Goal: Task Accomplishment & Management: Manage account settings

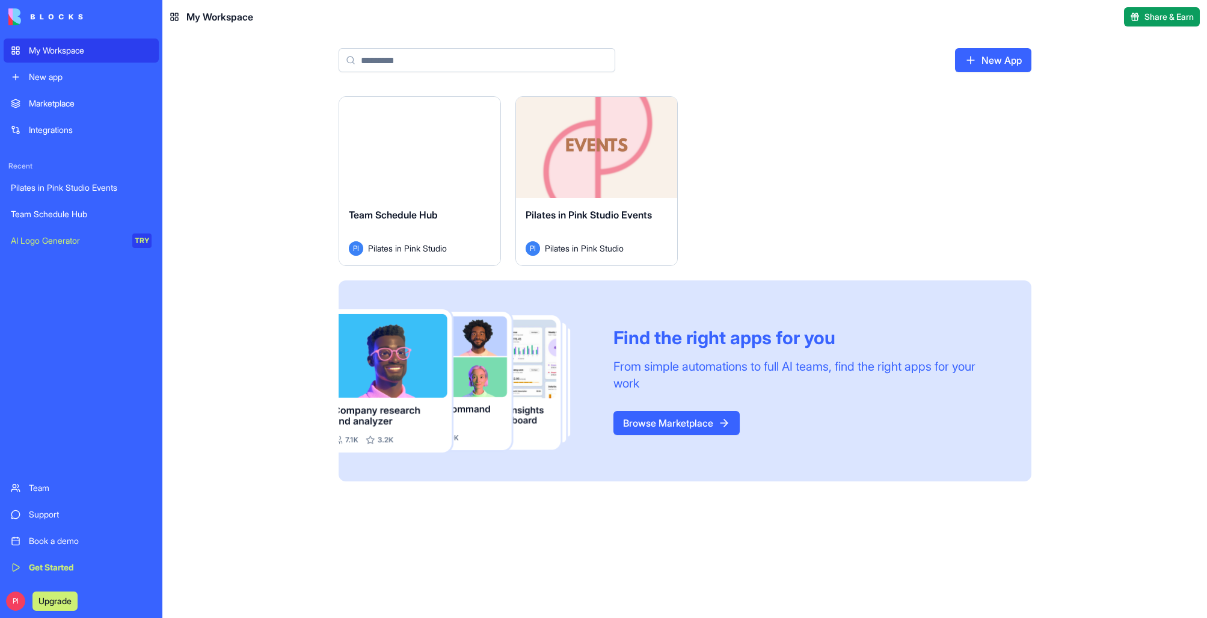
click at [589, 181] on div "Launch" at bounding box center [596, 147] width 161 height 101
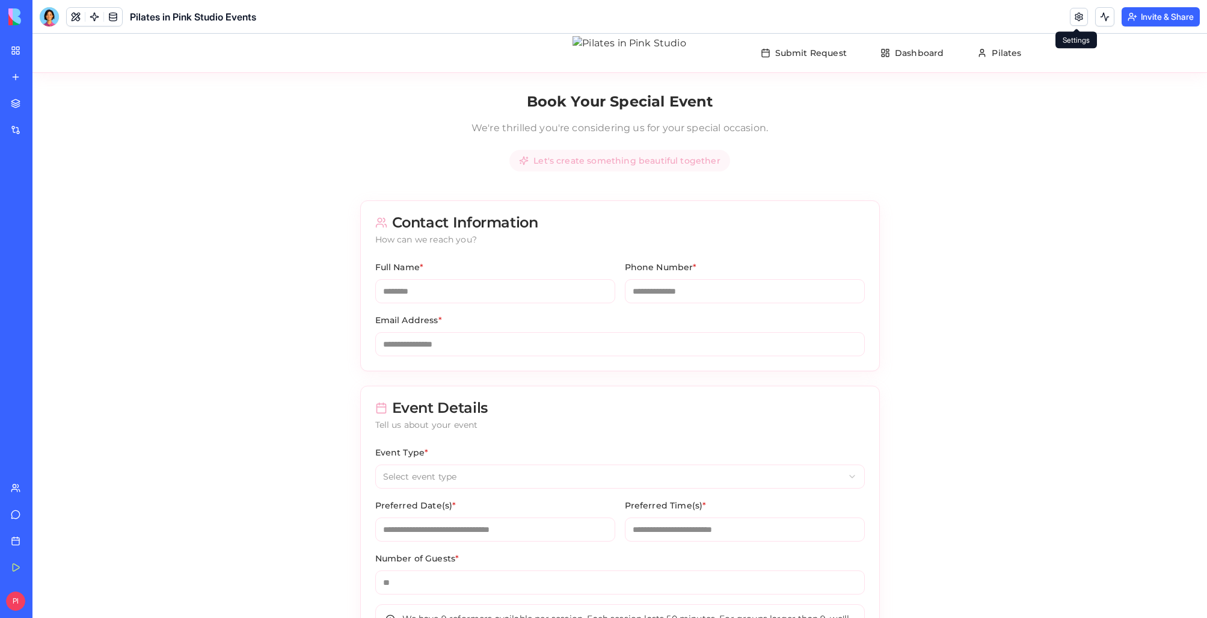
click at [1072, 23] on link at bounding box center [1079, 17] width 18 height 18
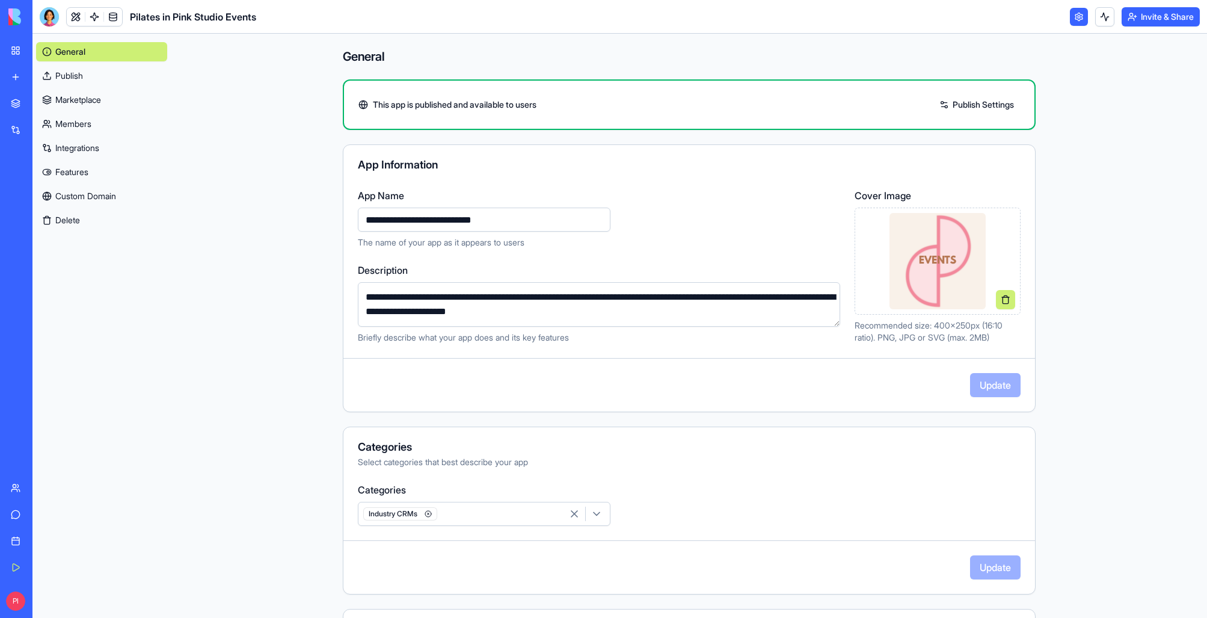
click at [926, 247] on img at bounding box center [937, 261] width 96 height 96
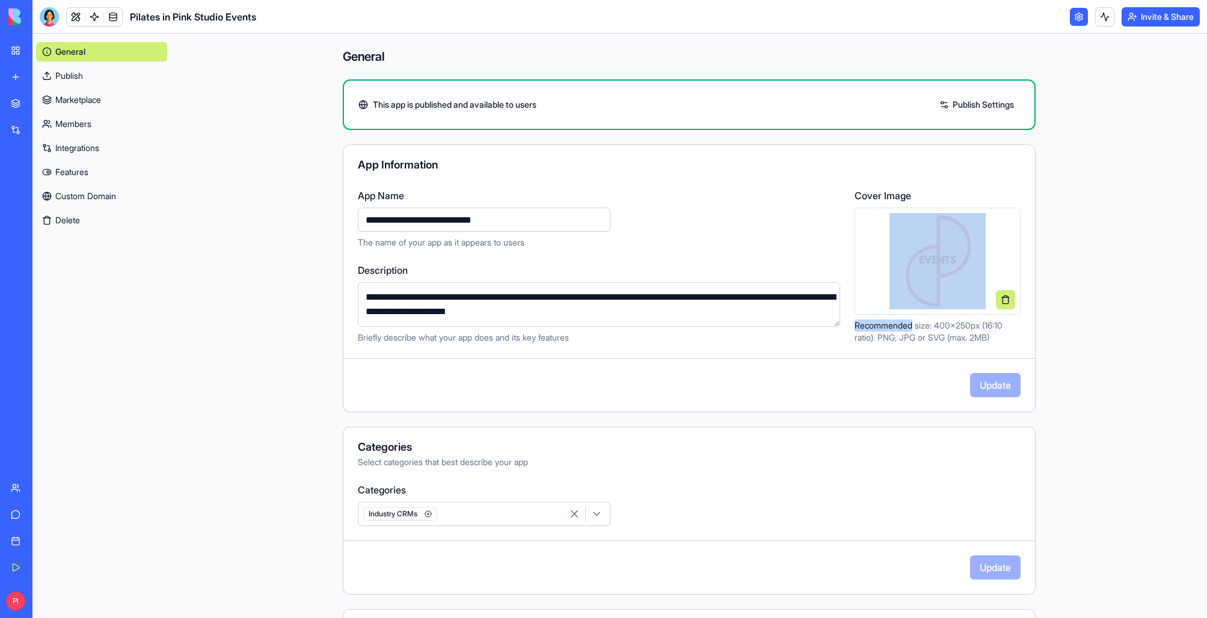
click at [25, 51] on link "My Workspace" at bounding box center [28, 50] width 48 height 24
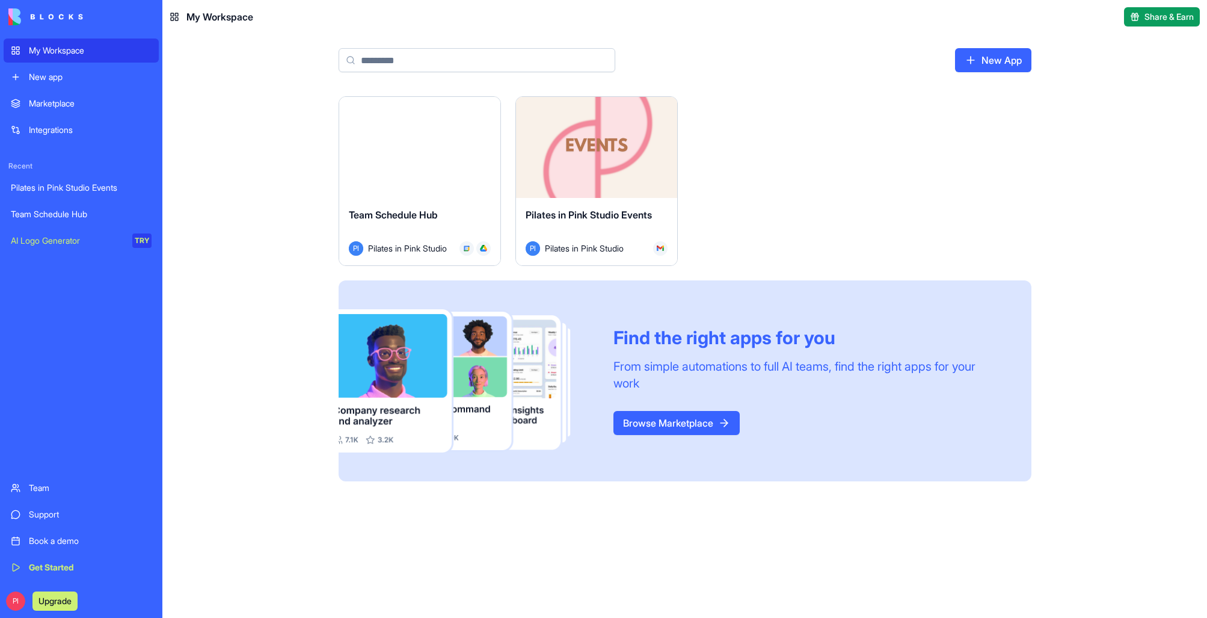
click at [68, 212] on div "Team Schedule Hub" at bounding box center [81, 214] width 141 height 12
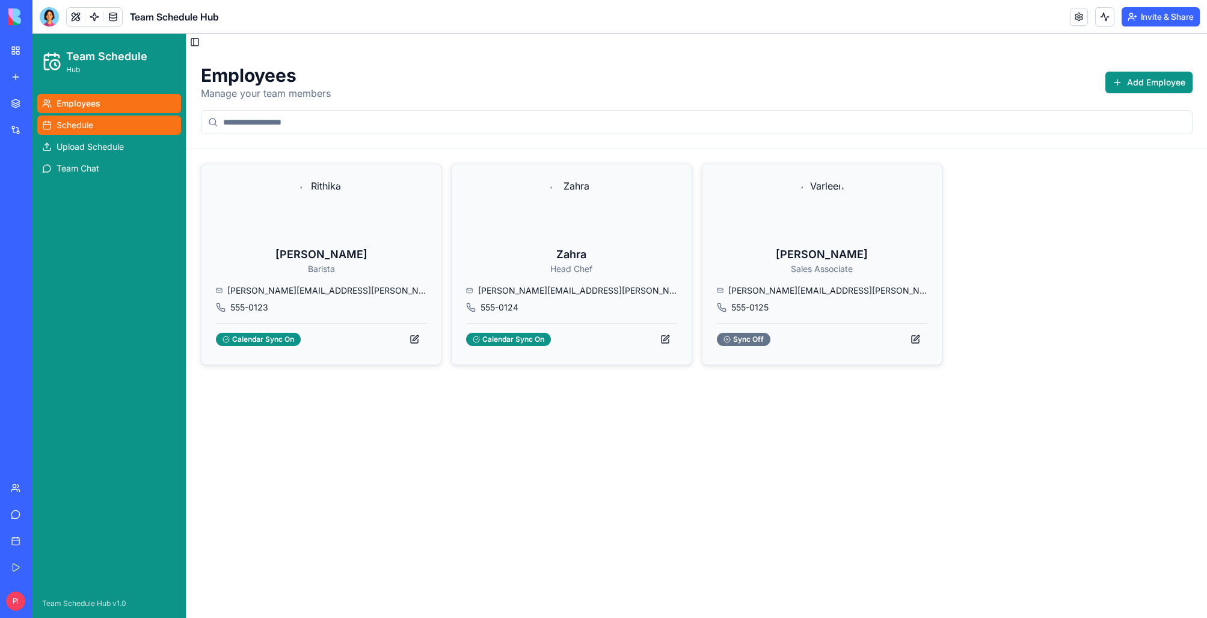
click at [120, 130] on link "Schedule" at bounding box center [109, 124] width 144 height 19
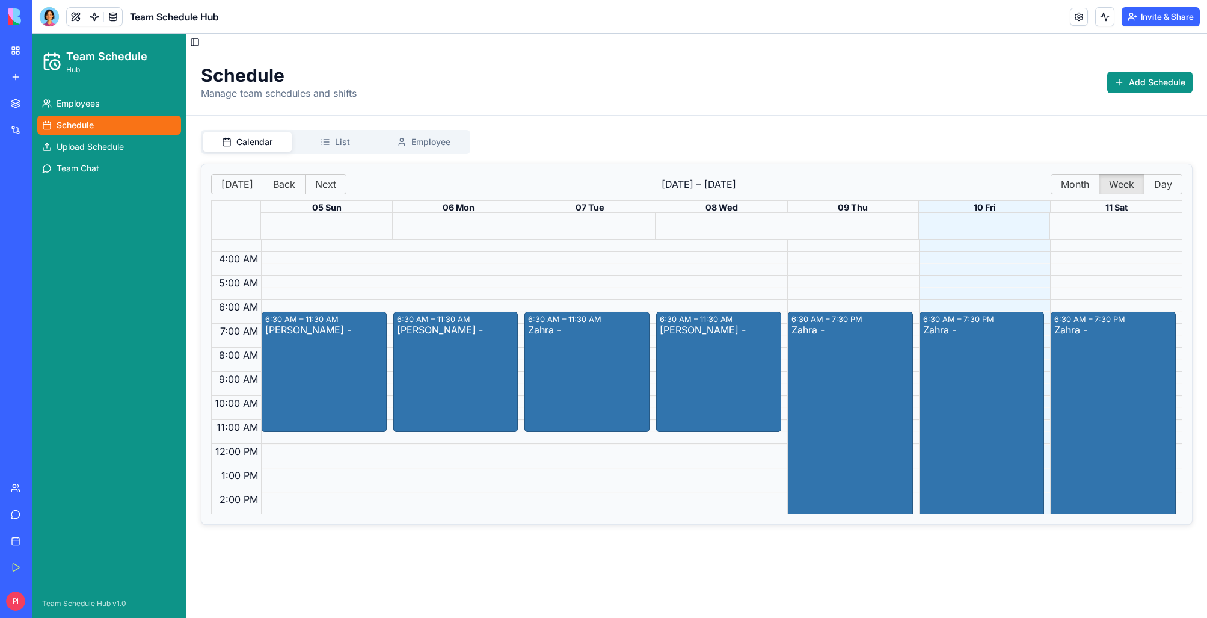
scroll to position [84, 0]
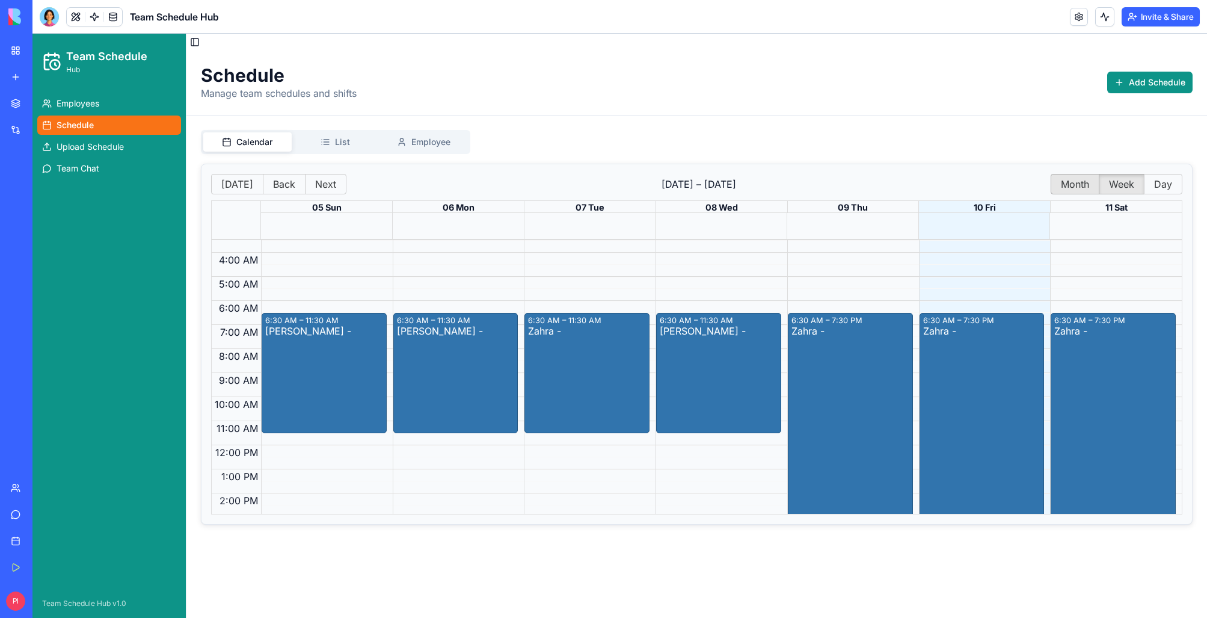
drag, startPoint x: 1048, startPoint y: 168, endPoint x: 1057, endPoint y: 181, distance: 15.5
click at [1048, 169] on div "[DATE] Back Next [DATE] – [DATE] Month Week Day 05 Sun 06 Mon 07 Tue 08 Wed 09 …" at bounding box center [697, 344] width 992 height 361
click at [1057, 181] on button "Month" at bounding box center [1075, 184] width 49 height 20
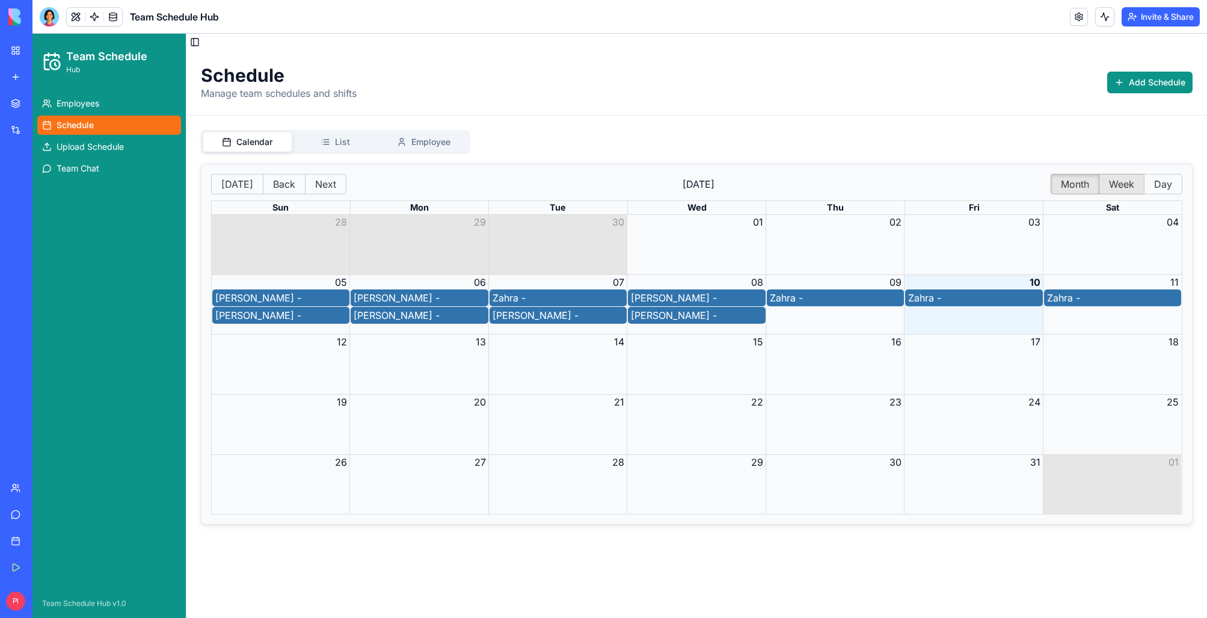
click at [1103, 184] on button "Week" at bounding box center [1122, 184] width 46 height 20
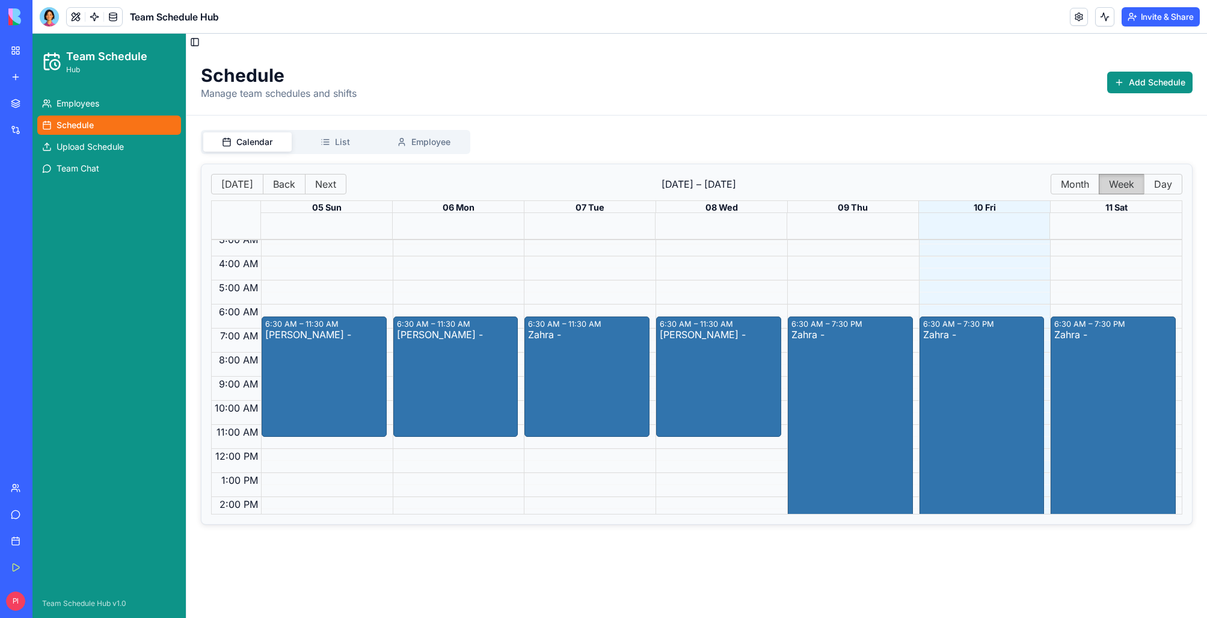
scroll to position [79, 0]
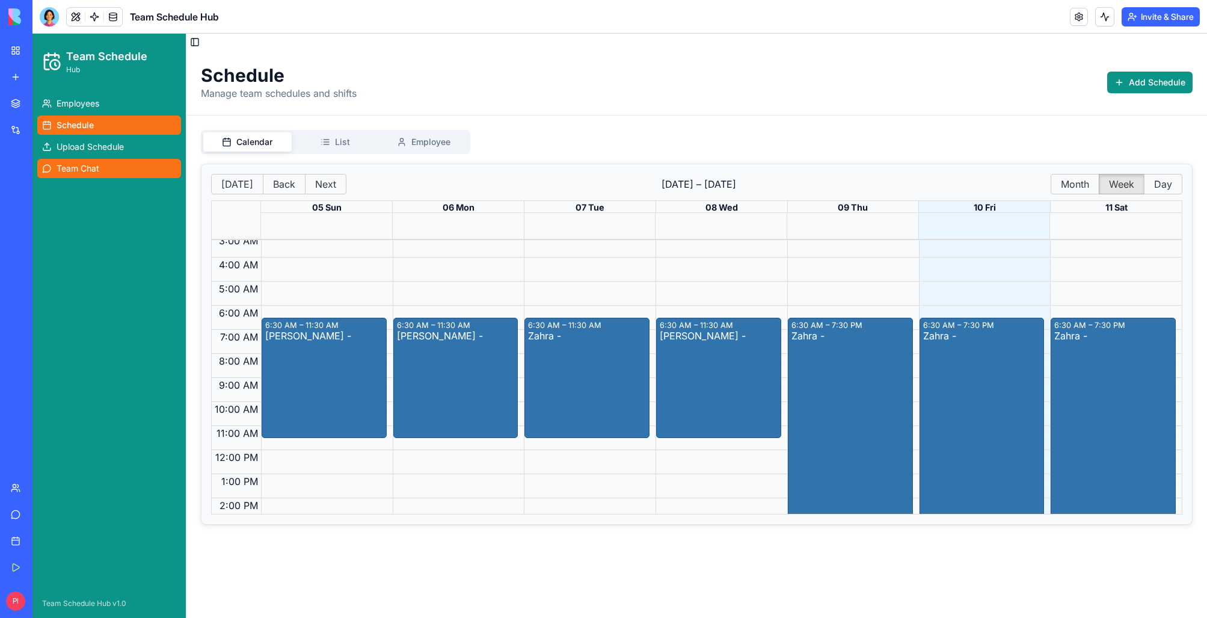
click at [127, 171] on link "Team Chat" at bounding box center [109, 168] width 144 height 19
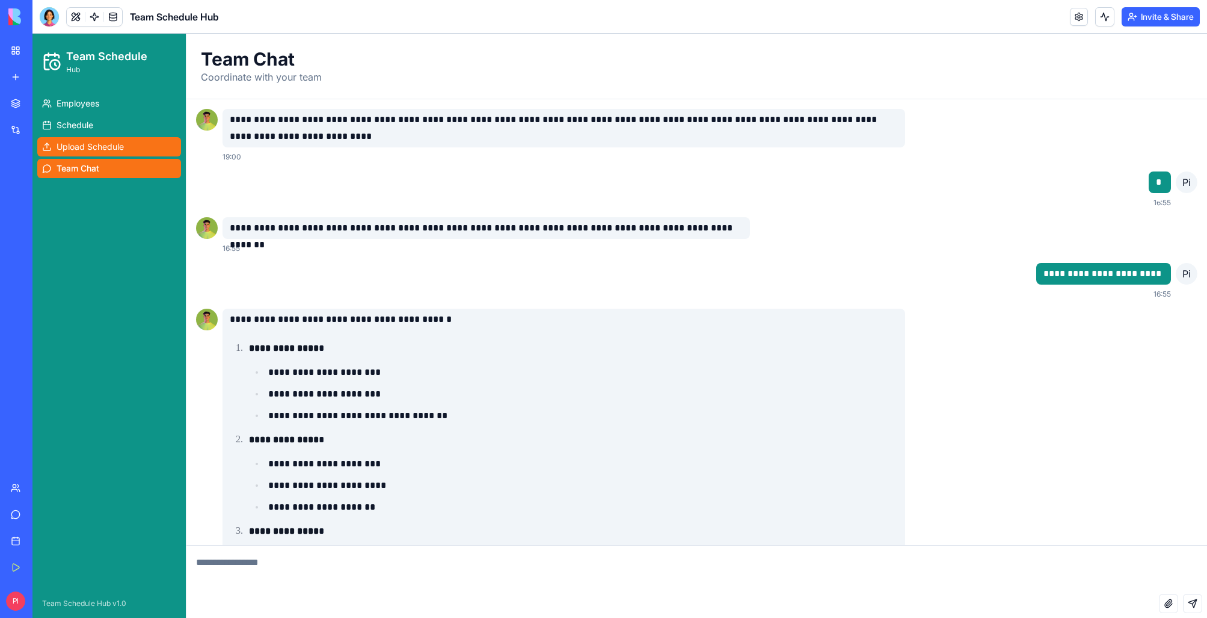
click at [111, 147] on span "Upload Schedule" at bounding box center [90, 147] width 67 height 12
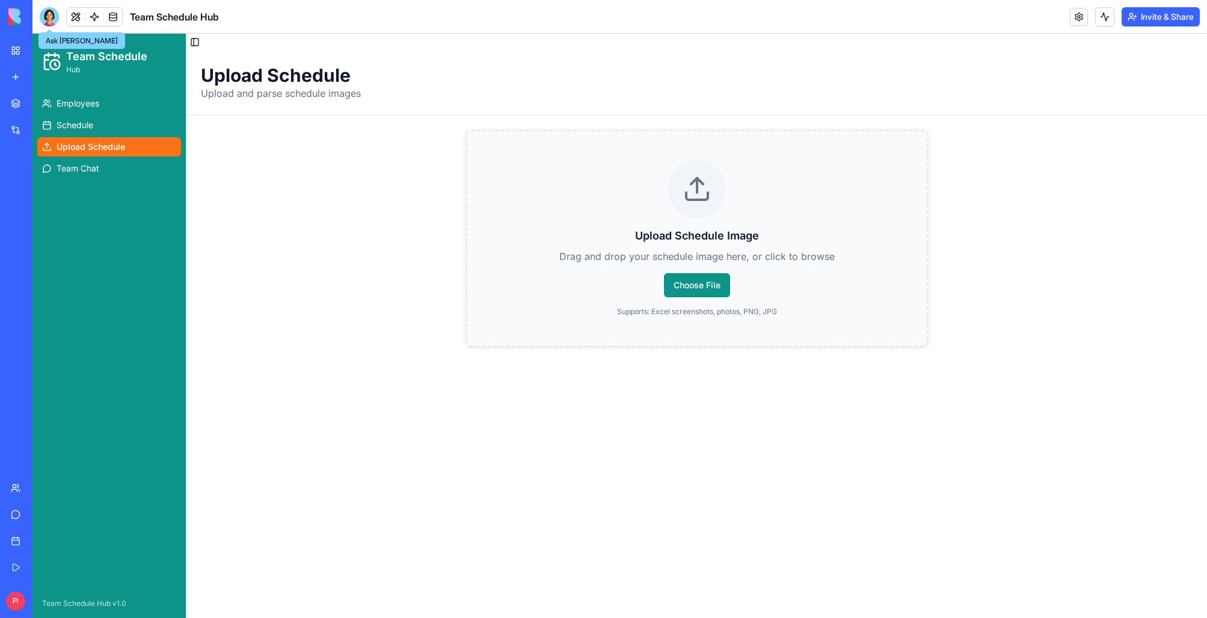
click at [49, 11] on div at bounding box center [49, 16] width 19 height 19
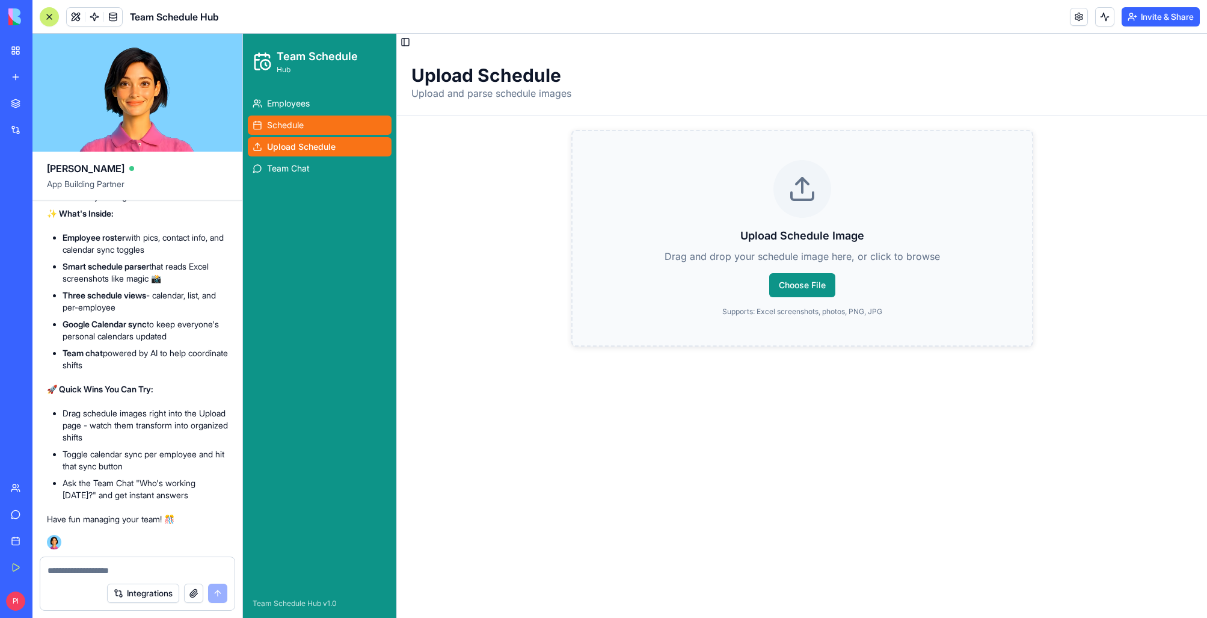
click at [276, 115] on link "Schedule" at bounding box center [320, 124] width 144 height 19
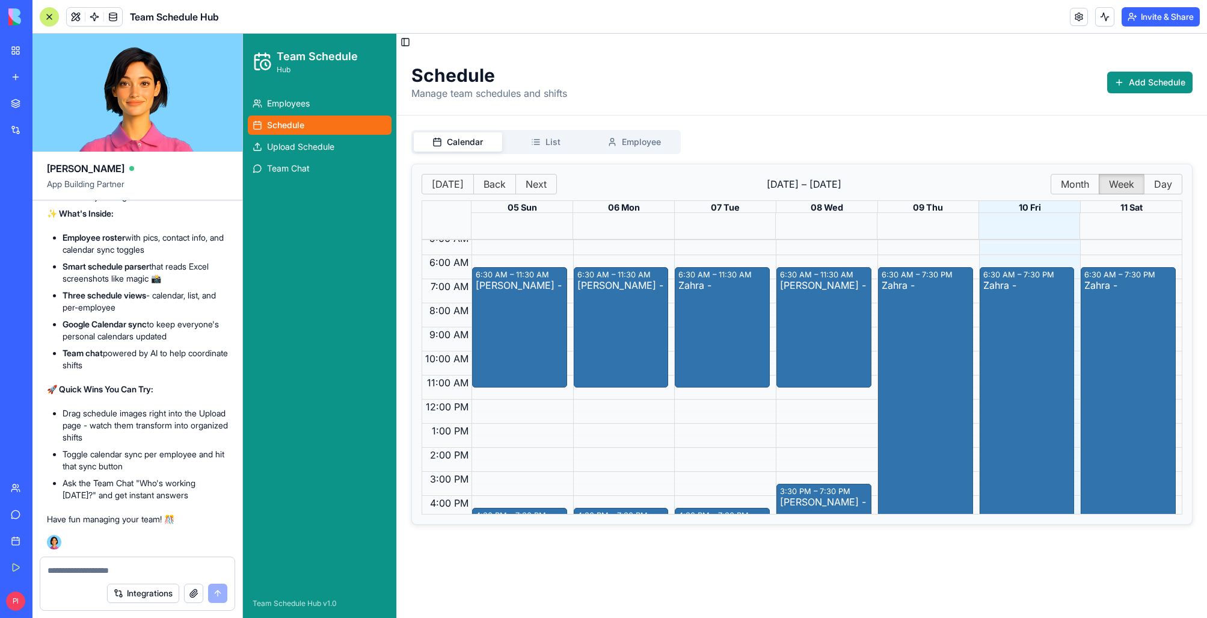
scroll to position [131, 0]
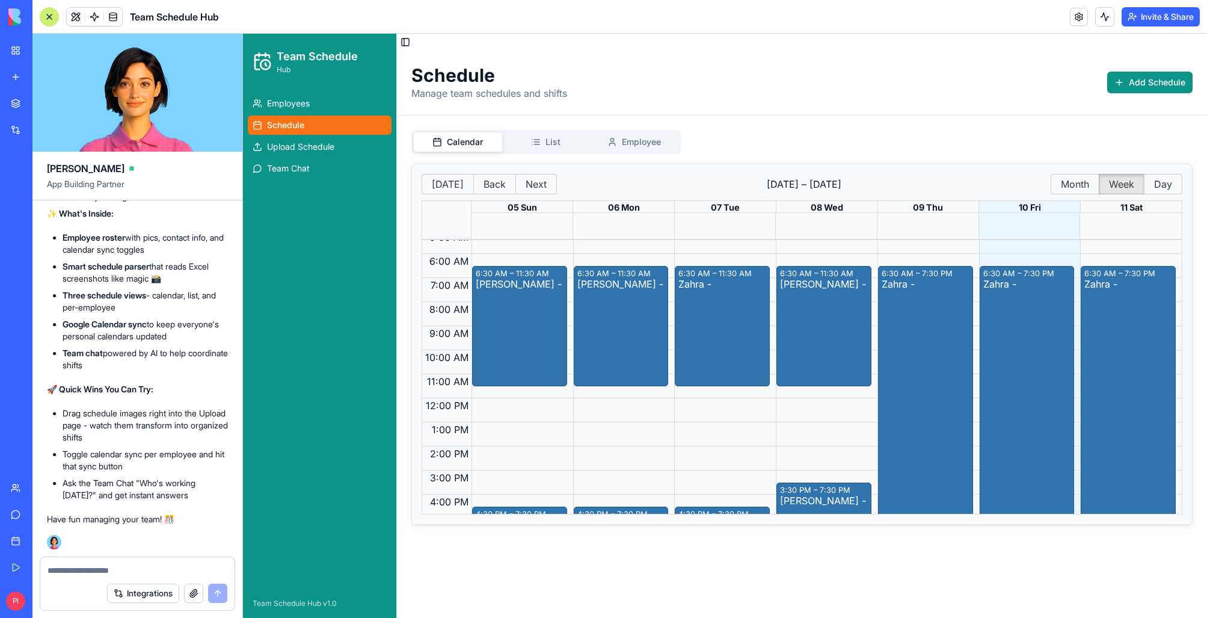
click at [115, 562] on div at bounding box center [137, 566] width 194 height 19
click at [115, 567] on textarea at bounding box center [138, 570] width 180 height 12
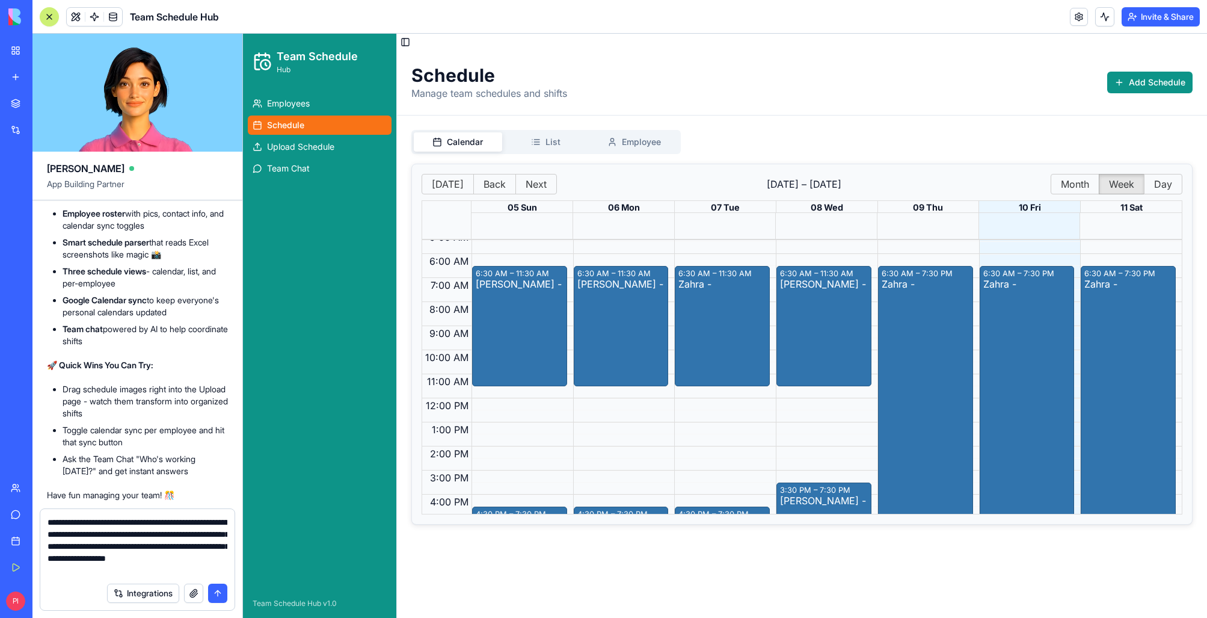
click at [579, 412] on div "6:30 AM – 11:30 AM [PERSON_NAME] - 4:30 PM – 7:30 PM [PERSON_NAME] -" at bounding box center [621, 397] width 96 height 577
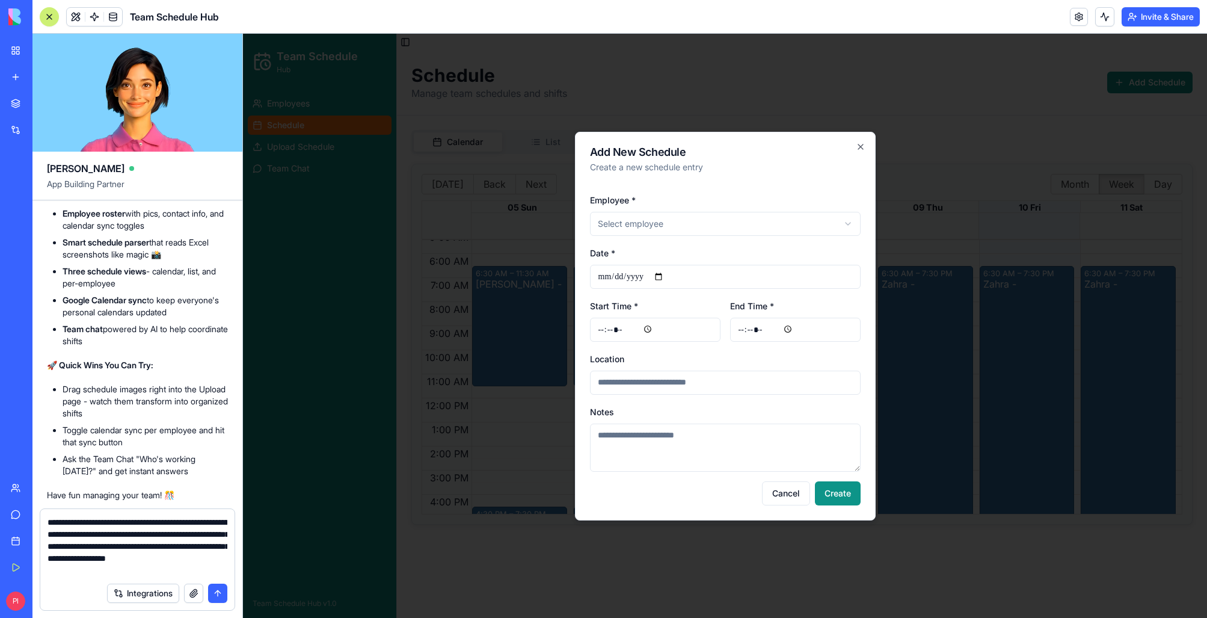
click at [611, 411] on label "Notes" at bounding box center [602, 412] width 24 height 10
click at [611, 423] on textarea "Notes" at bounding box center [725, 447] width 271 height 48
click at [636, 387] on input "Location" at bounding box center [725, 382] width 271 height 24
click at [626, 419] on div "Notes" at bounding box center [725, 437] width 271 height 67
click at [161, 576] on form "**********" at bounding box center [137, 559] width 195 height 102
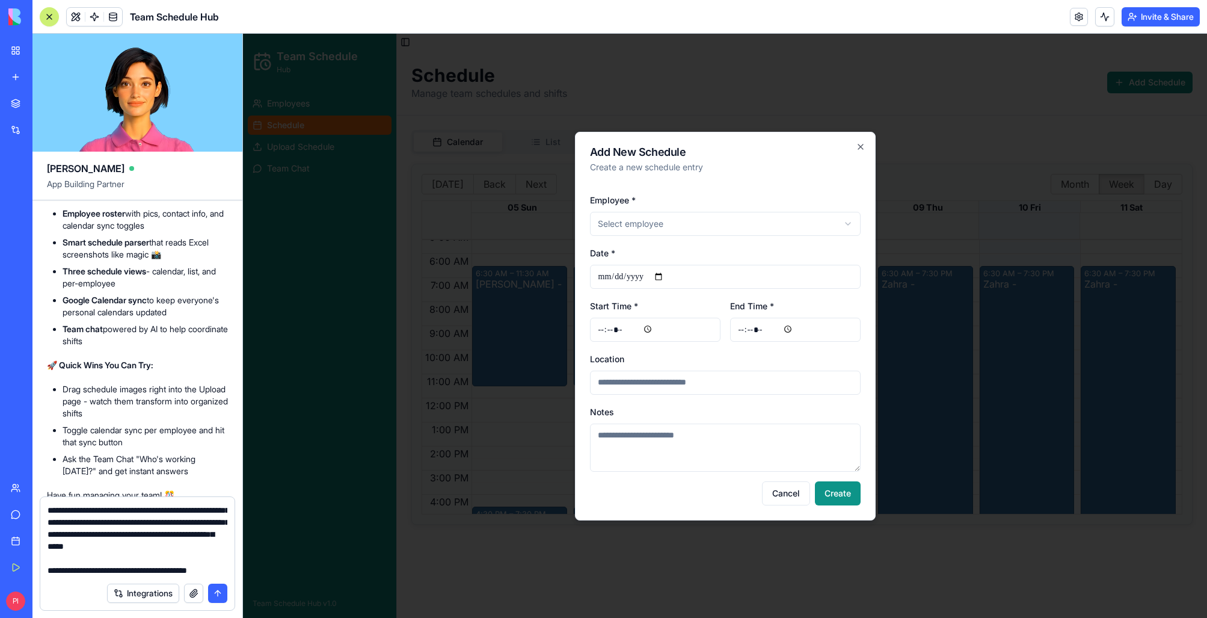
scroll to position [35, 0]
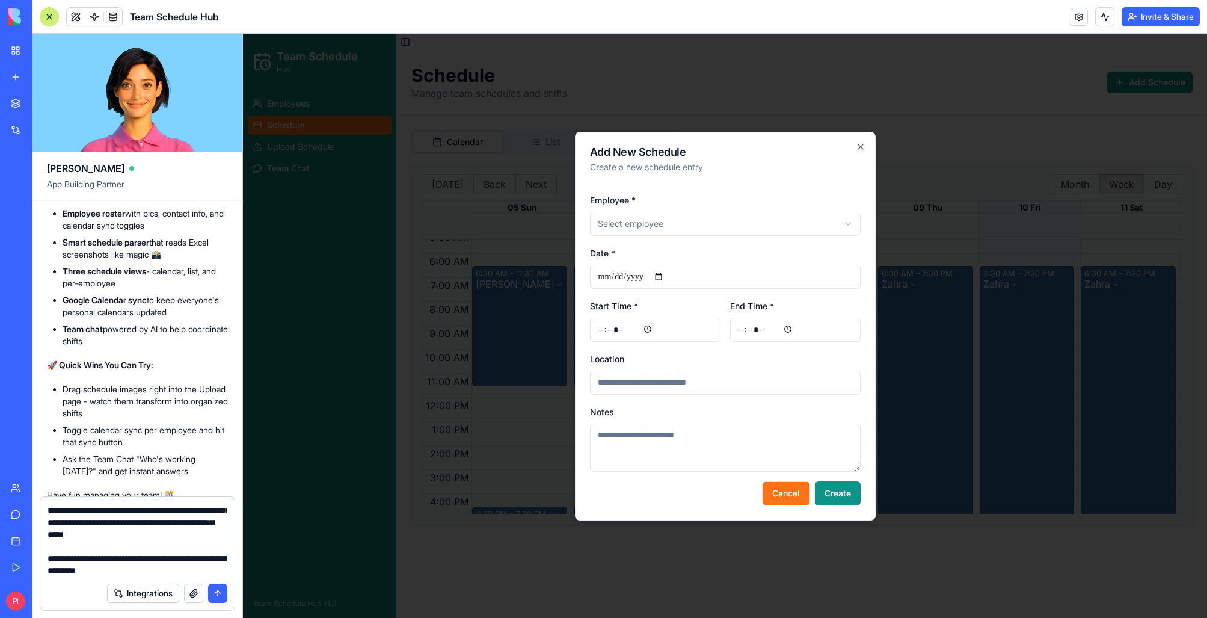
click at [793, 487] on button "Cancel" at bounding box center [786, 493] width 48 height 24
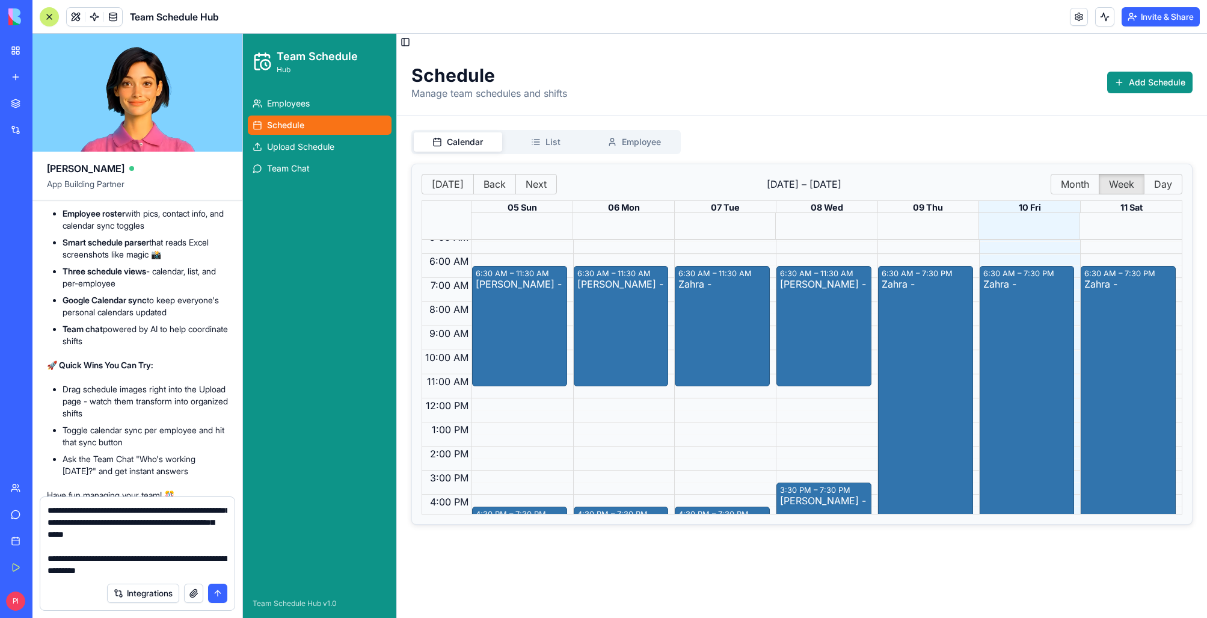
scroll to position [131, 0]
click at [542, 179] on button "Next" at bounding box center [535, 184] width 41 height 20
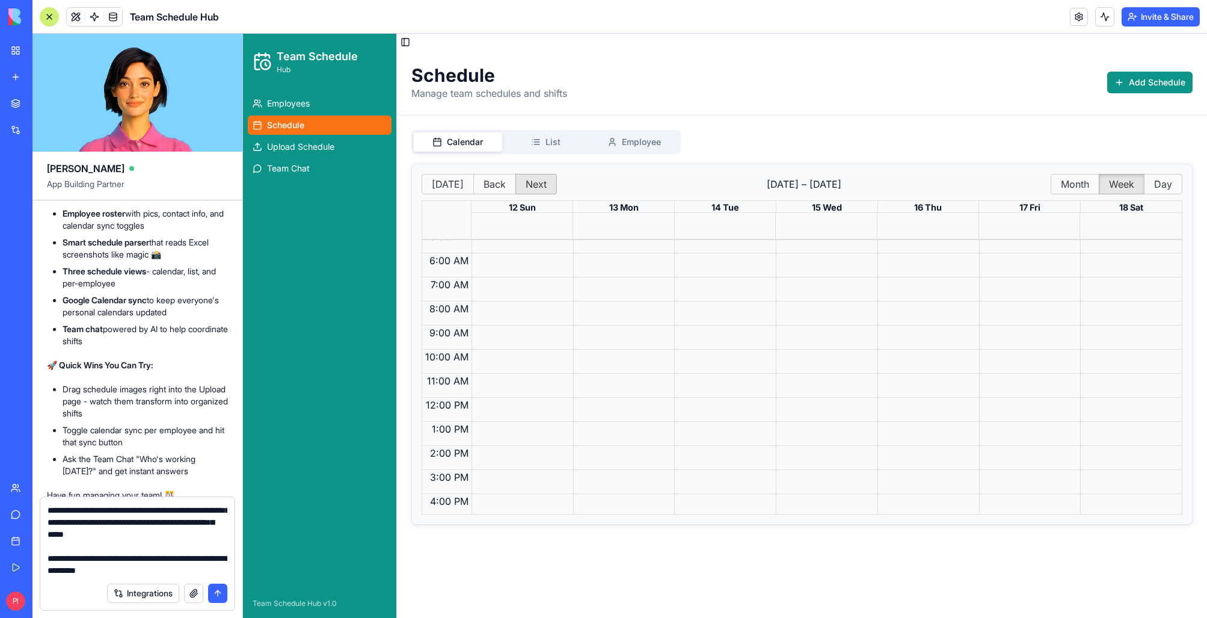
click at [542, 179] on button "Next" at bounding box center [535, 184] width 41 height 20
click at [453, 182] on button "[DATE]" at bounding box center [448, 184] width 52 height 20
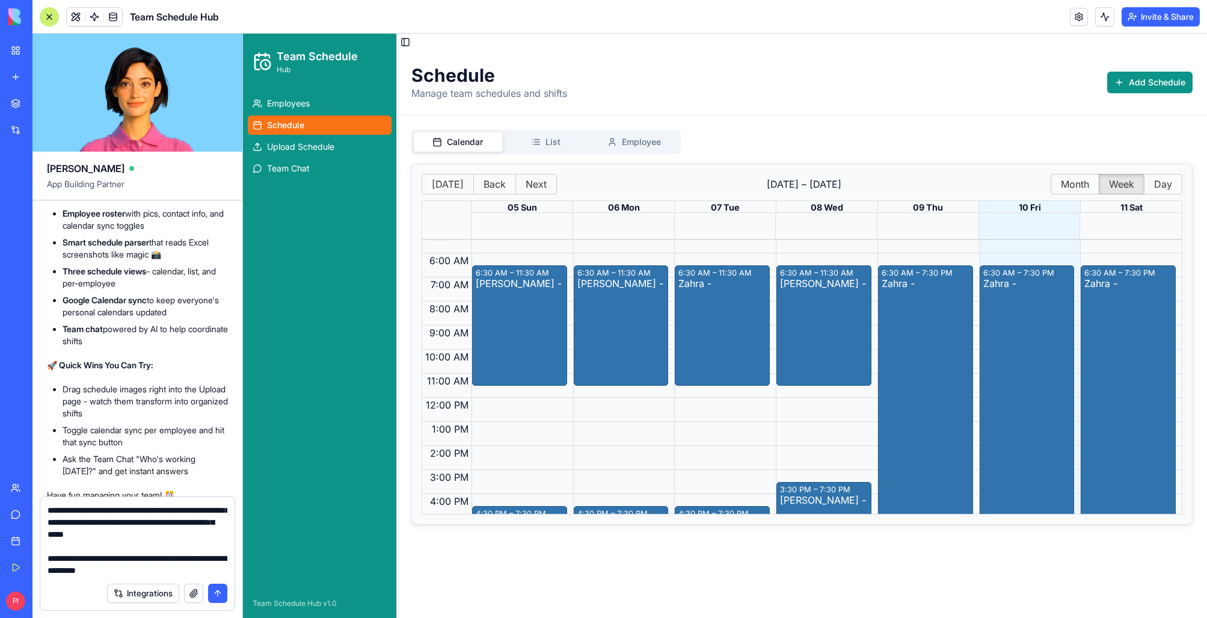
click at [174, 567] on textarea "**********" at bounding box center [138, 540] width 180 height 72
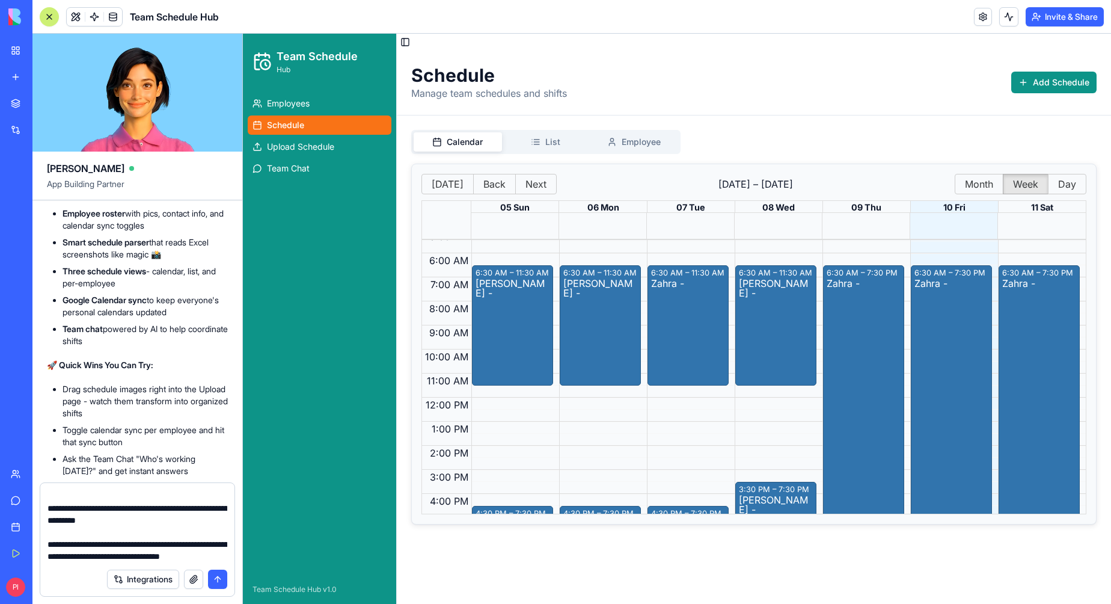
scroll to position [1395, 0]
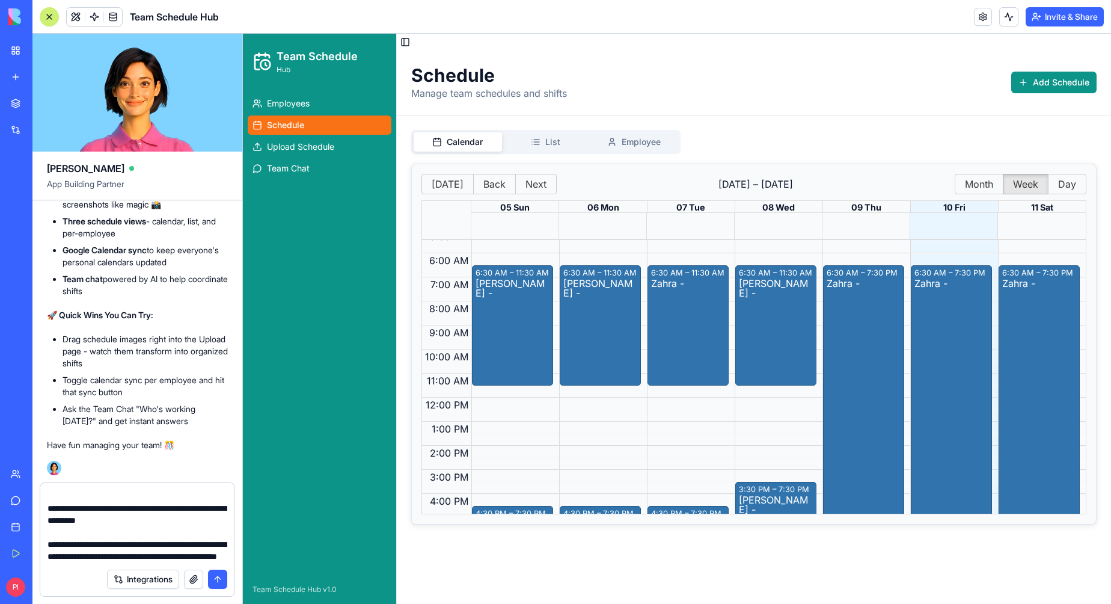
type textarea "**********"
click at [223, 579] on button "submit" at bounding box center [217, 579] width 19 height 19
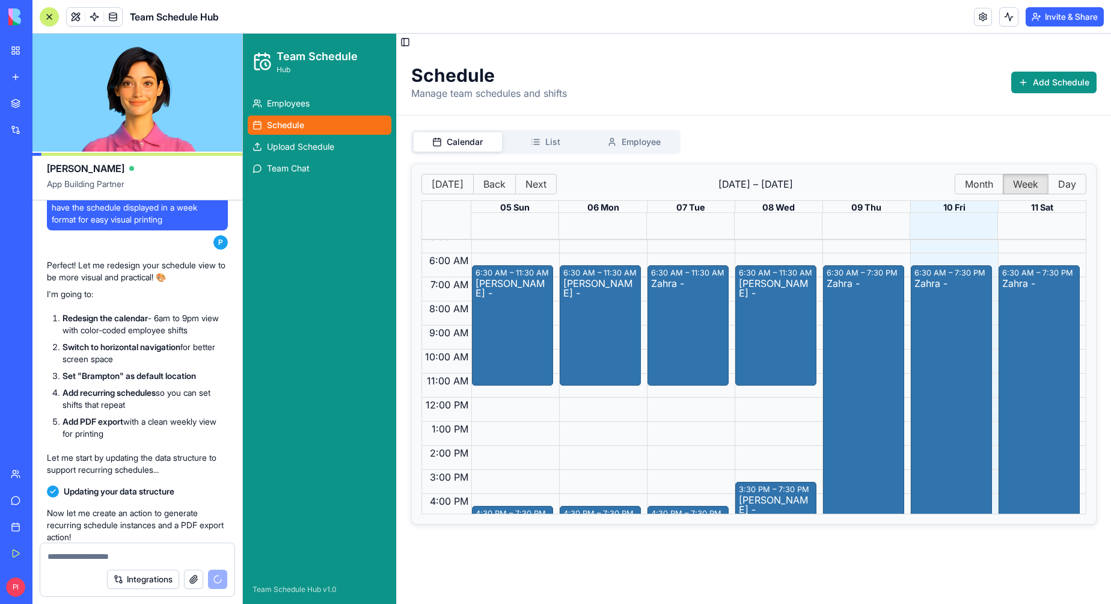
scroll to position [1962, 0]
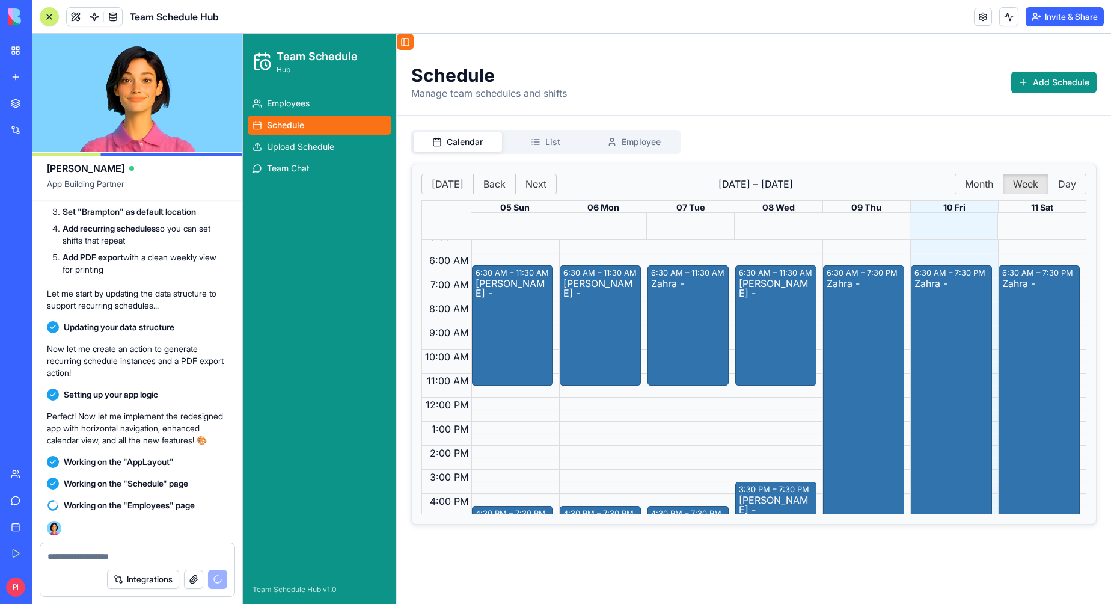
click at [405, 35] on button "Toggle Sidebar" at bounding box center [405, 42] width 17 height 16
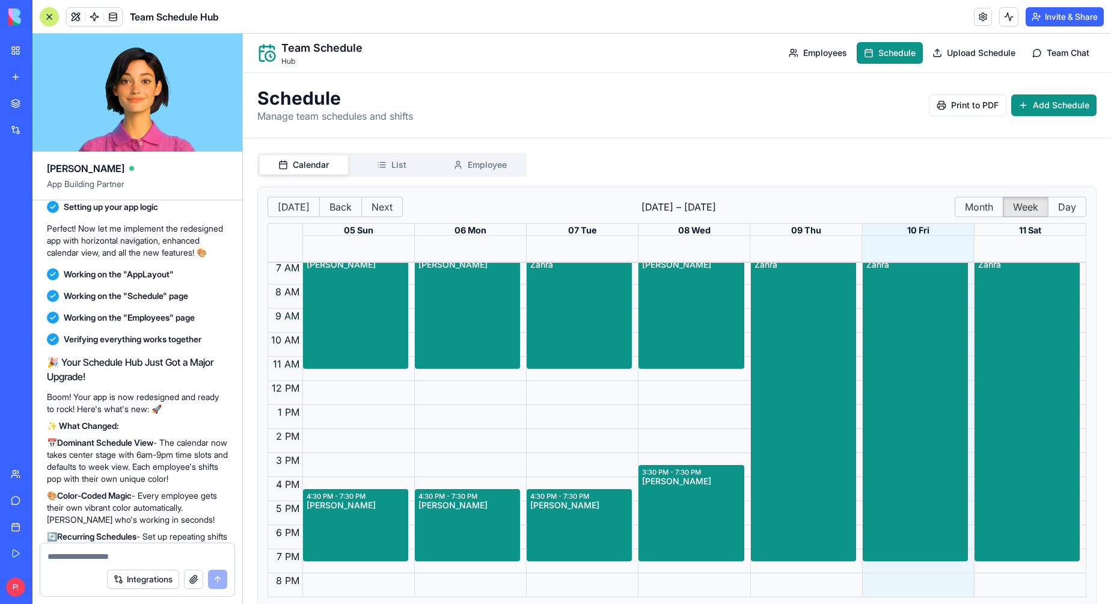
scroll to position [0, 0]
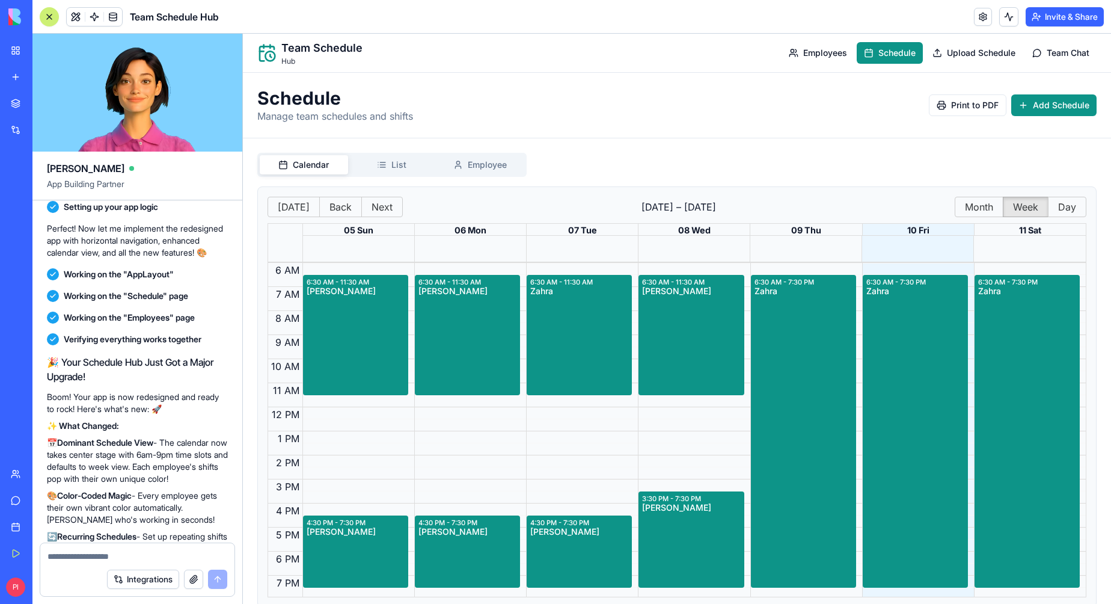
click at [403, 172] on button "List" at bounding box center [392, 164] width 88 height 19
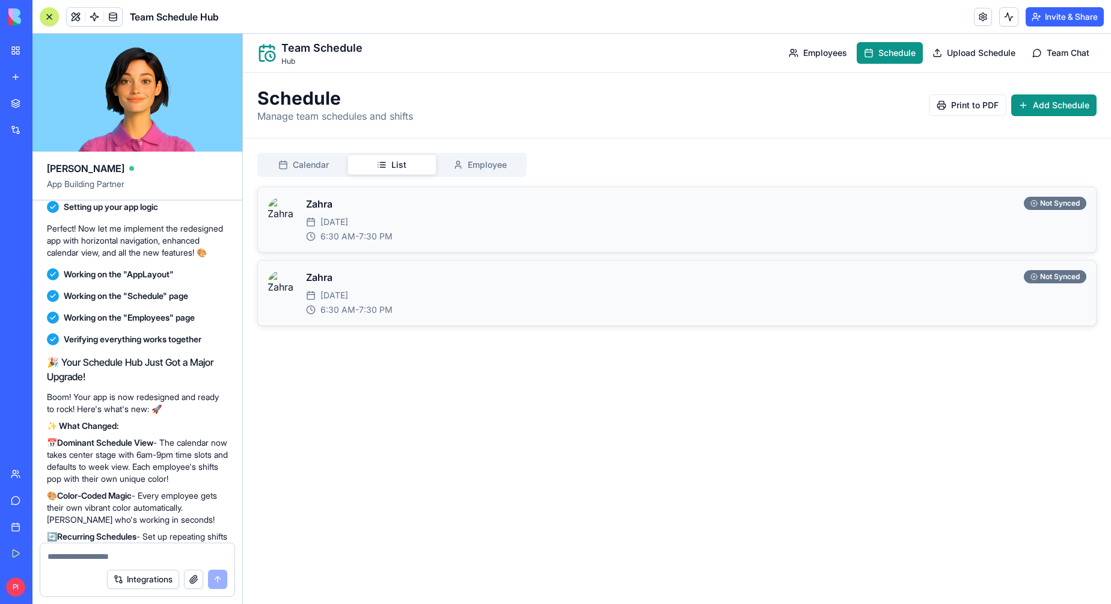
click at [345, 169] on button "Calendar" at bounding box center [304, 164] width 88 height 19
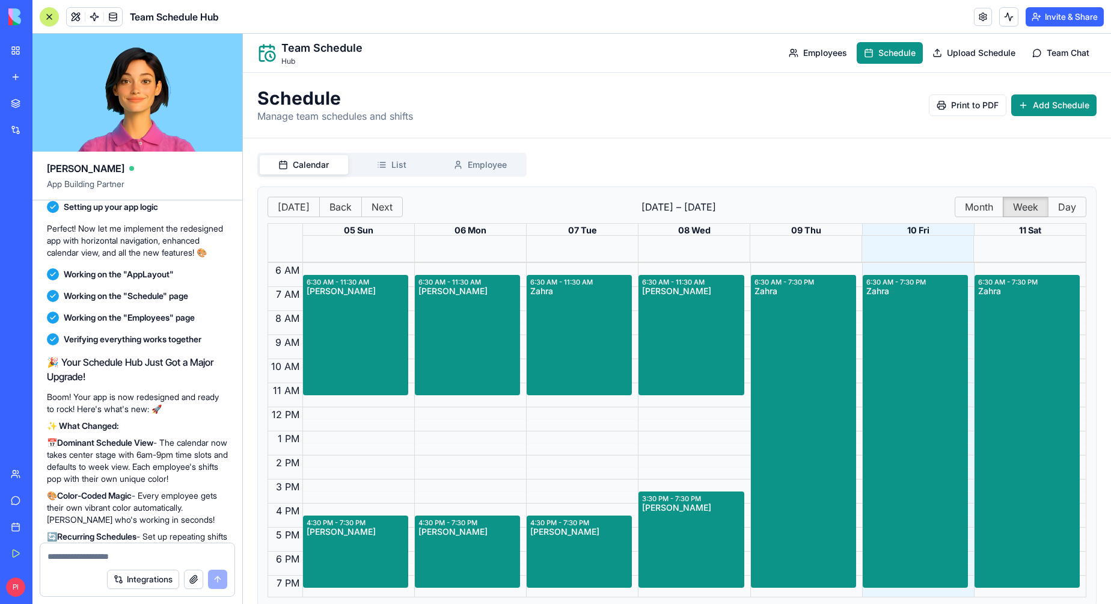
scroll to position [26, 0]
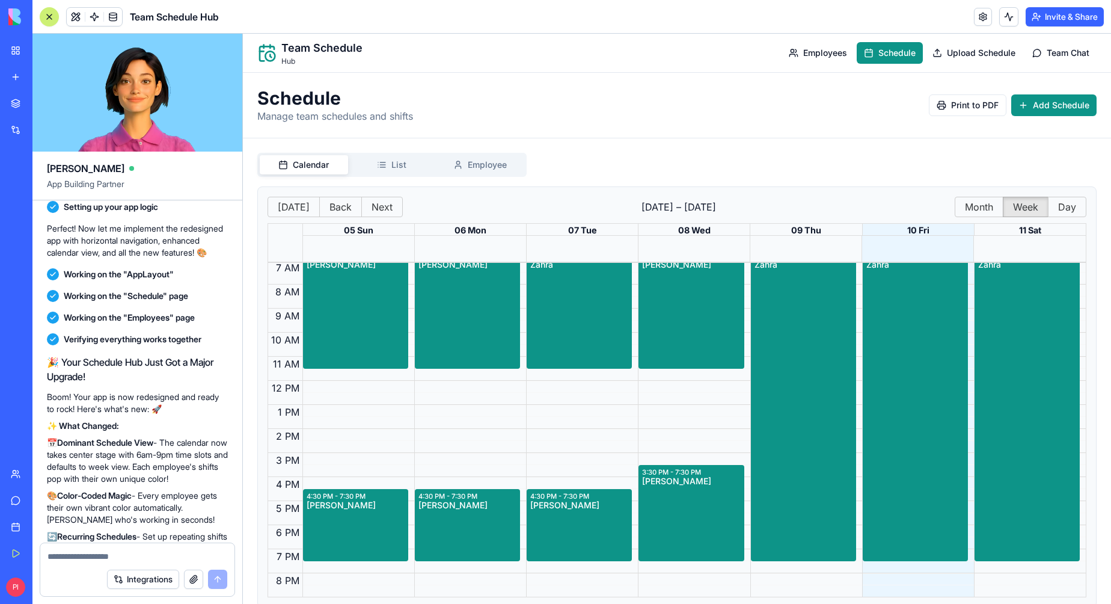
click at [391, 170] on button "List" at bounding box center [392, 164] width 88 height 19
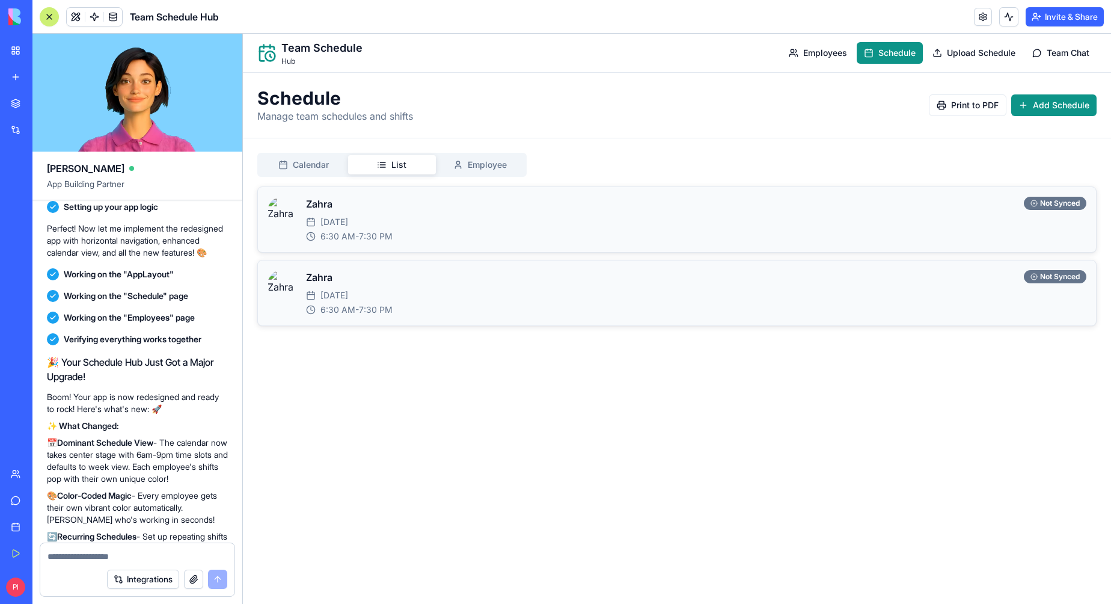
click at [340, 168] on button "Calendar" at bounding box center [304, 164] width 88 height 19
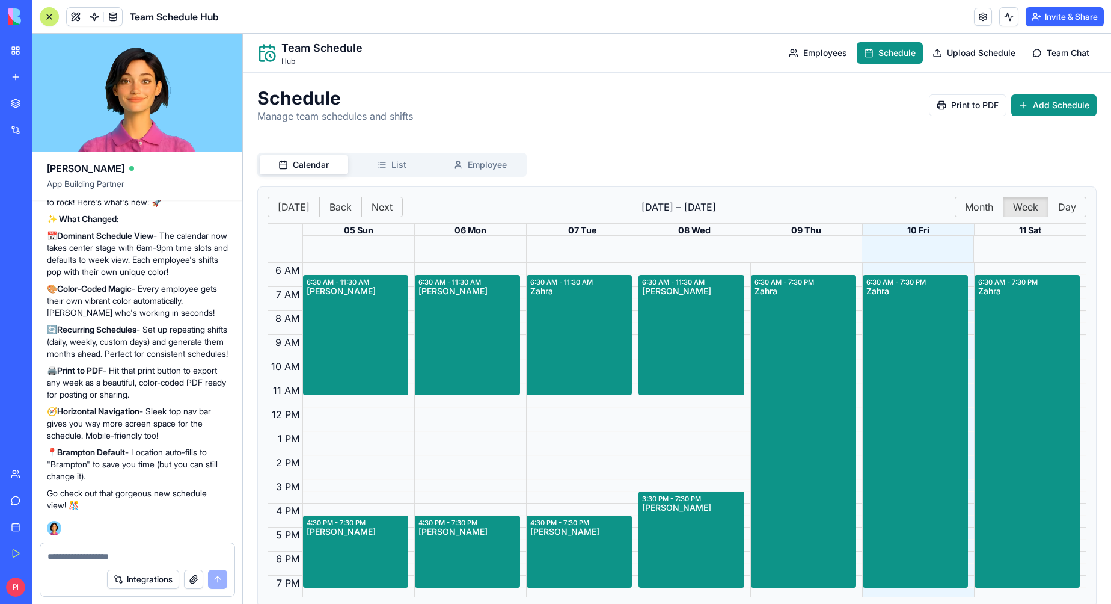
scroll to position [2225, 0]
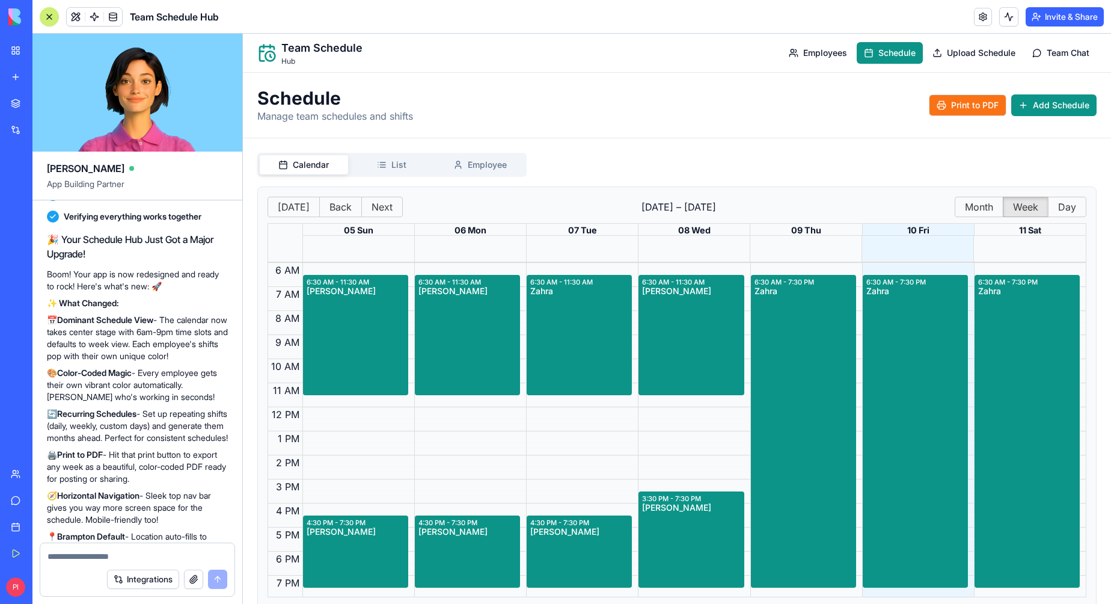
click at [977, 108] on span "Print to PDF" at bounding box center [975, 105] width 48 height 12
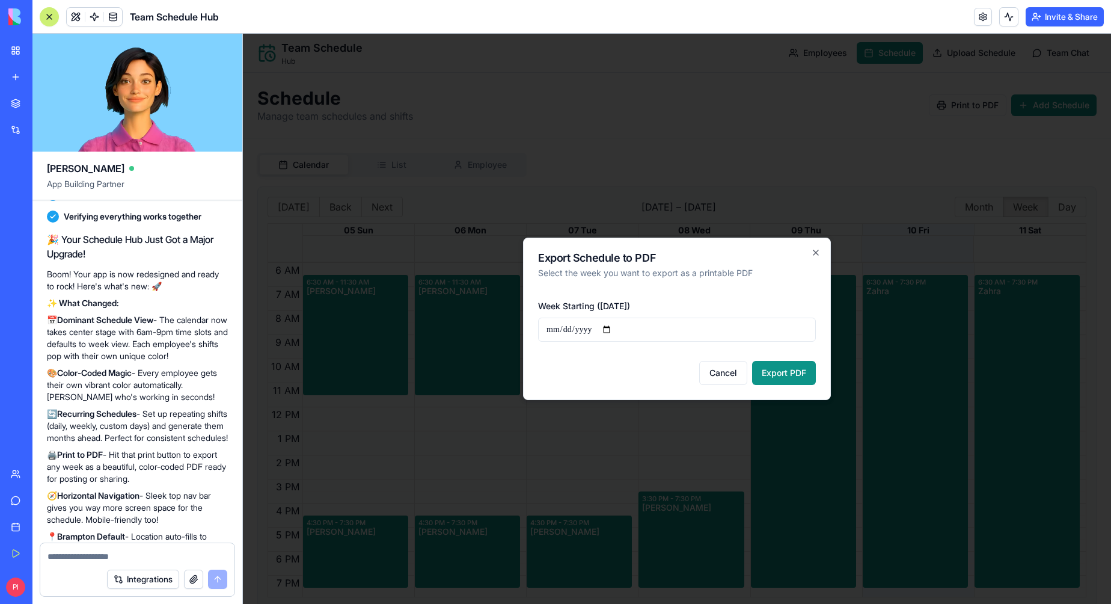
click at [620, 325] on input "**********" at bounding box center [677, 330] width 278 height 24
type input "**********"
click at [771, 376] on button "Export PDF" at bounding box center [784, 373] width 64 height 24
click at [813, 253] on icon "button" at bounding box center [816, 253] width 10 height 10
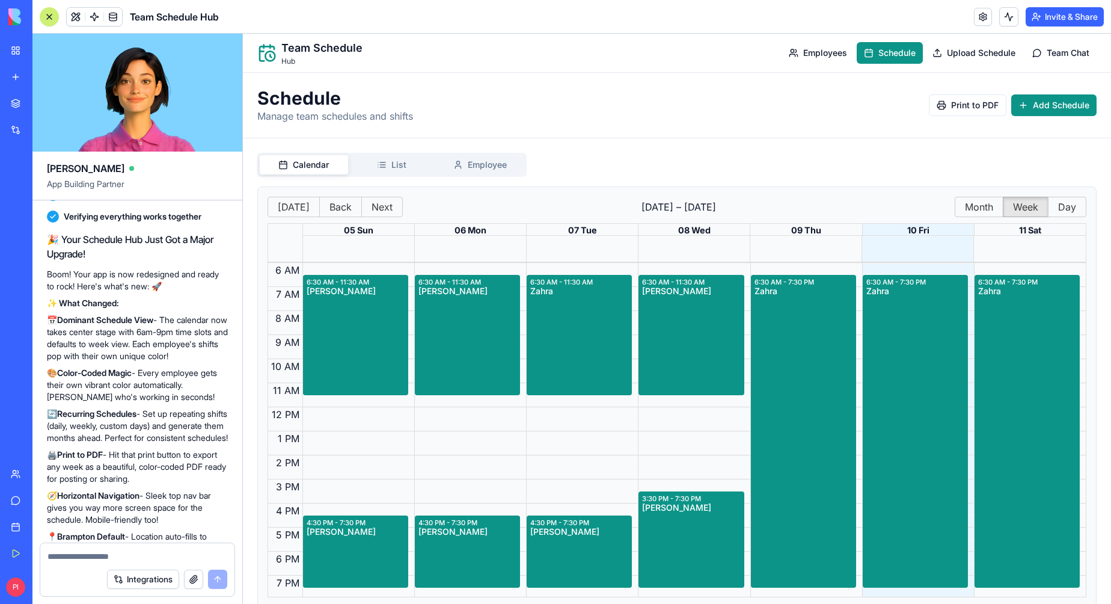
click at [1047, 25] on button "Invite & Share" at bounding box center [1065, 16] width 78 height 19
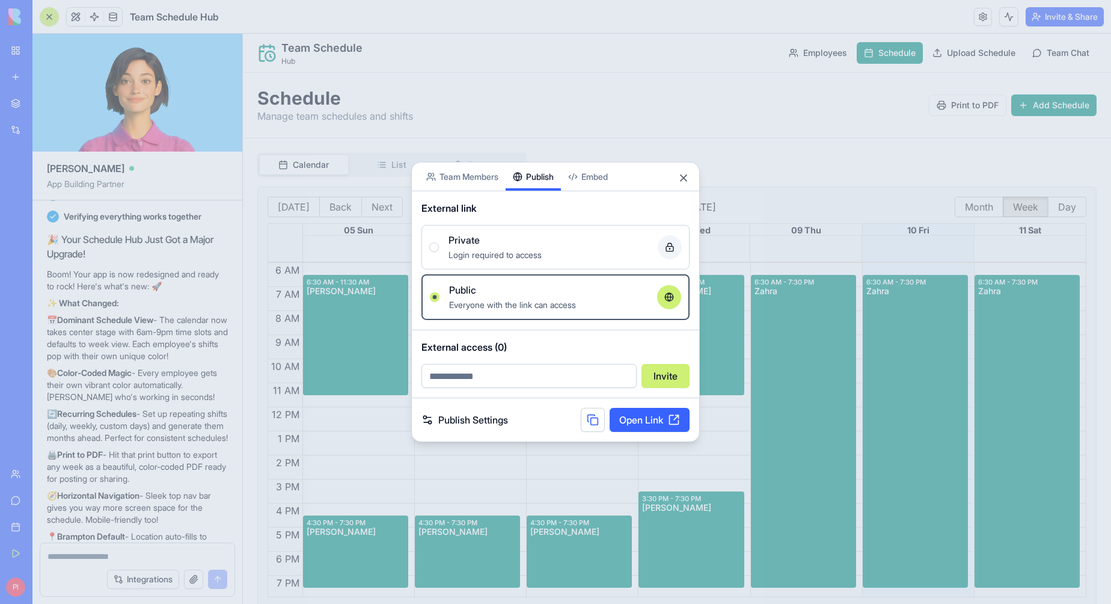
click at [548, 193] on div "Share App Team Members Publish Embed External link Private Login required to ac…" at bounding box center [555, 302] width 289 height 280
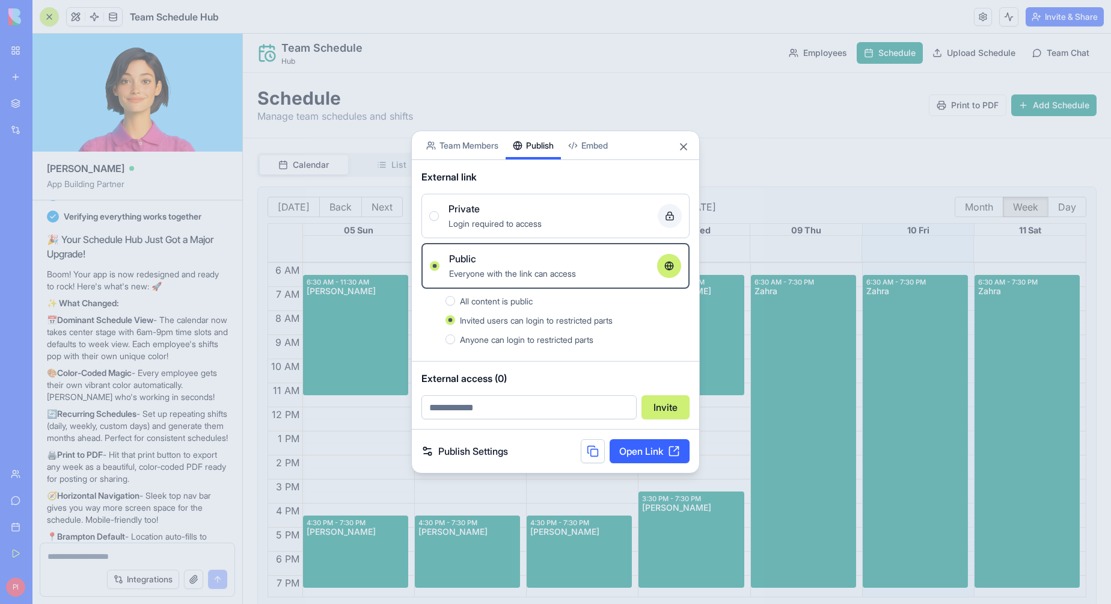
click at [647, 462] on link "Open Link" at bounding box center [650, 451] width 80 height 24
click at [634, 452] on link "Open Link" at bounding box center [650, 451] width 80 height 24
click at [683, 146] on button "Close" at bounding box center [684, 147] width 12 height 12
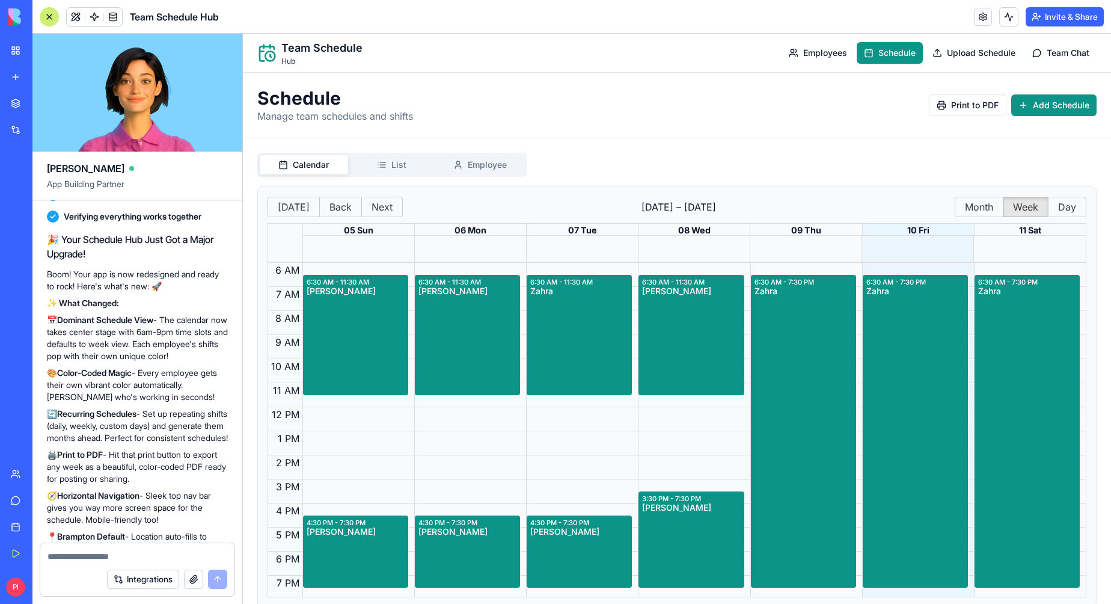
click at [407, 167] on button "List" at bounding box center [392, 164] width 88 height 19
click at [301, 164] on span "Calendar" at bounding box center [311, 165] width 36 height 12
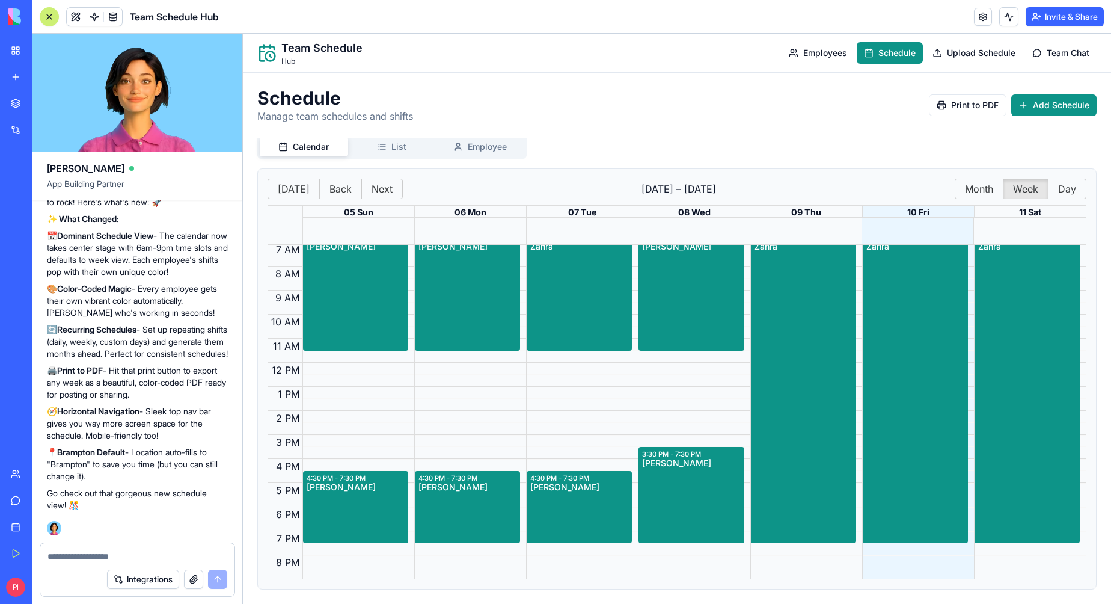
scroll to position [2381, 0]
click at [78, 16] on span at bounding box center [95, 17] width 34 height 34
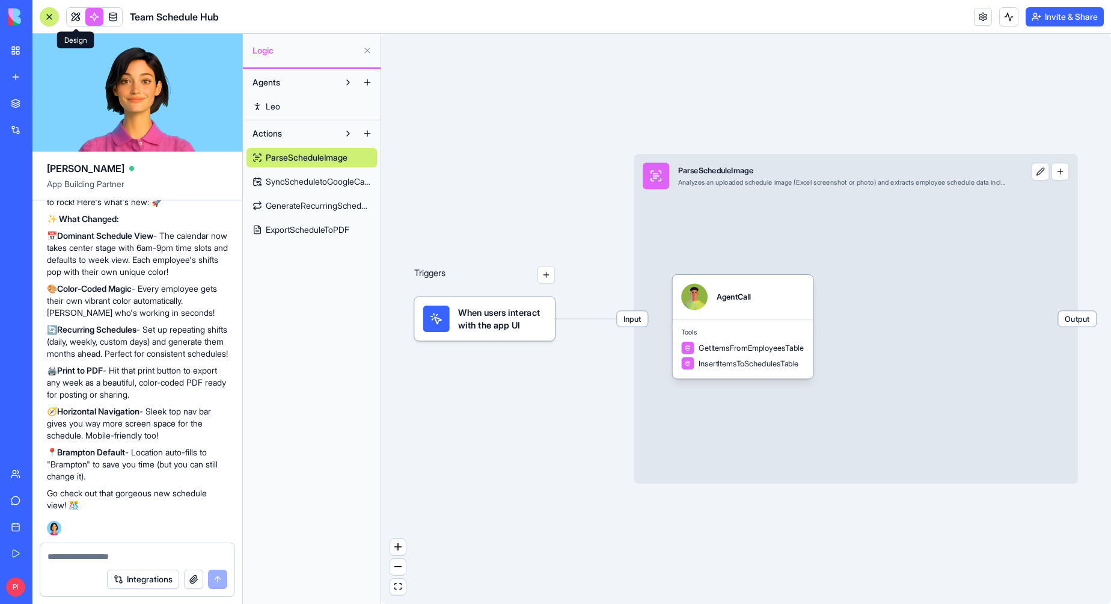
click at [71, 18] on link at bounding box center [76, 17] width 18 height 18
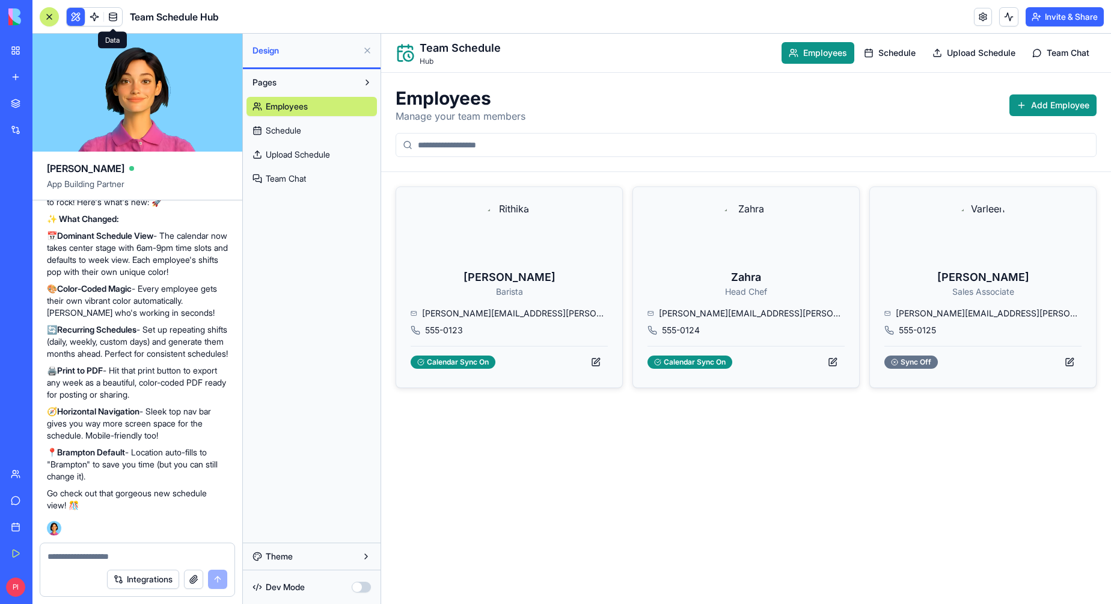
click at [106, 16] on span at bounding box center [113, 17] width 34 height 34
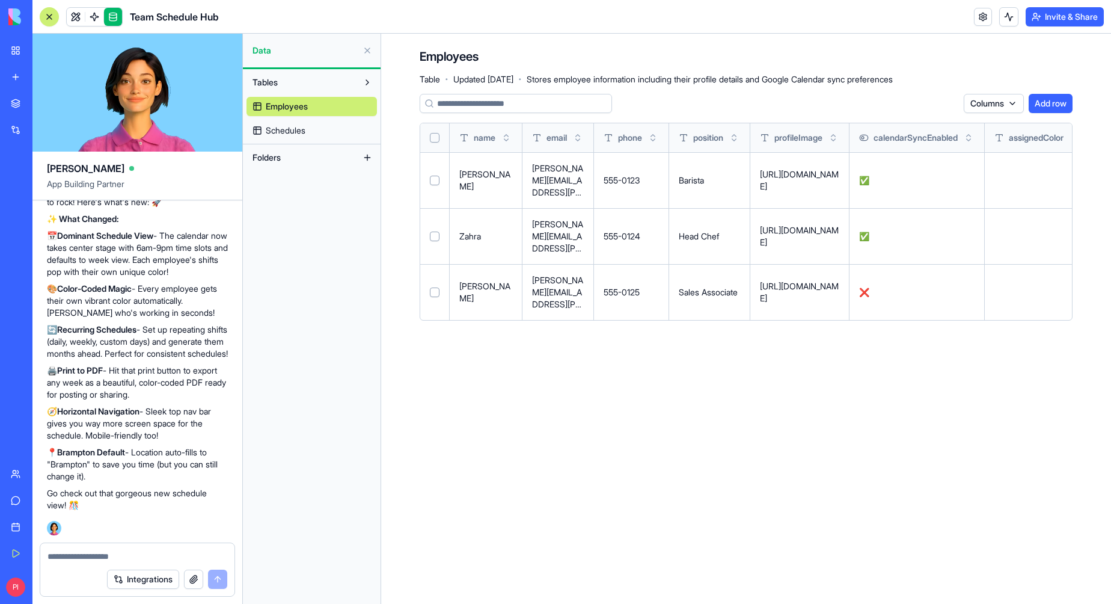
click at [306, 126] on span "Schedules" at bounding box center [286, 130] width 40 height 12
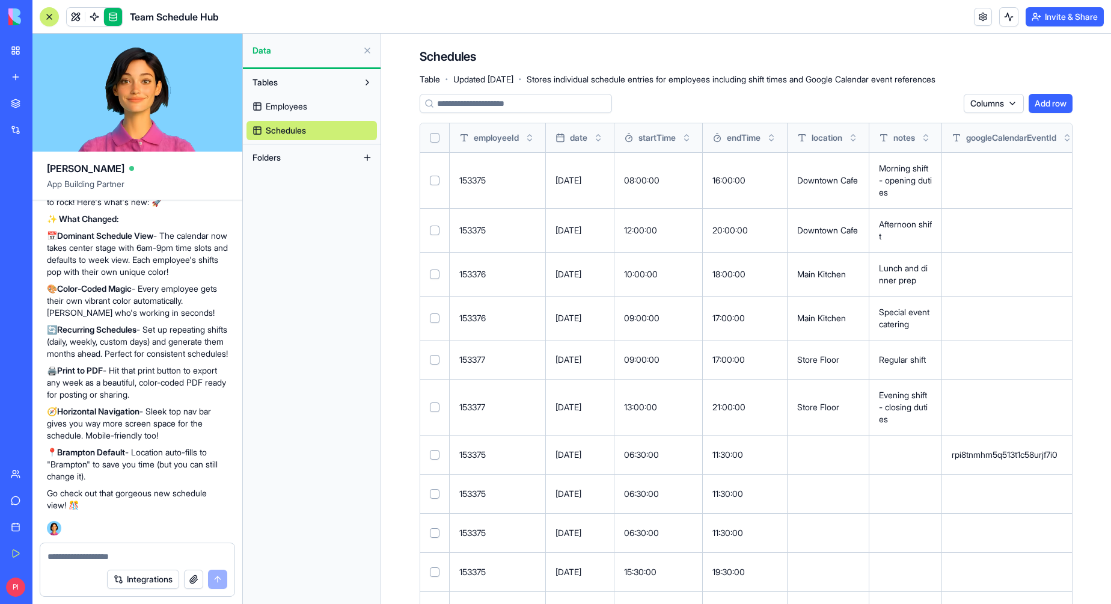
click at [295, 105] on span "Employees" at bounding box center [286, 106] width 41 height 12
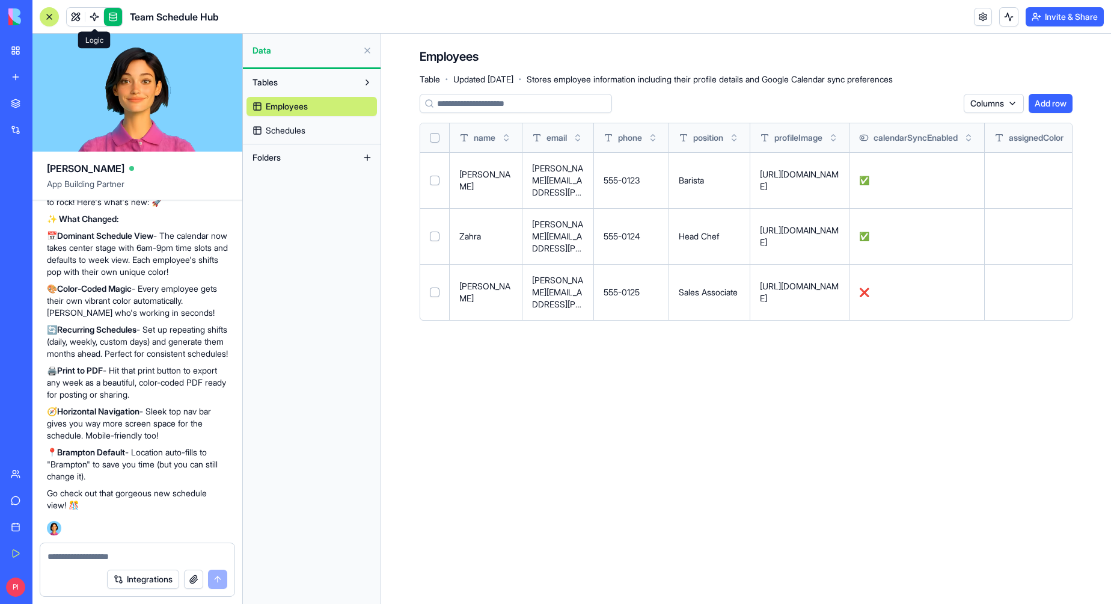
click at [91, 16] on link at bounding box center [94, 17] width 18 height 18
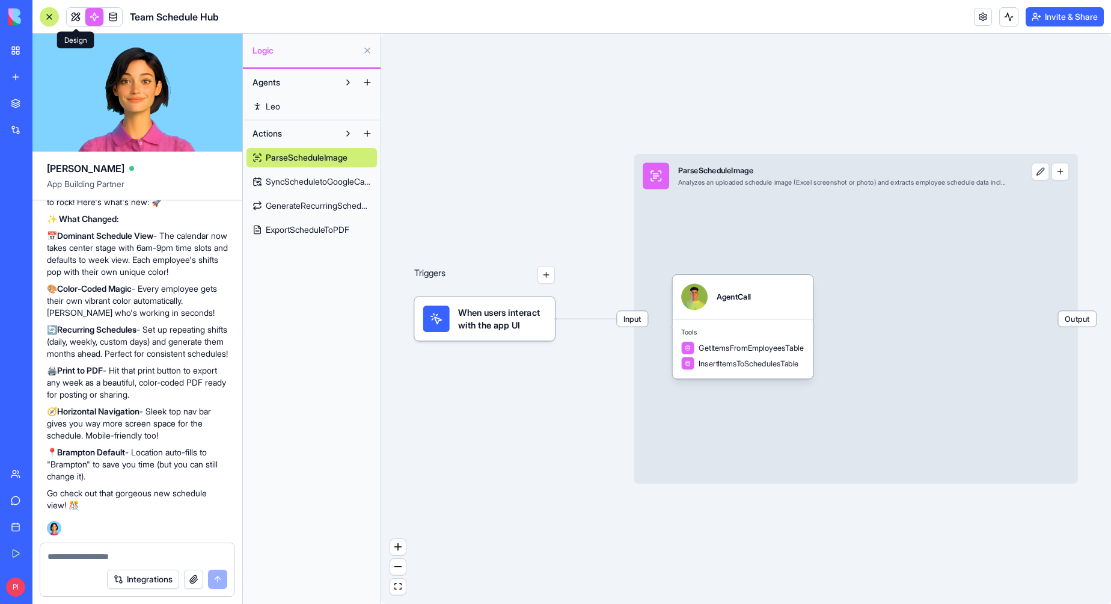
click at [78, 16] on link at bounding box center [76, 17] width 18 height 18
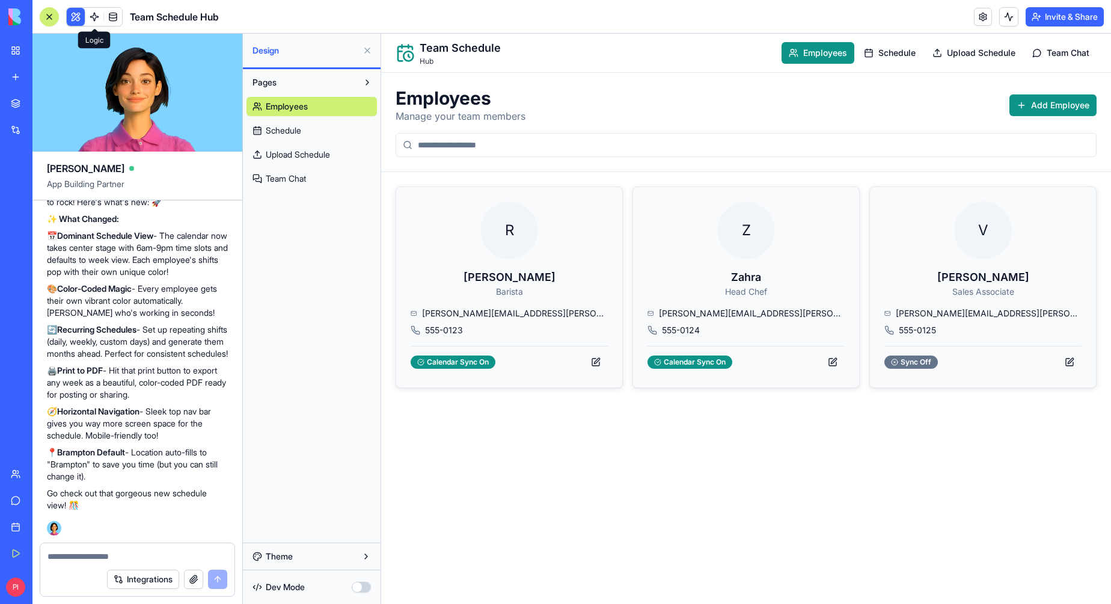
click at [93, 17] on link at bounding box center [94, 17] width 18 height 18
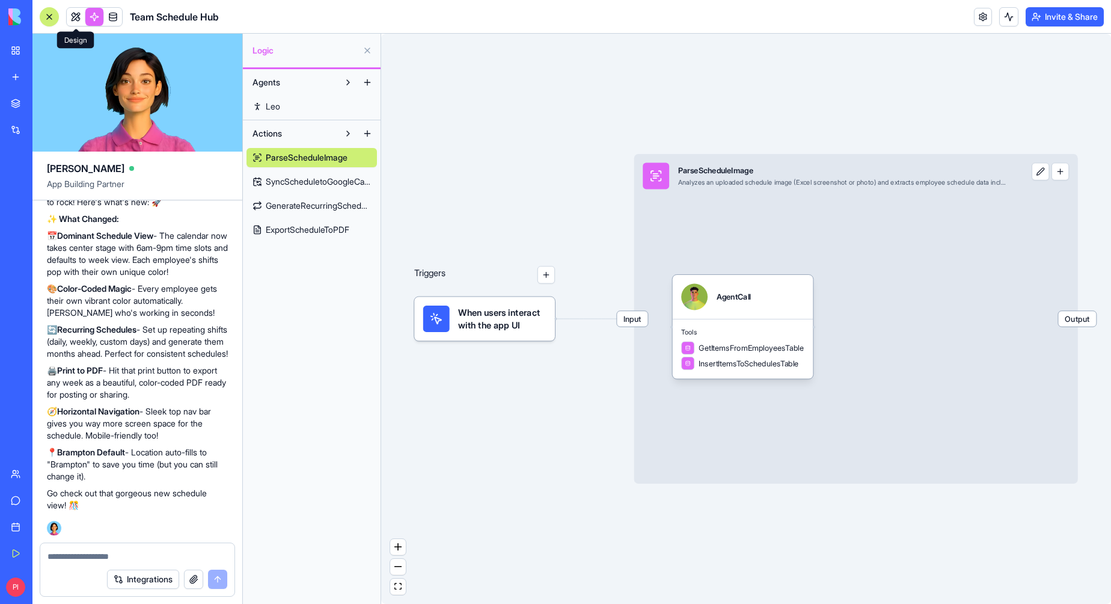
click at [76, 12] on link at bounding box center [76, 17] width 18 height 18
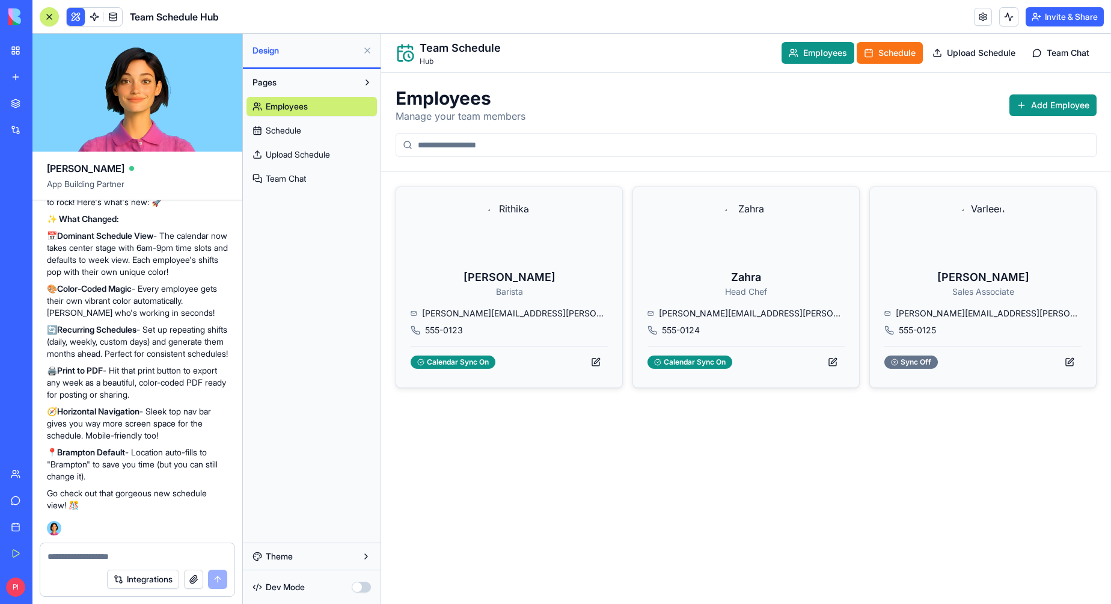
click at [862, 54] on button "Schedule" at bounding box center [890, 53] width 66 height 22
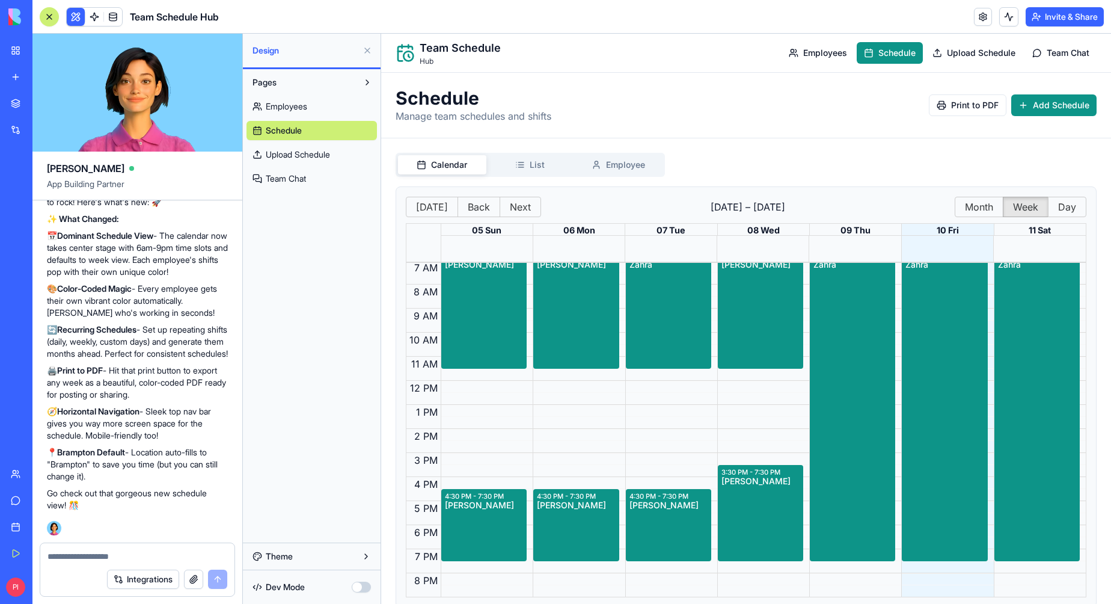
scroll to position [2, 0]
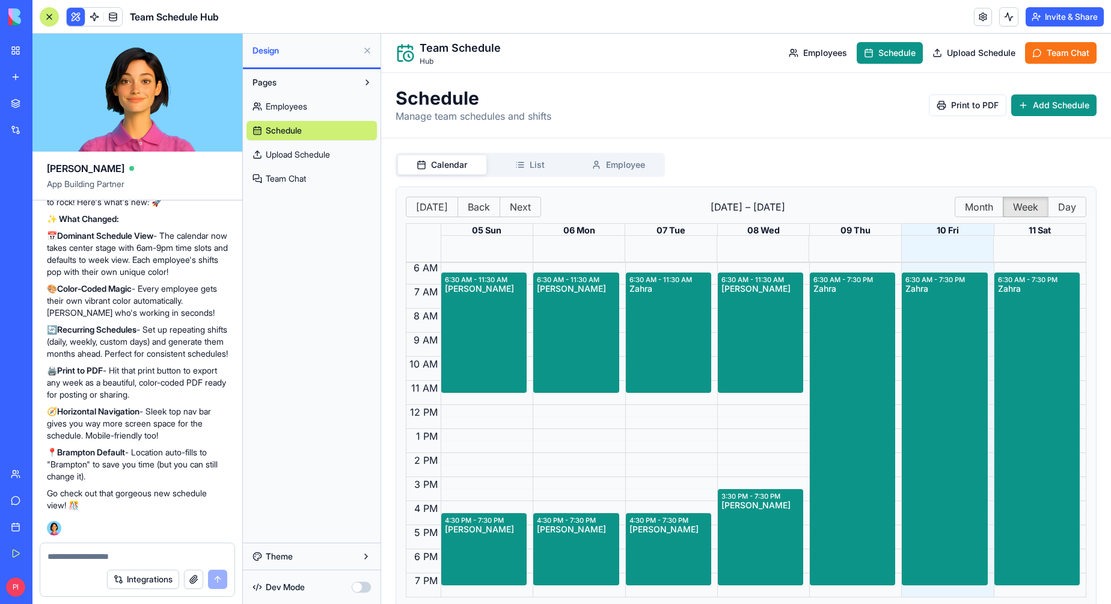
click at [1059, 57] on span "Team Chat" at bounding box center [1068, 53] width 43 height 12
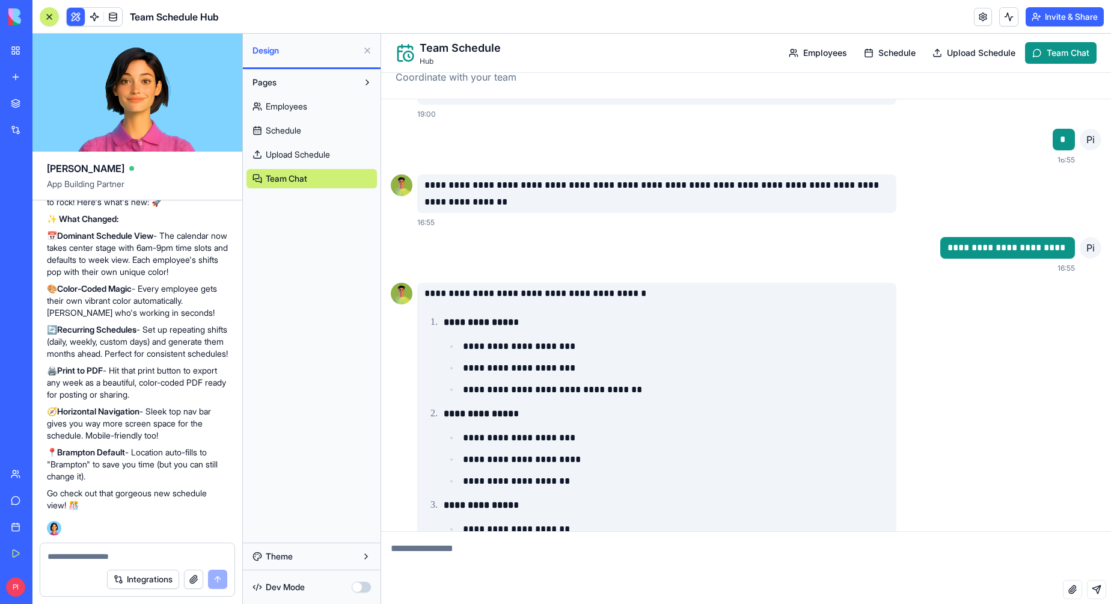
scroll to position [40, 0]
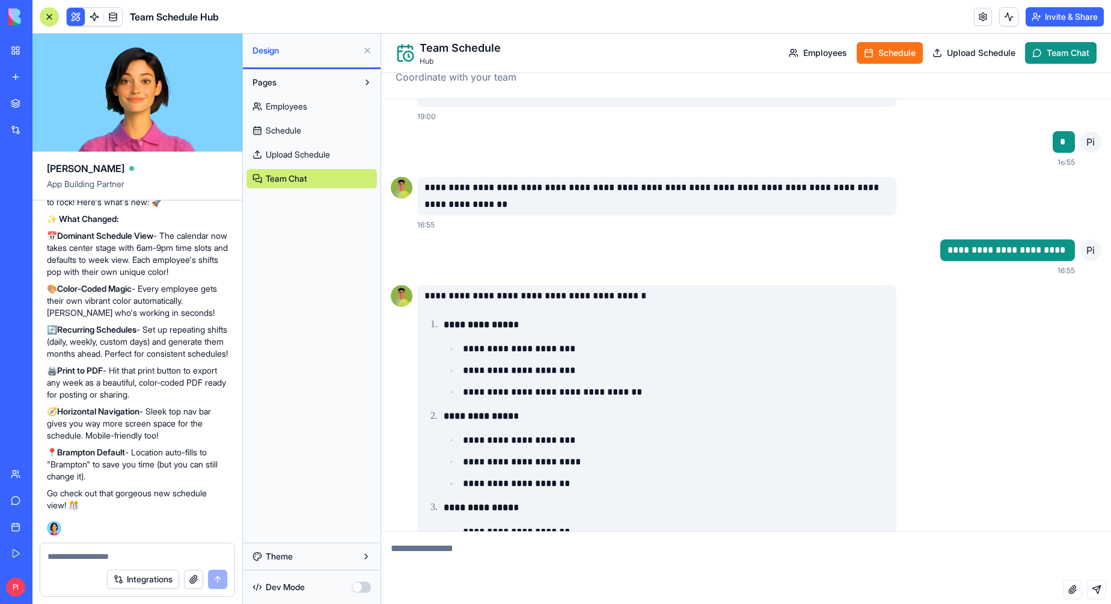
click at [884, 53] on span "Schedule" at bounding box center [897, 53] width 37 height 12
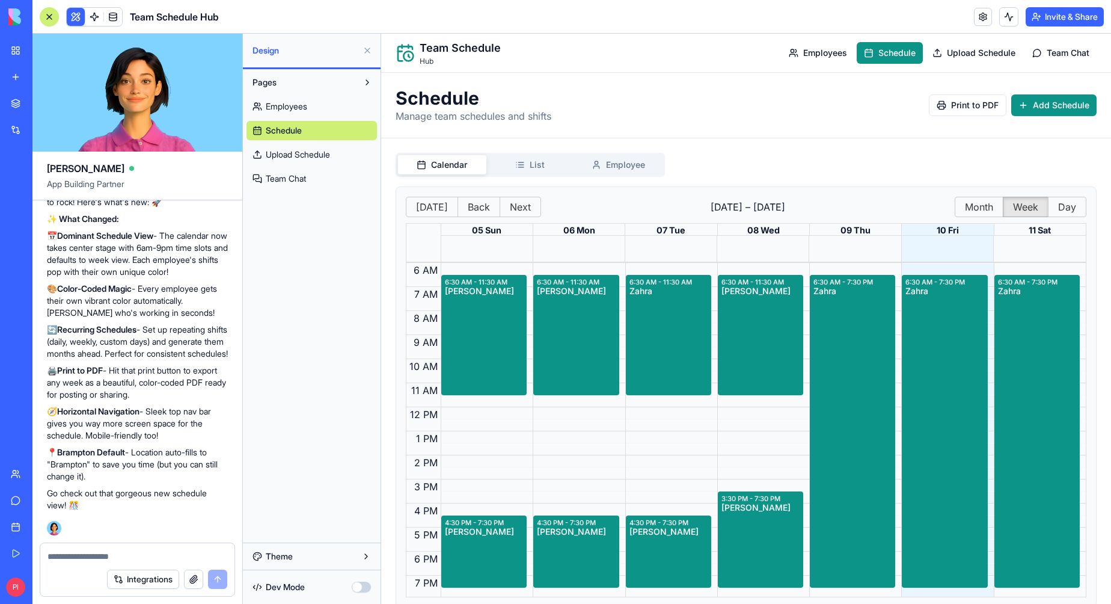
click at [1030, 10] on button "Invite & Share" at bounding box center [1065, 16] width 78 height 19
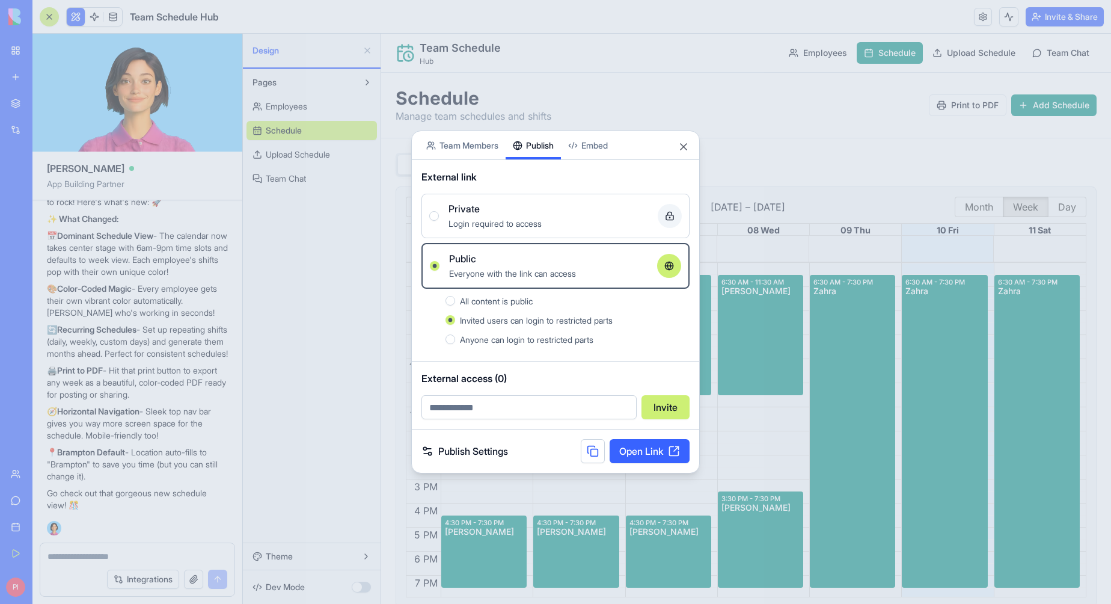
click at [631, 455] on link "Open Link" at bounding box center [650, 451] width 80 height 24
click at [684, 150] on button "Close" at bounding box center [684, 147] width 12 height 12
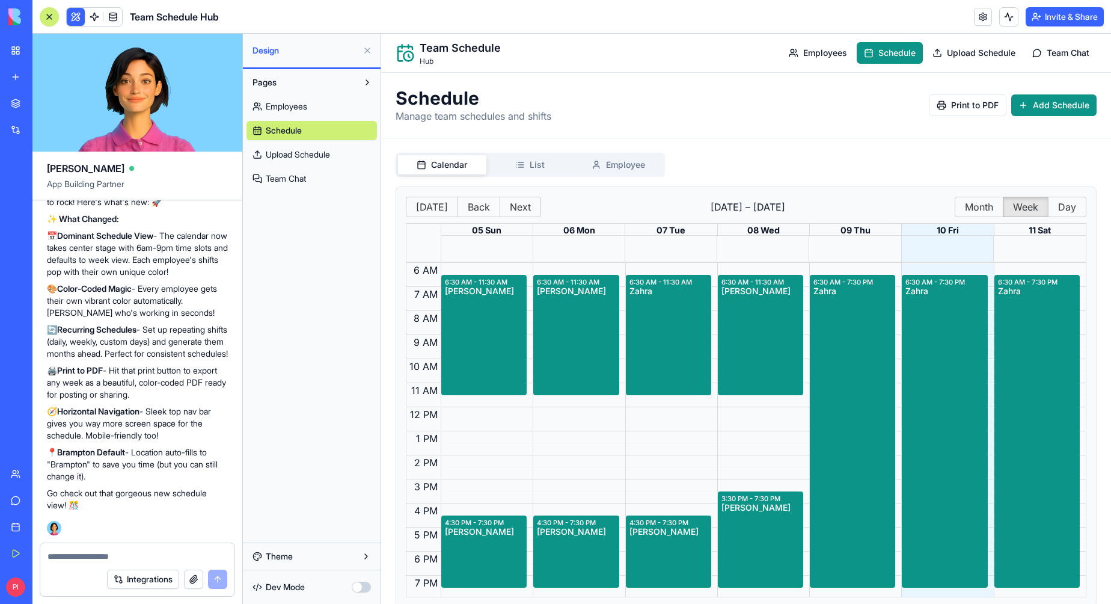
scroll to position [2381, 0]
click at [99, 561] on textarea at bounding box center [138, 556] width 180 height 12
click at [105, 558] on textarea at bounding box center [138, 556] width 180 height 12
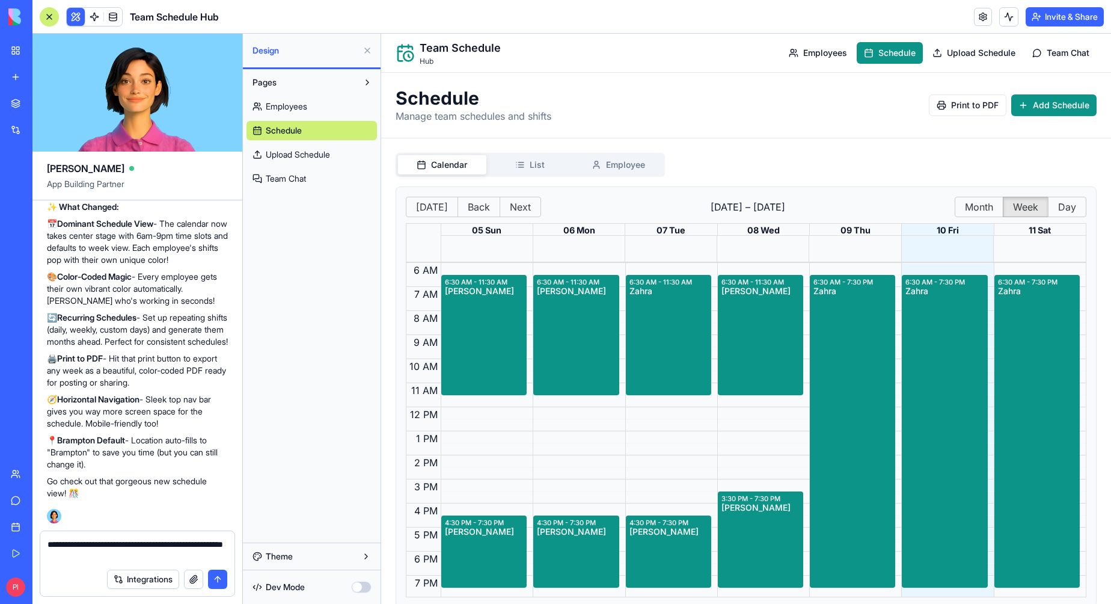
type textarea "**********"
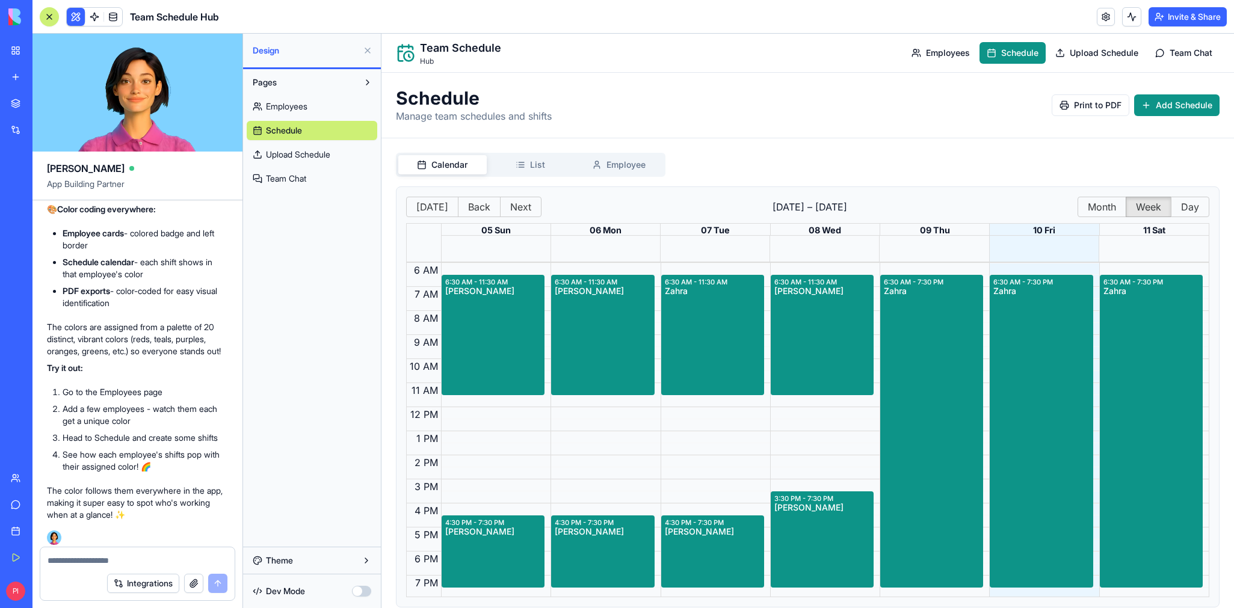
scroll to position [2856, 0]
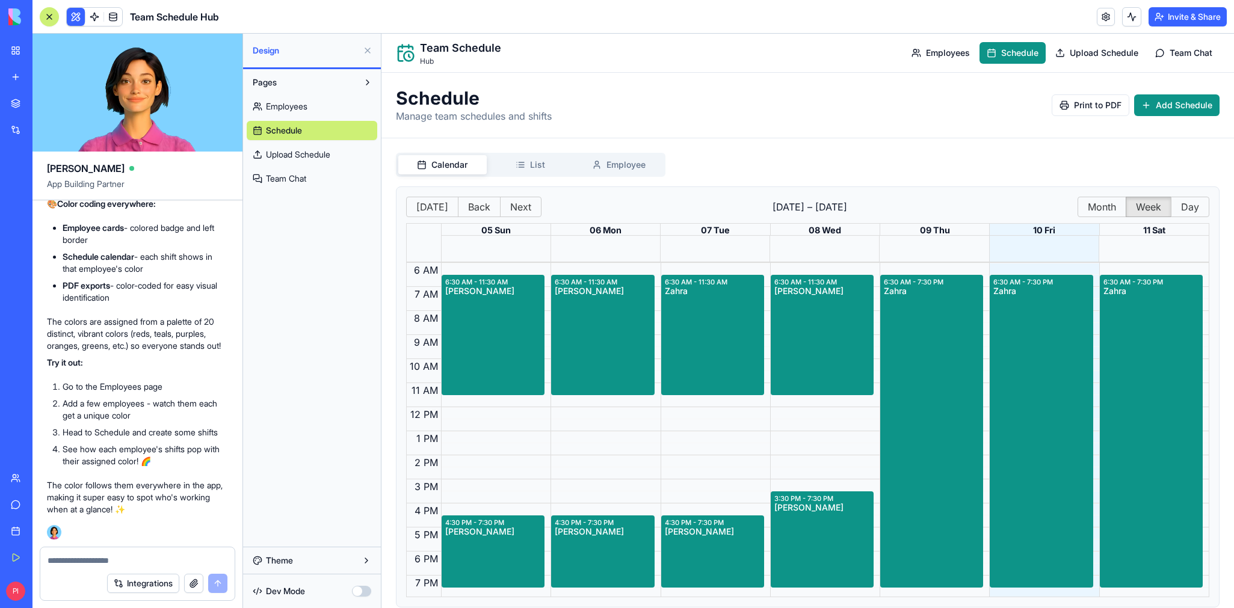
click at [324, 110] on link "Employees" at bounding box center [312, 106] width 131 height 19
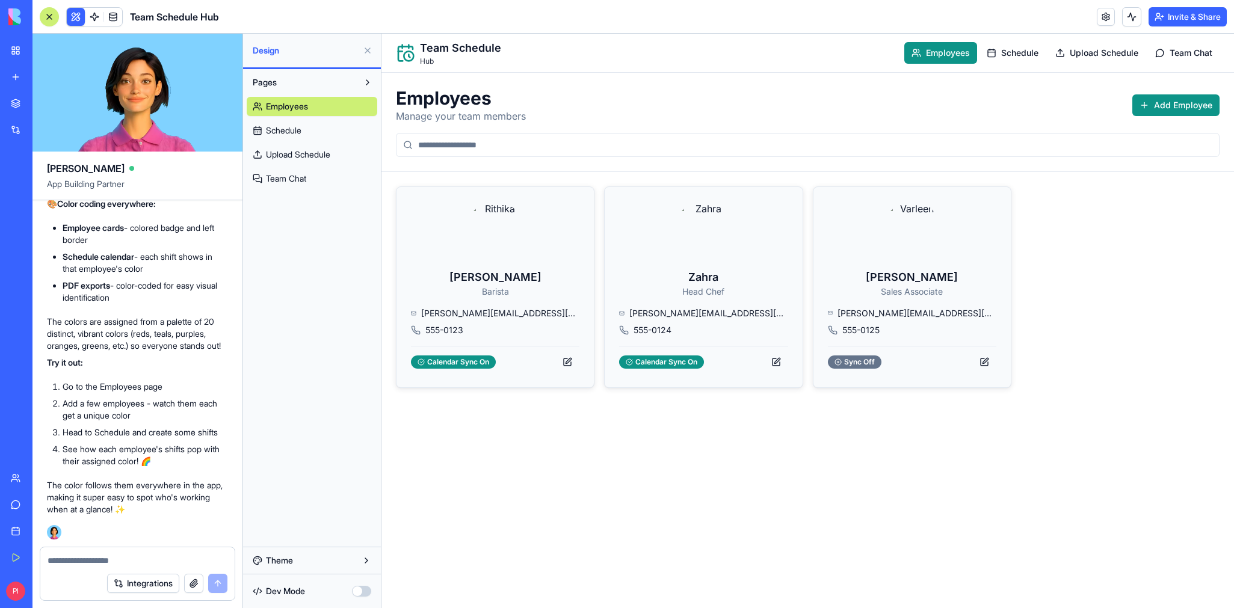
click at [316, 129] on link "Schedule" at bounding box center [312, 130] width 131 height 19
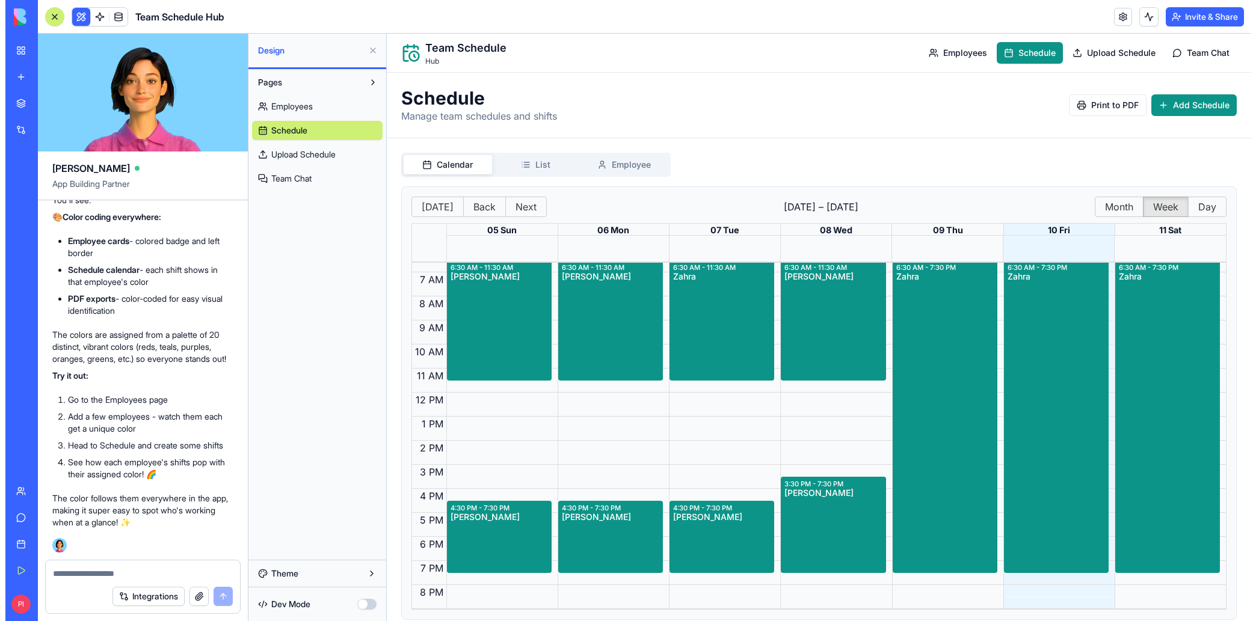
scroll to position [14, 0]
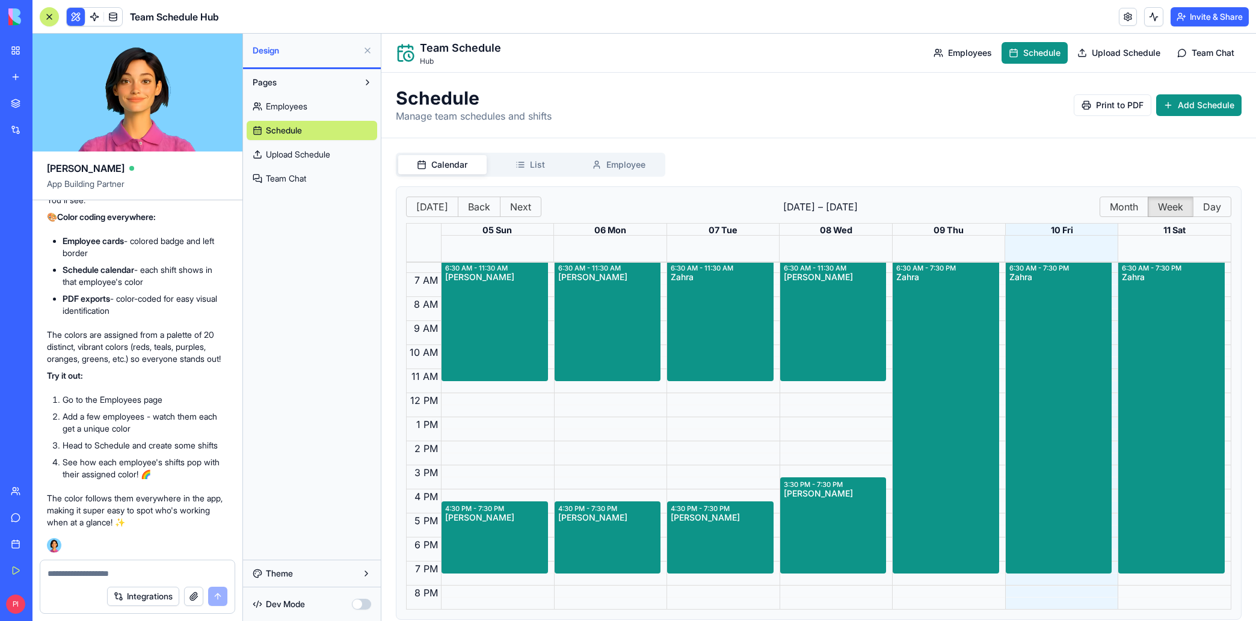
click at [172, 393] on div "Great news! 🎉 Your app already does this ! Every employee automatically gets as…" at bounding box center [137, 340] width 181 height 375
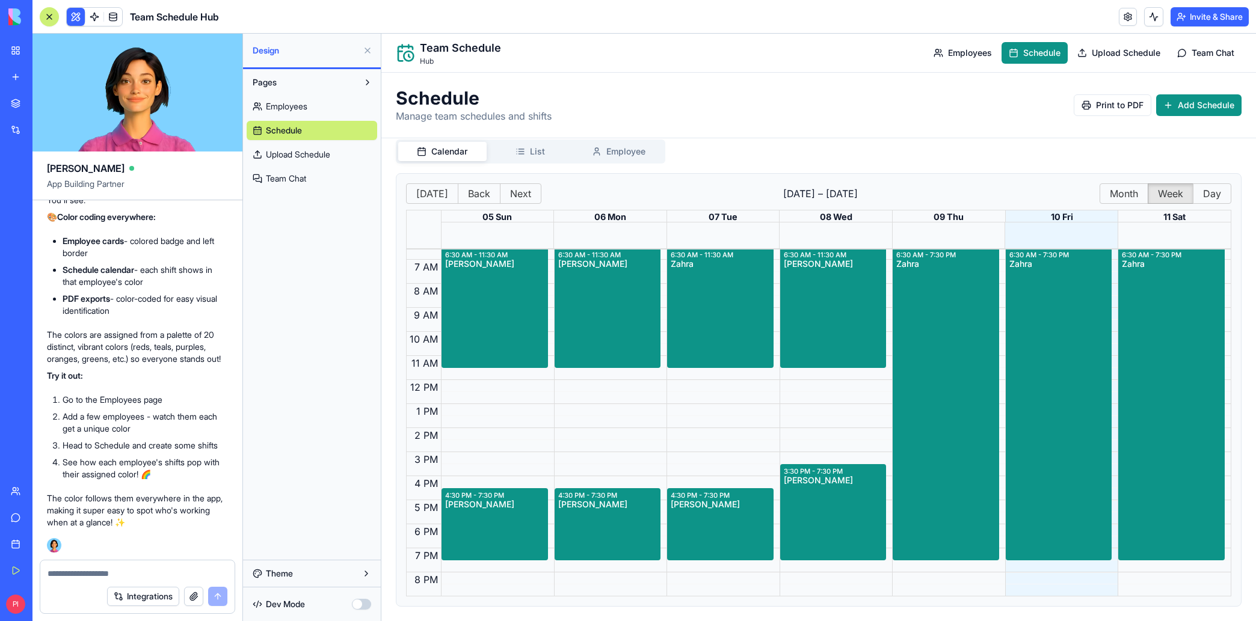
scroll to position [0, 0]
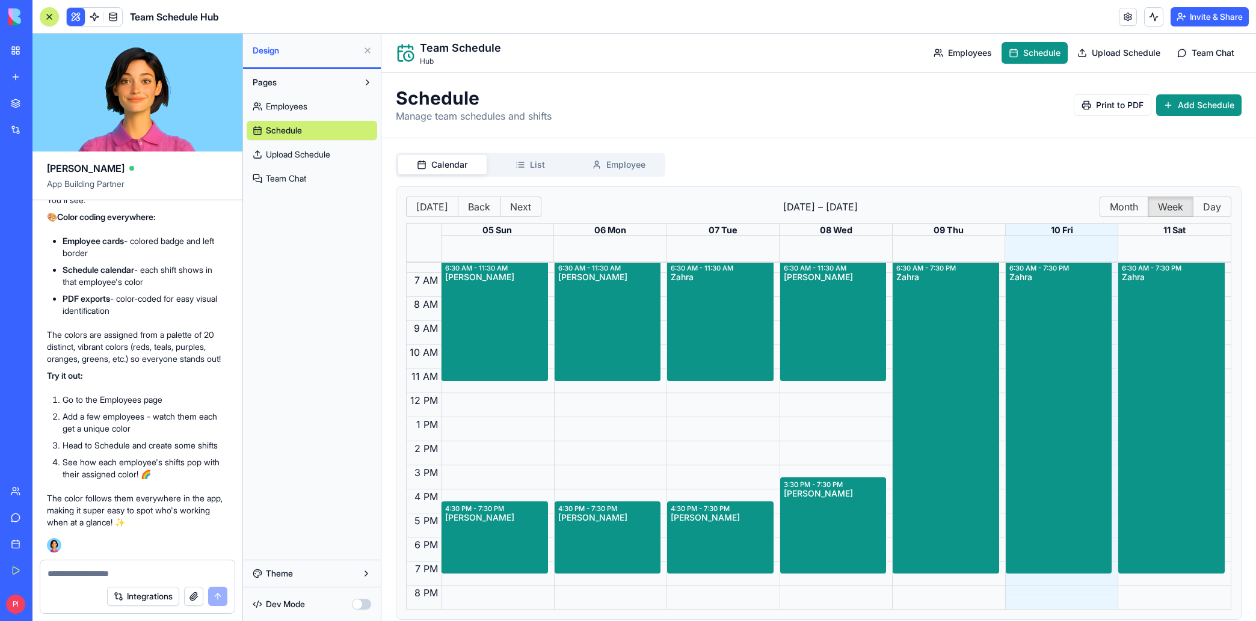
click at [373, 51] on button at bounding box center [367, 50] width 19 height 19
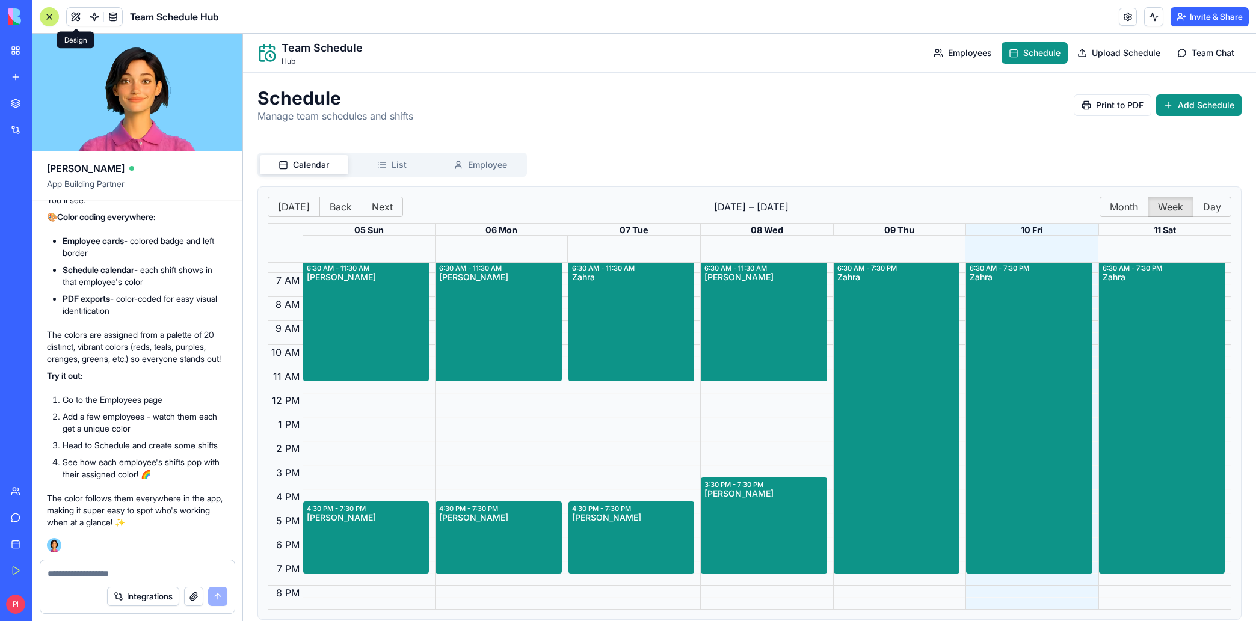
scroll to position [13, 0]
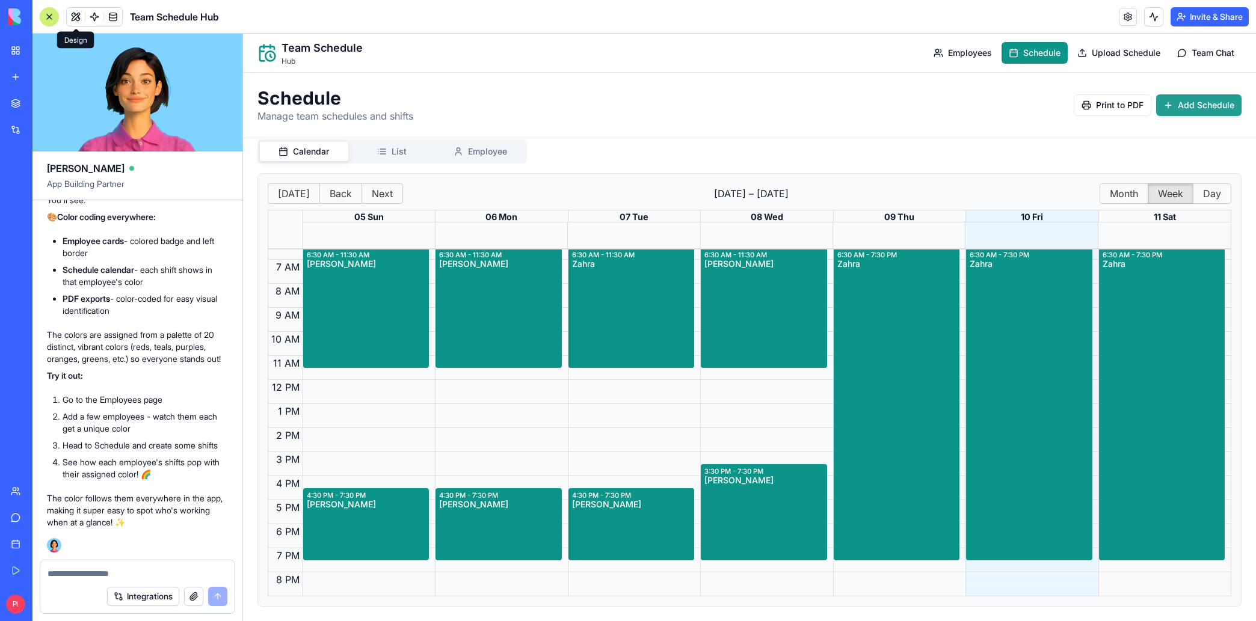
click at [1202, 109] on span "Add Schedule" at bounding box center [1206, 105] width 57 height 12
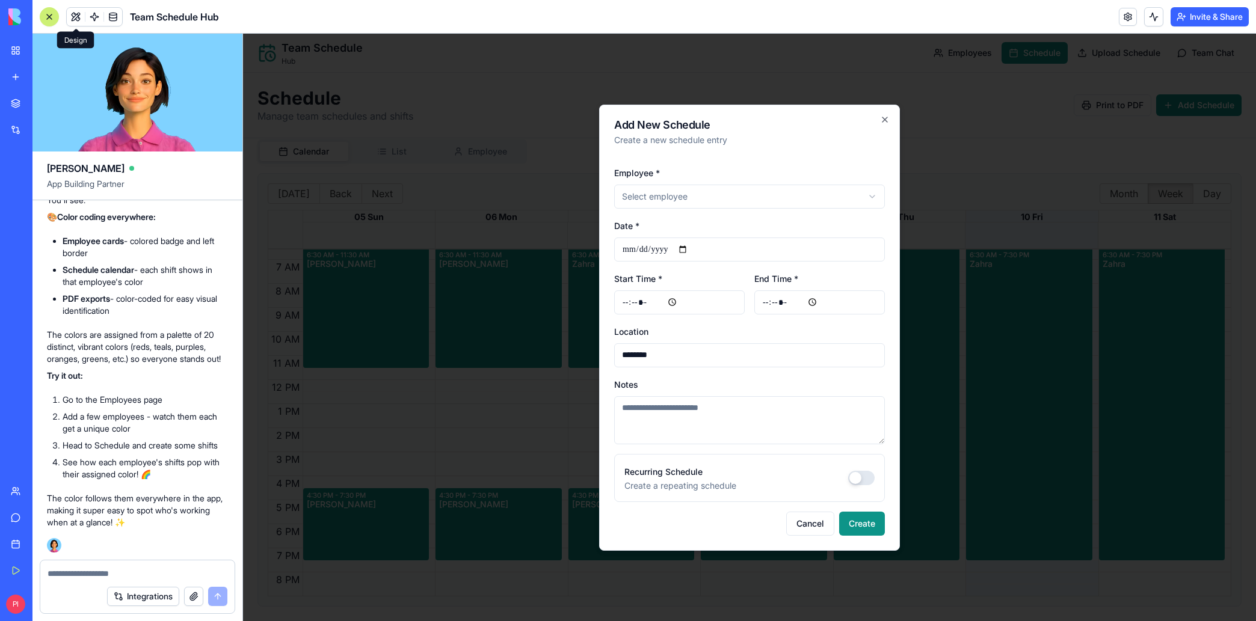
click at [662, 200] on body "**********" at bounding box center [749, 328] width 1013 height 588
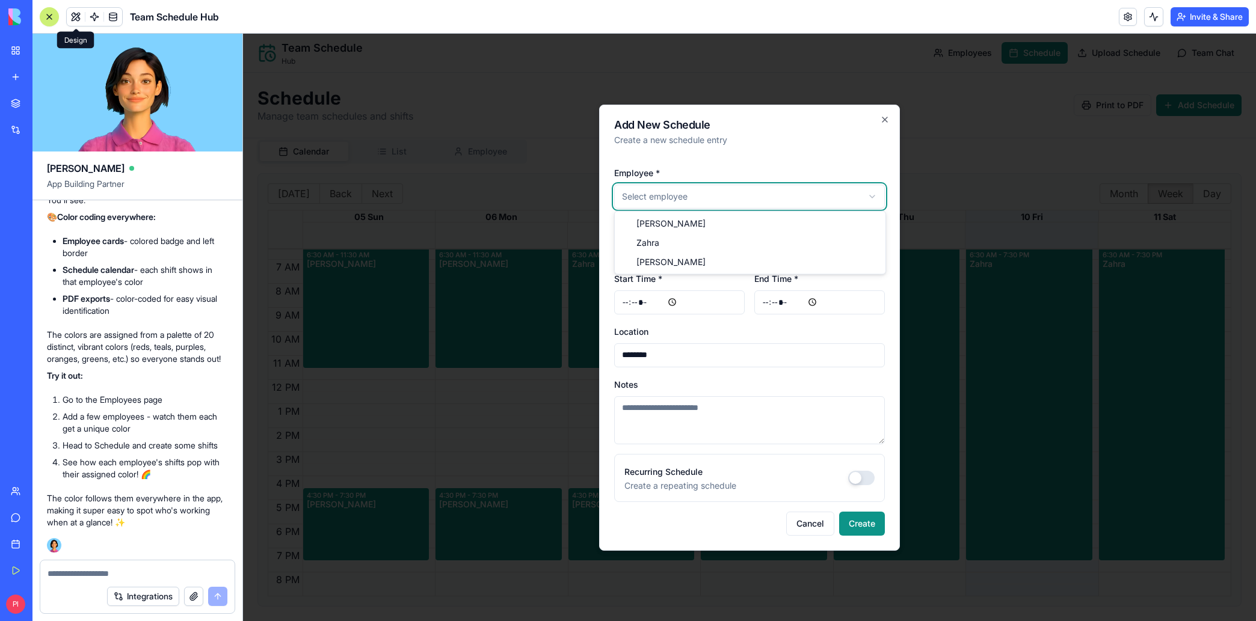
click at [737, 177] on body "**********" at bounding box center [749, 328] width 1013 height 588
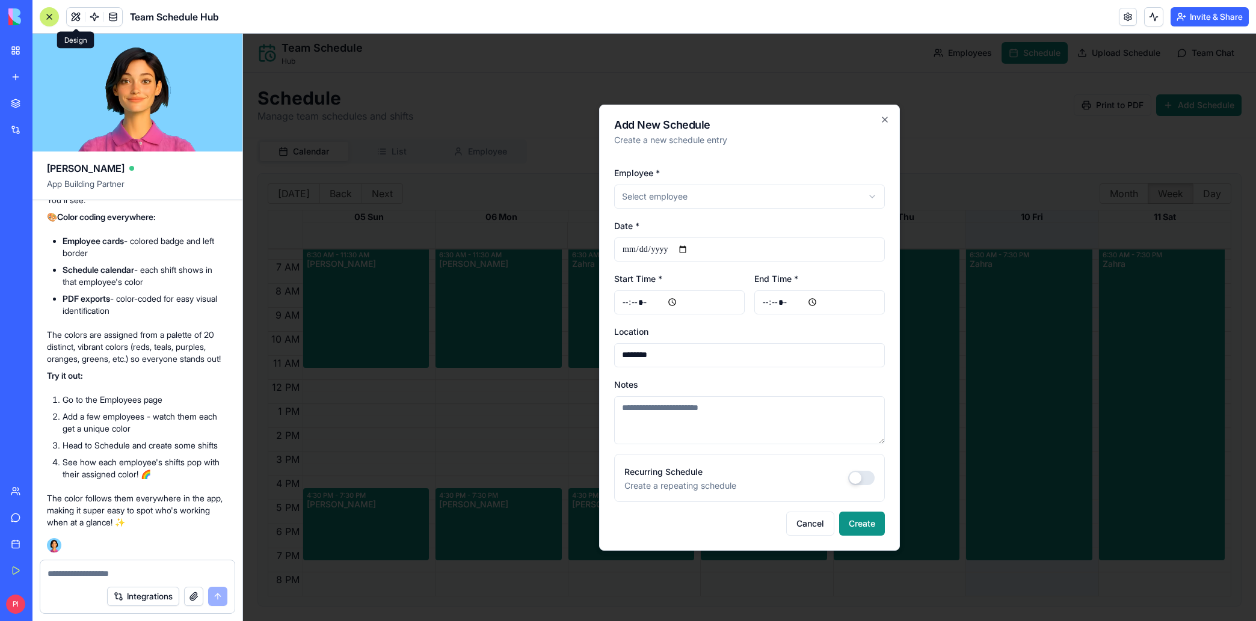
click at [672, 305] on input "Start Time *" at bounding box center [679, 302] width 131 height 24
click at [746, 335] on div "Location ********" at bounding box center [749, 345] width 271 height 43
click at [714, 366] on input "********" at bounding box center [749, 355] width 271 height 24
click at [698, 420] on textarea "Notes" at bounding box center [749, 420] width 271 height 48
click at [705, 349] on input "********" at bounding box center [749, 355] width 271 height 24
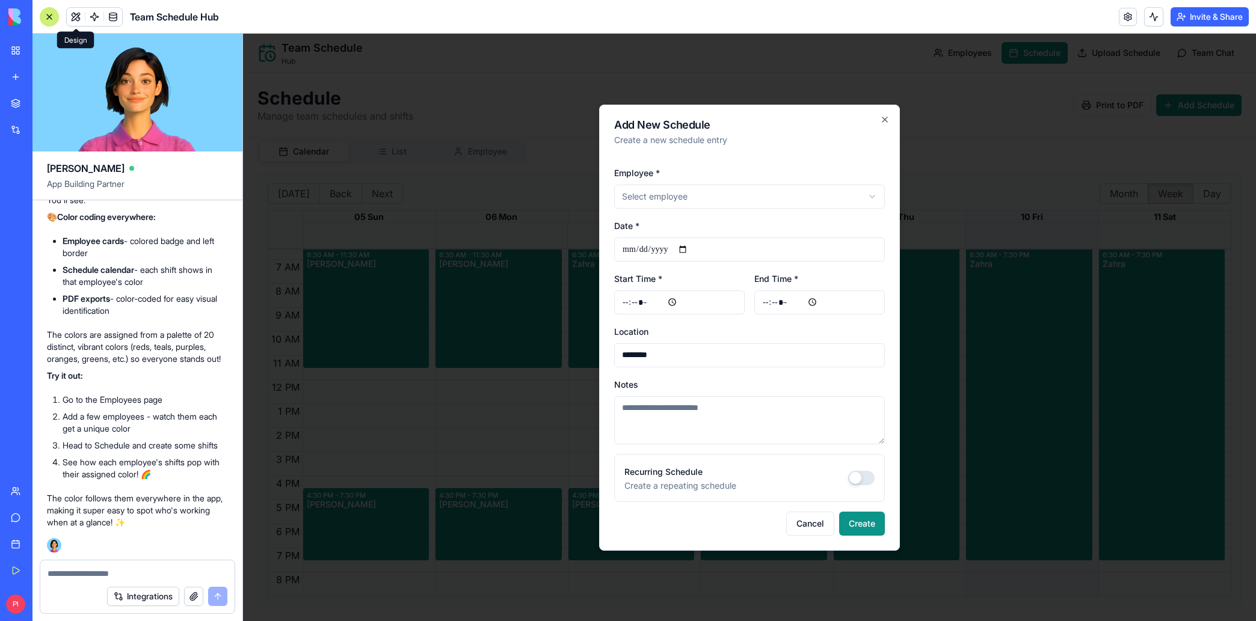
click at [711, 446] on div "**********" at bounding box center [749, 334] width 271 height 356
click at [853, 478] on button "Recurring Schedule" at bounding box center [861, 478] width 26 height 14
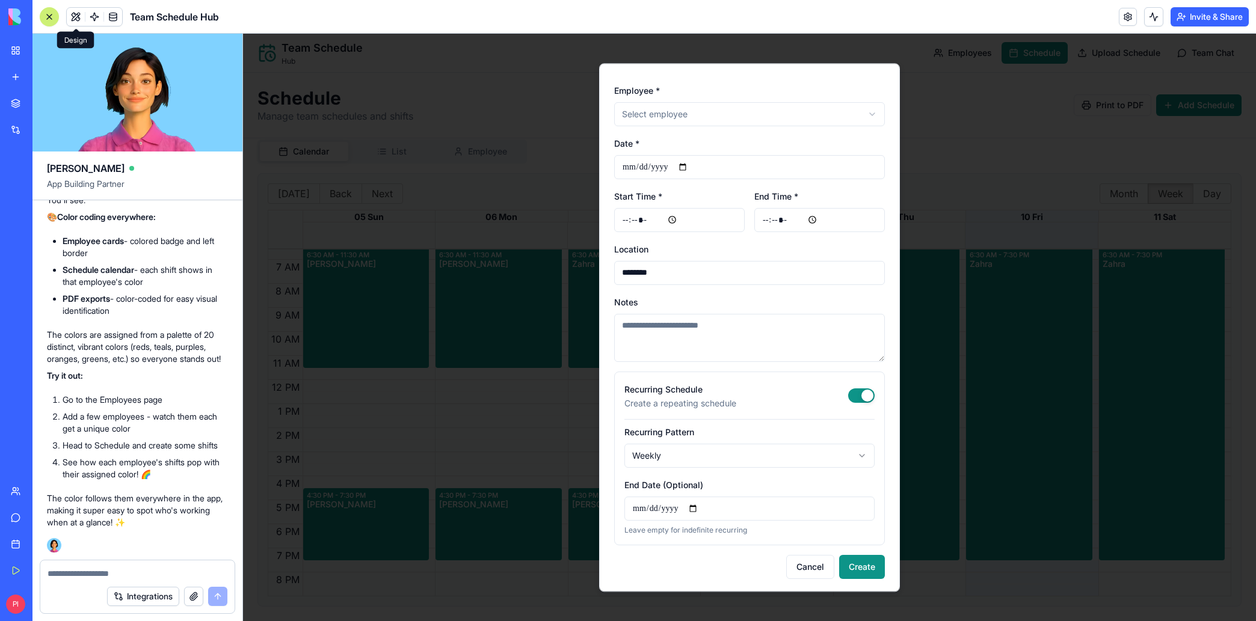
scroll to position [43, 0]
click at [791, 461] on body "**********" at bounding box center [749, 328] width 1013 height 588
click at [790, 458] on body "**********" at bounding box center [749, 328] width 1013 height 588
click at [804, 560] on button "Cancel" at bounding box center [810, 565] width 48 height 24
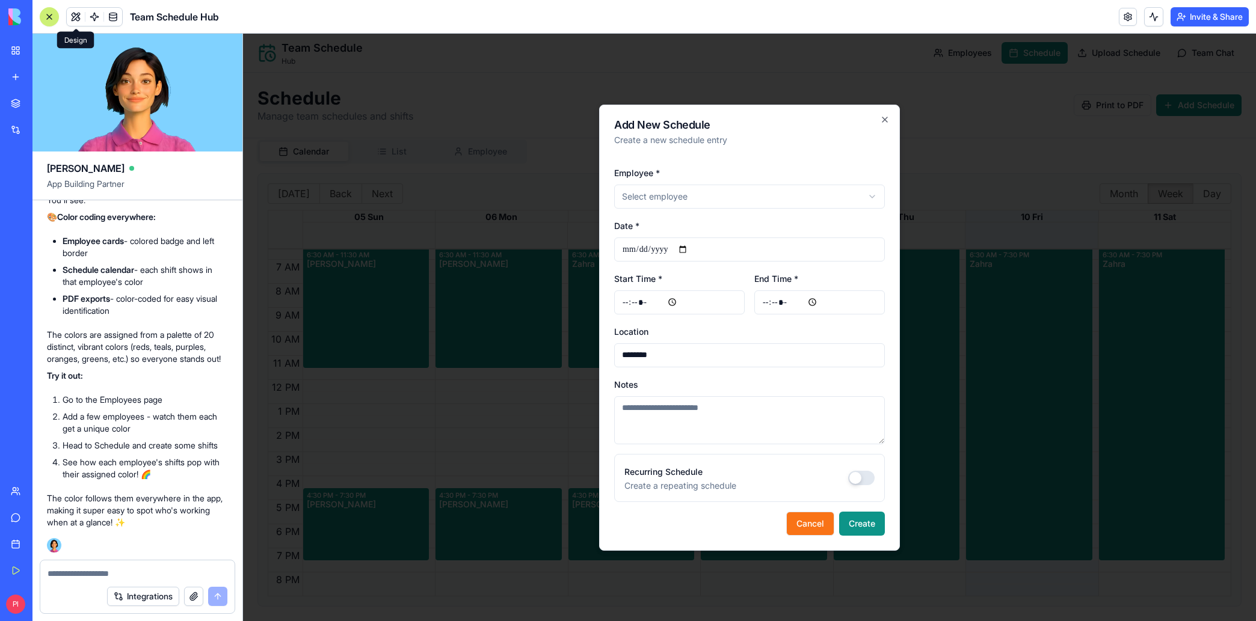
scroll to position [0, 0]
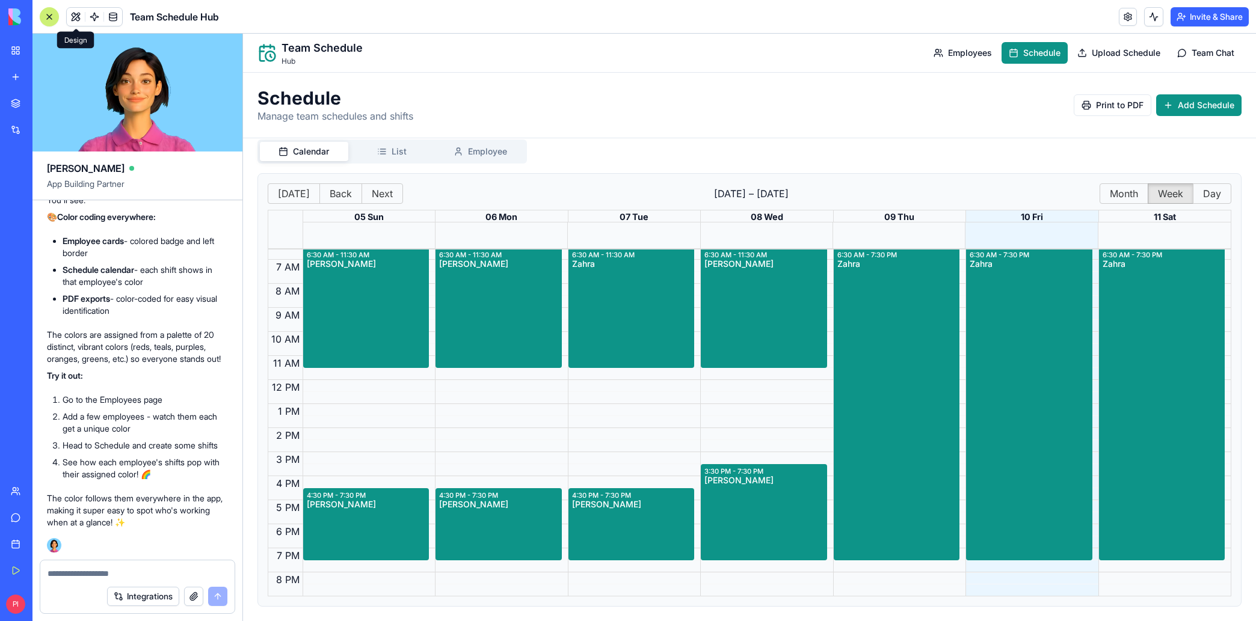
click at [1193, 11] on button "Invite & Share" at bounding box center [1209, 16] width 78 height 19
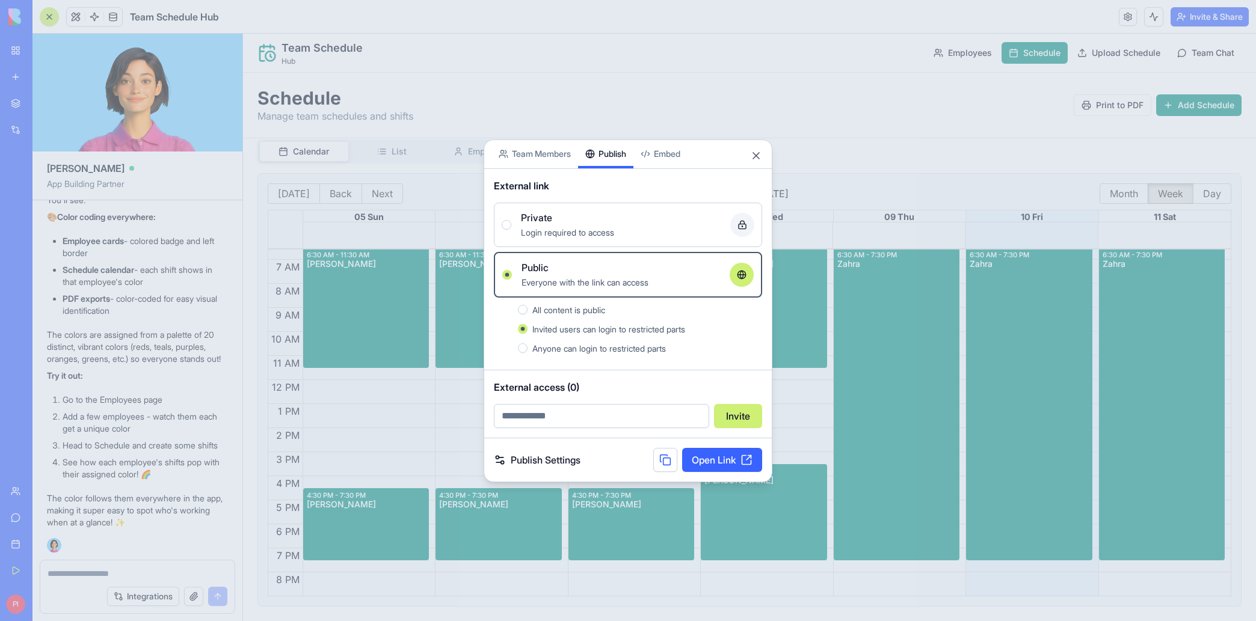
click at [609, 238] on div "Login required to access" at bounding box center [621, 232] width 200 height 14
click at [511, 230] on button "Private Login required to access" at bounding box center [507, 225] width 10 height 10
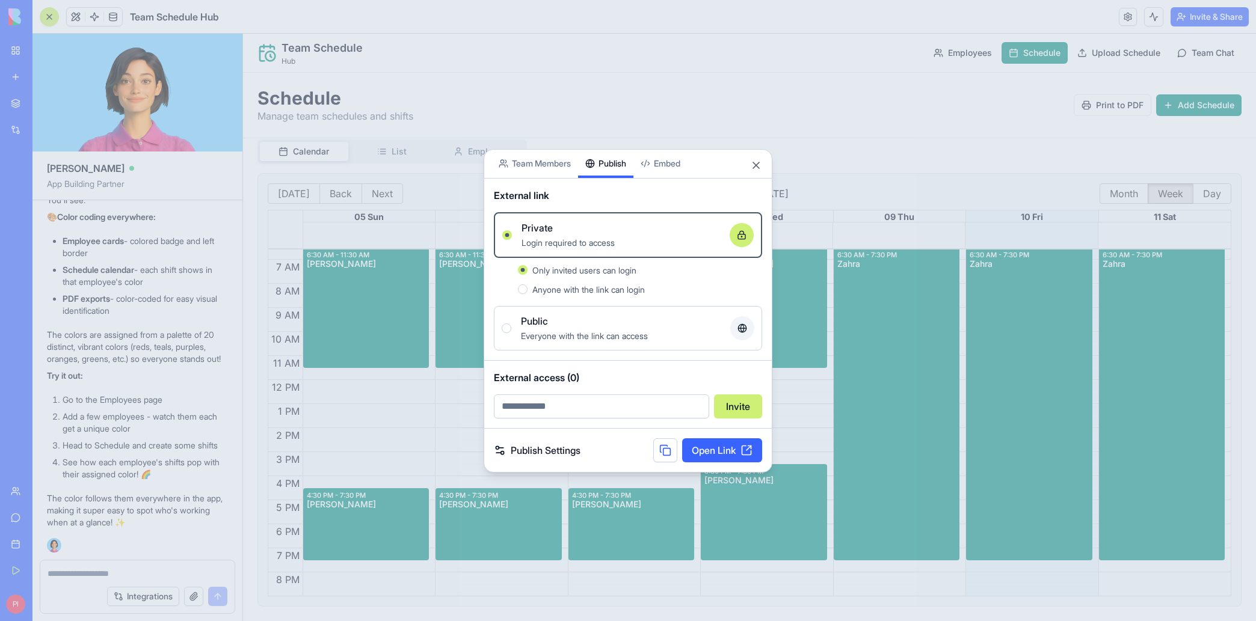
click at [598, 406] on input "email" at bounding box center [601, 407] width 215 height 24
click at [559, 289] on span "Anyone with the link can login" at bounding box center [588, 289] width 112 height 10
click at [527, 289] on button "Anyone with the link can login" at bounding box center [523, 289] width 10 height 10
click at [583, 332] on span "Everyone with the link can access" at bounding box center [584, 336] width 127 height 10
click at [511, 332] on button "Public Everyone with the link can access" at bounding box center [507, 329] width 10 height 10
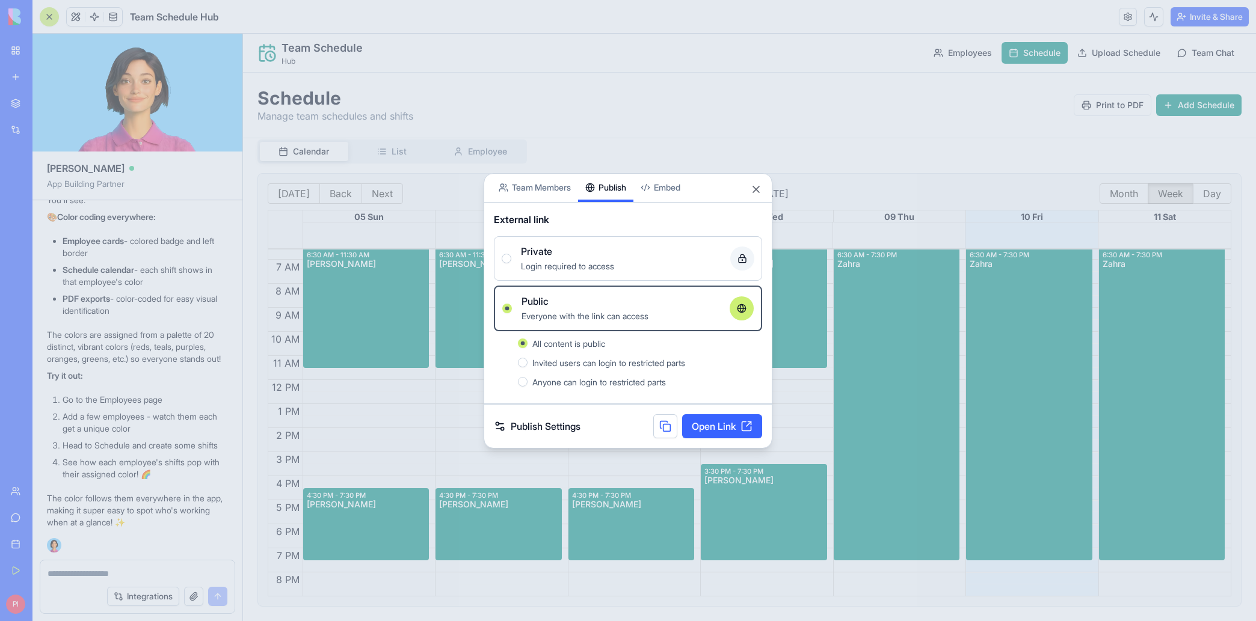
click at [737, 424] on link "Open Link" at bounding box center [722, 426] width 80 height 24
click at [750, 193] on button "Close" at bounding box center [756, 189] width 12 height 12
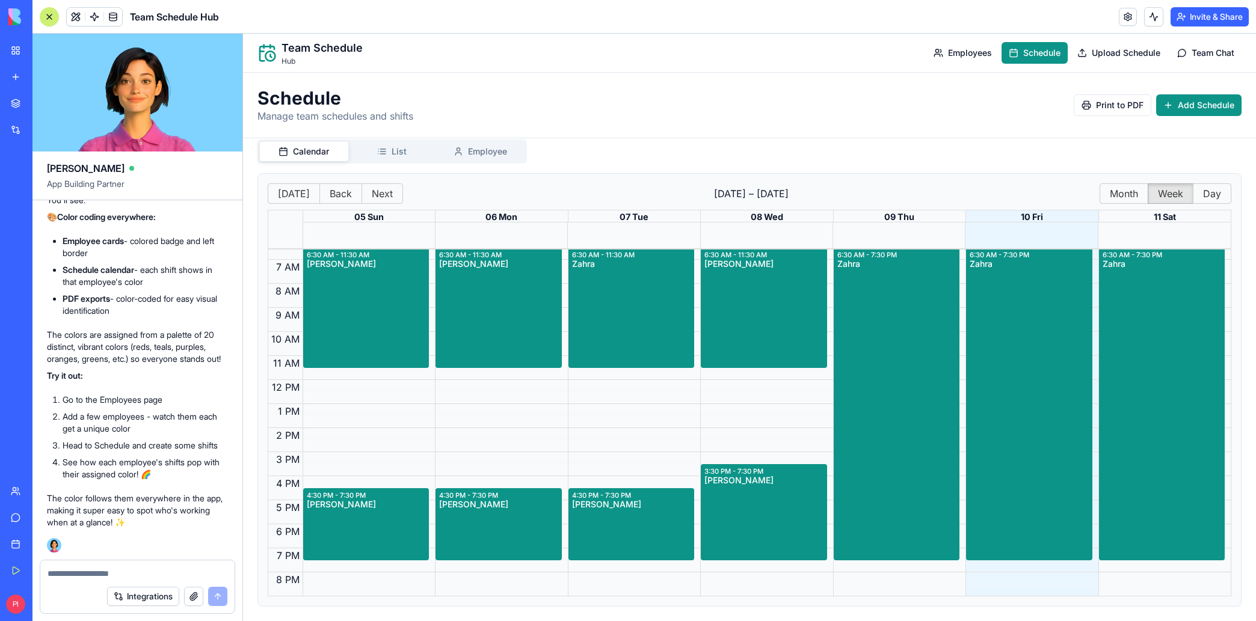
drag, startPoint x: 997, startPoint y: 224, endPoint x: 754, endPoint y: 190, distance: 245.3
click at [754, 190] on span "[DATE] – [DATE]" at bounding box center [751, 193] width 696 height 14
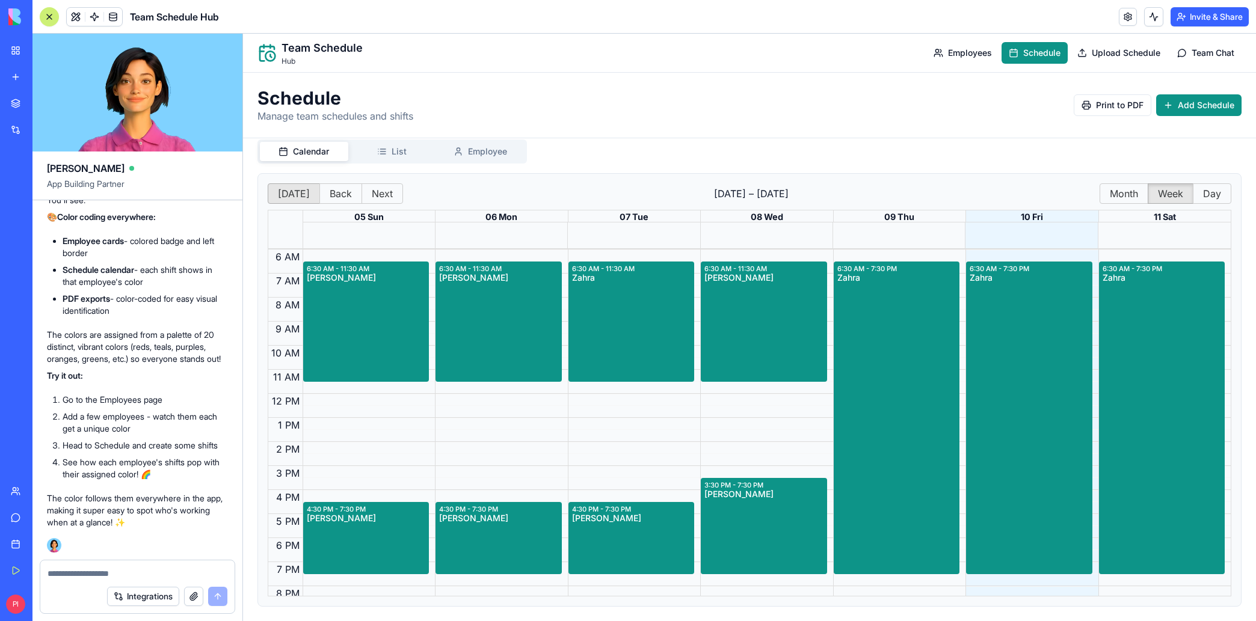
click at [286, 201] on button "[DATE]" at bounding box center [294, 193] width 52 height 20
click at [1130, 197] on button "Month" at bounding box center [1123, 193] width 49 height 20
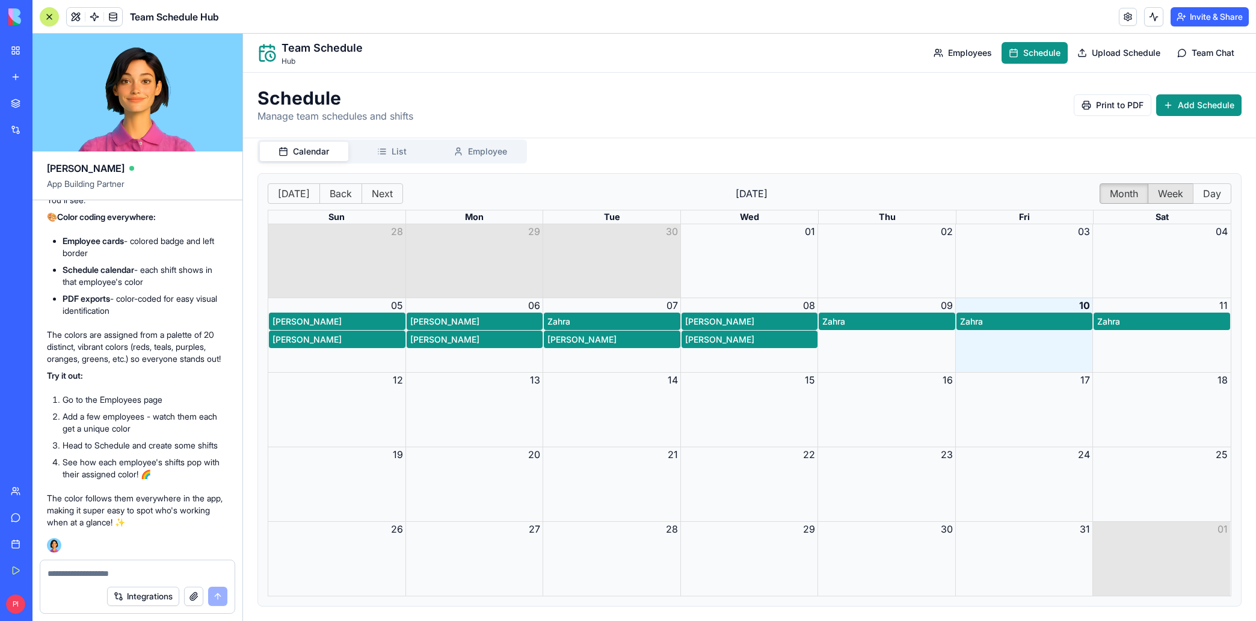
click at [1153, 197] on button "Week" at bounding box center [1171, 193] width 46 height 20
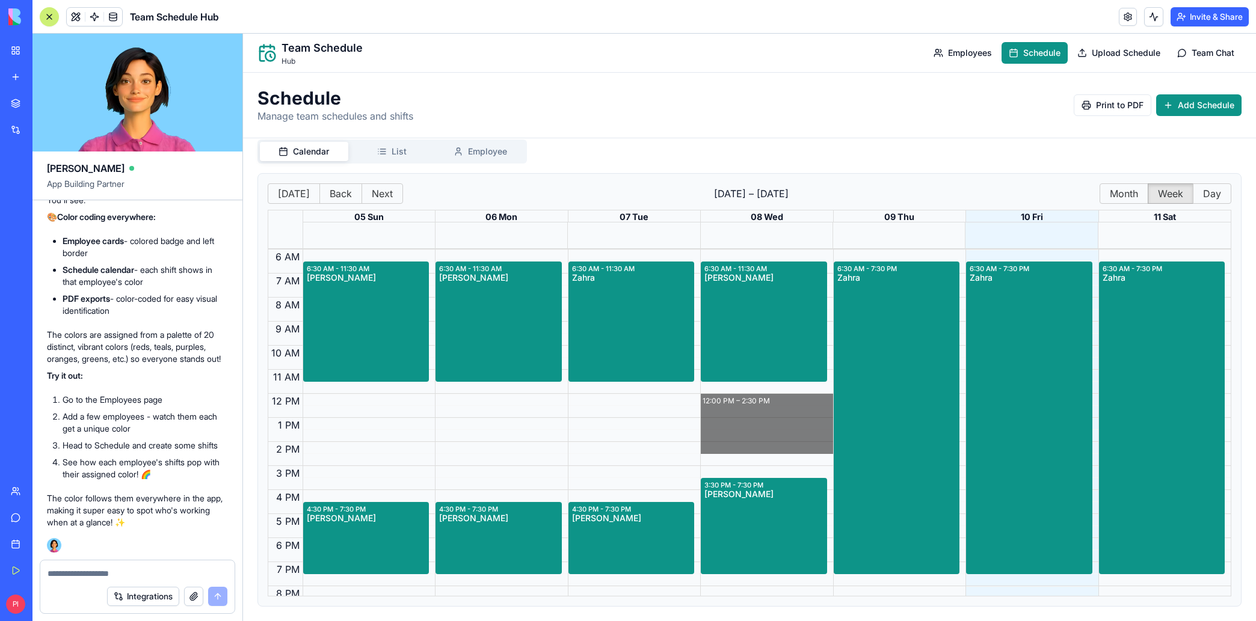
drag, startPoint x: 741, startPoint y: 395, endPoint x: 739, endPoint y: 450, distance: 54.8
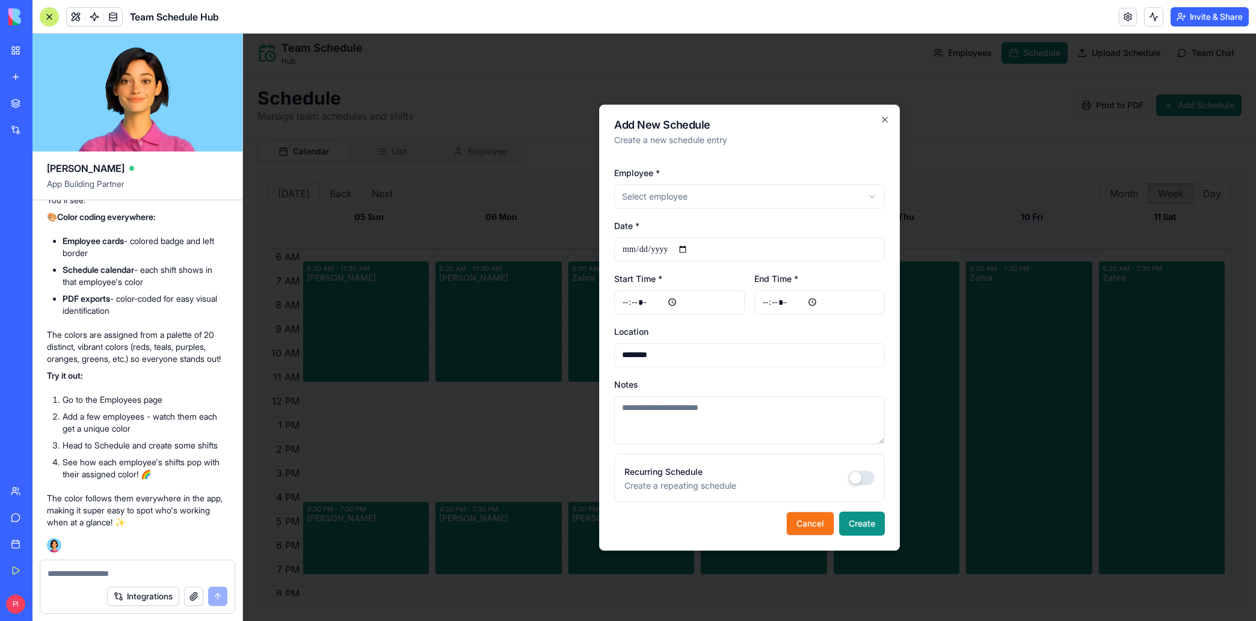
click at [796, 524] on button "Cancel" at bounding box center [810, 524] width 48 height 24
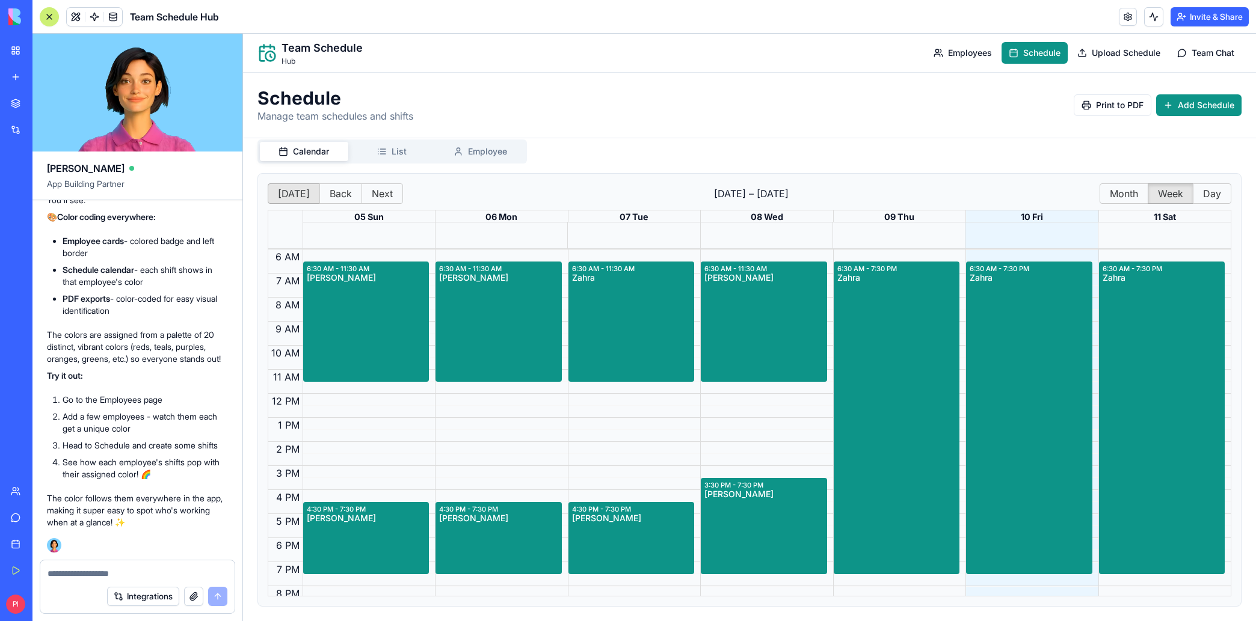
click at [283, 201] on button "[DATE]" at bounding box center [294, 193] width 52 height 20
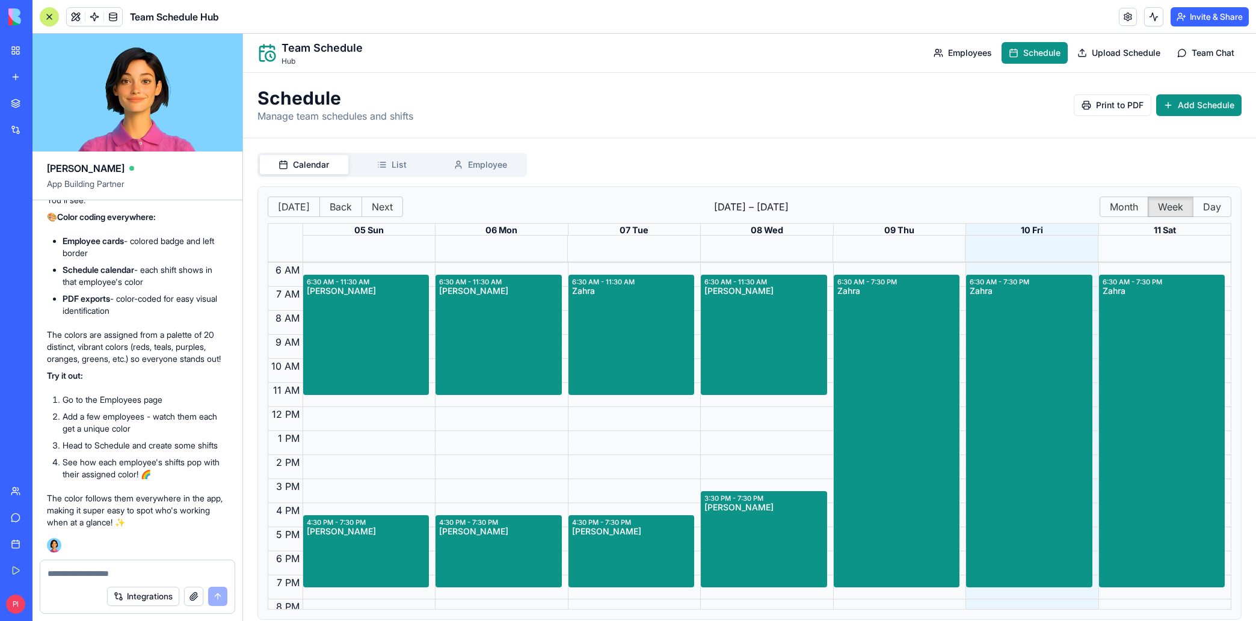
click at [462, 161] on button "Employee" at bounding box center [480, 164] width 88 height 19
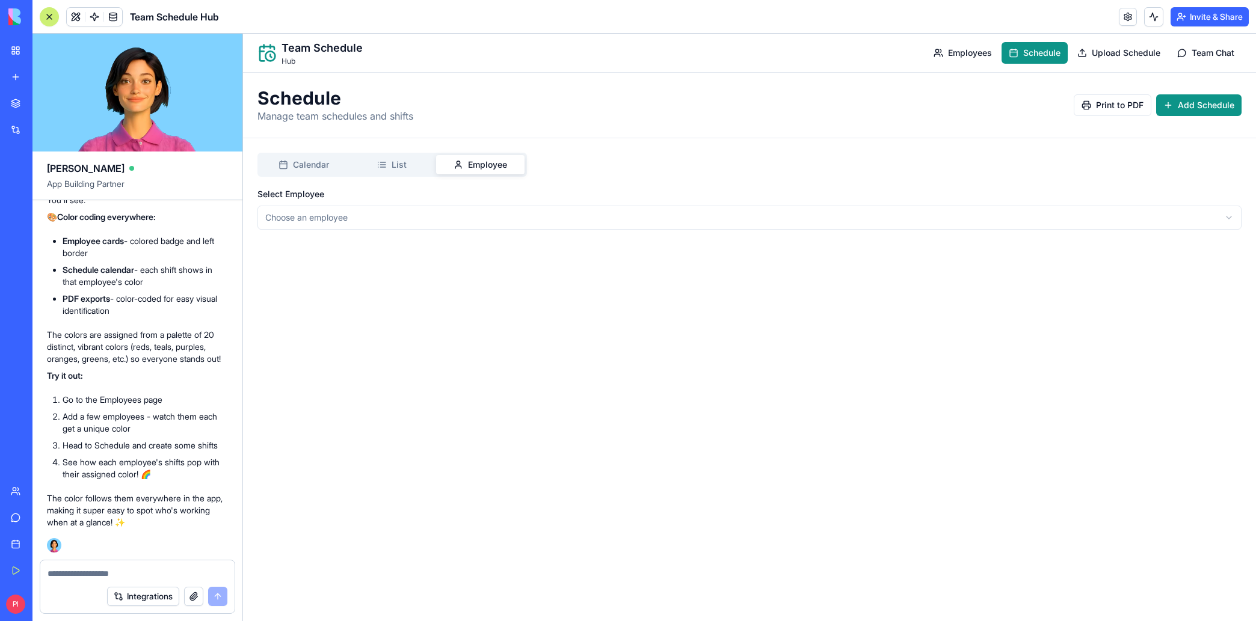
click at [379, 217] on html "Team Schedule Hub Employees Schedule Upload Schedule Team Chat Schedule Manage …" at bounding box center [749, 328] width 1013 height 588
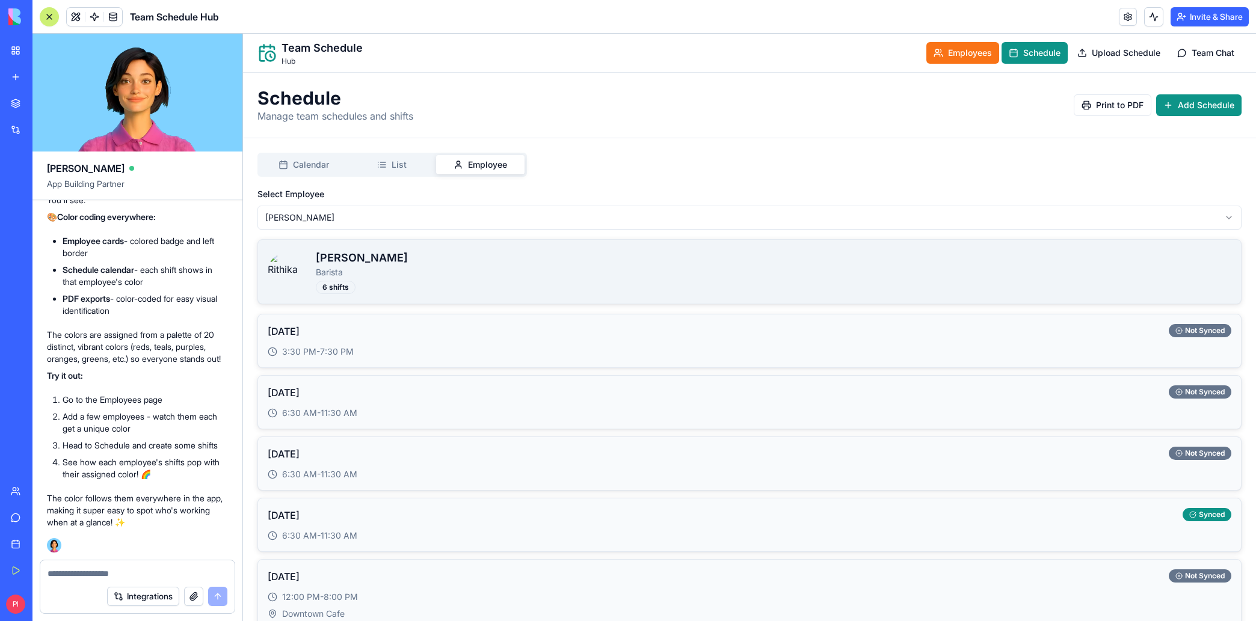
click at [935, 50] on button "Employees" at bounding box center [962, 53] width 73 height 22
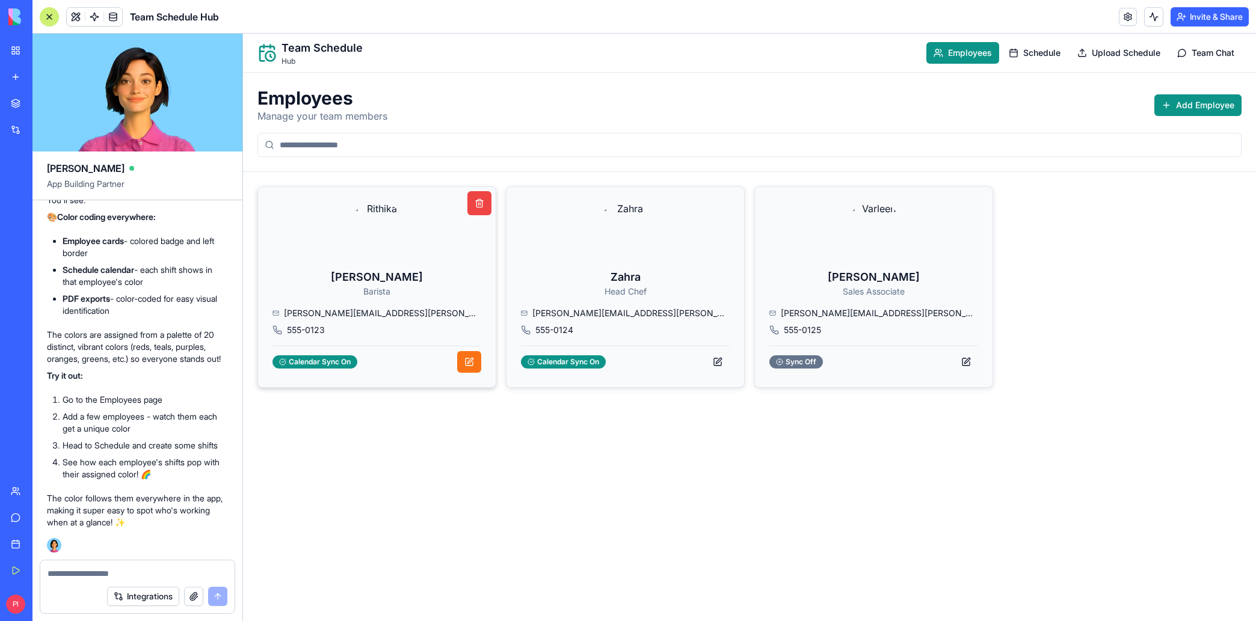
click at [465, 366] on button at bounding box center [469, 362] width 24 height 22
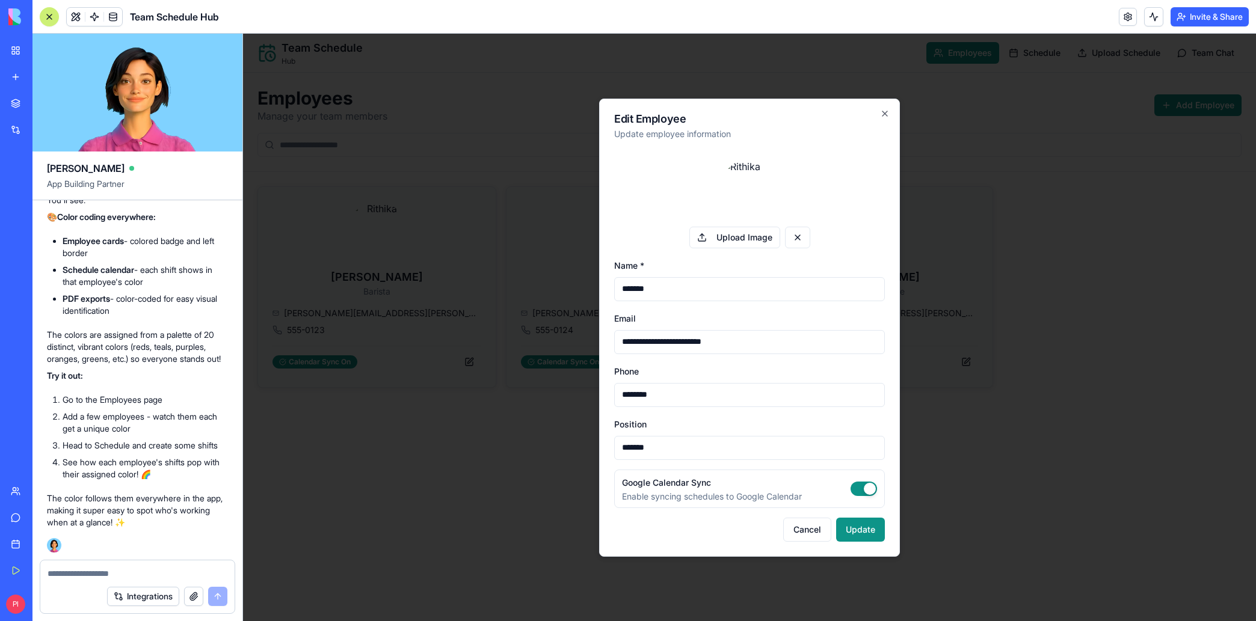
click at [672, 441] on input "*******" at bounding box center [749, 448] width 271 height 24
click at [698, 413] on div "**********" at bounding box center [749, 334] width 271 height 368
click at [668, 390] on input "********" at bounding box center [749, 395] width 271 height 24
drag, startPoint x: 886, startPoint y: 115, endPoint x: 868, endPoint y: 130, distance: 23.6
click at [886, 115] on icon "button" at bounding box center [884, 113] width 5 height 5
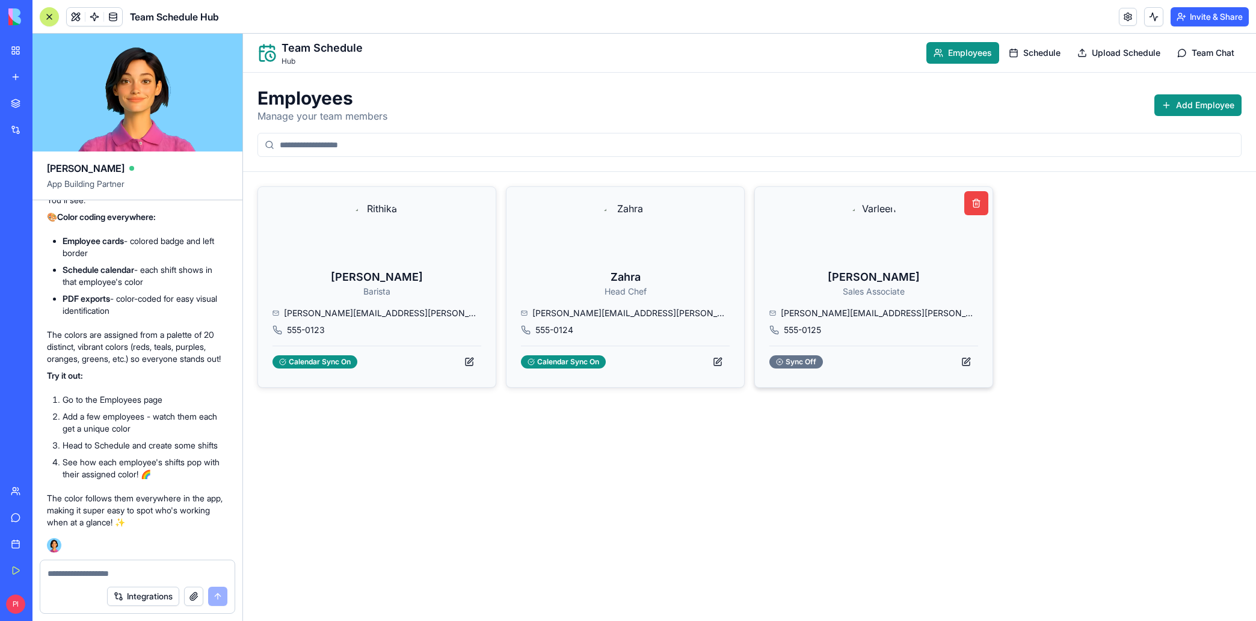
click at [888, 237] on img at bounding box center [874, 230] width 58 height 58
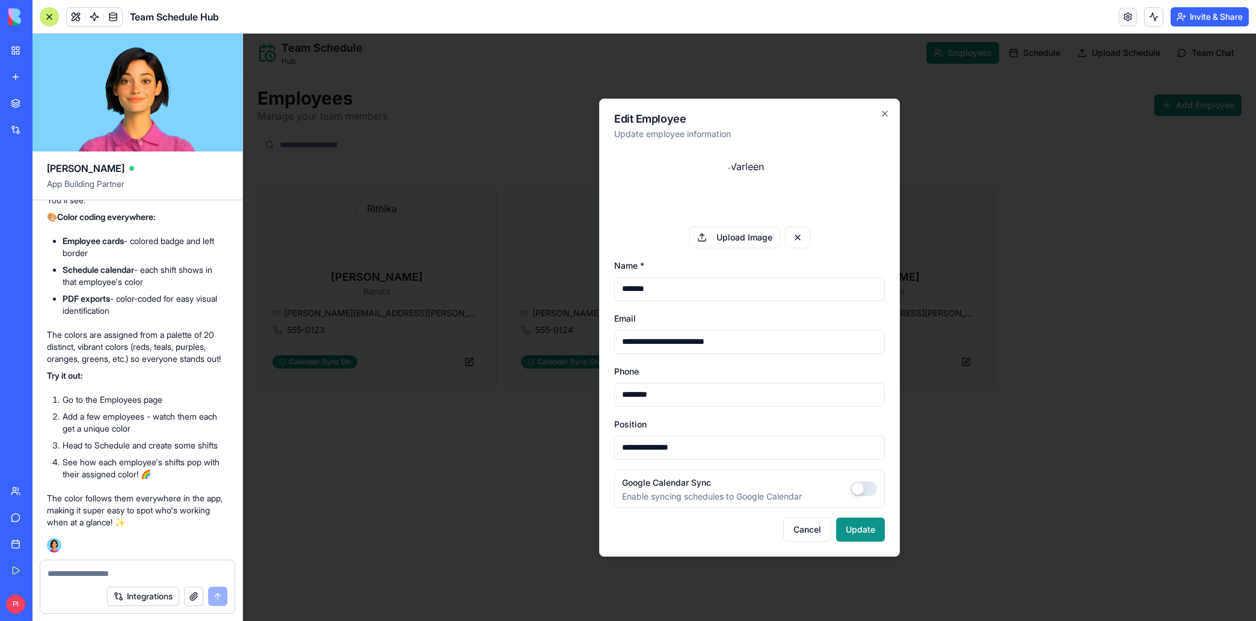
click at [934, 241] on div at bounding box center [749, 328] width 1013 height 588
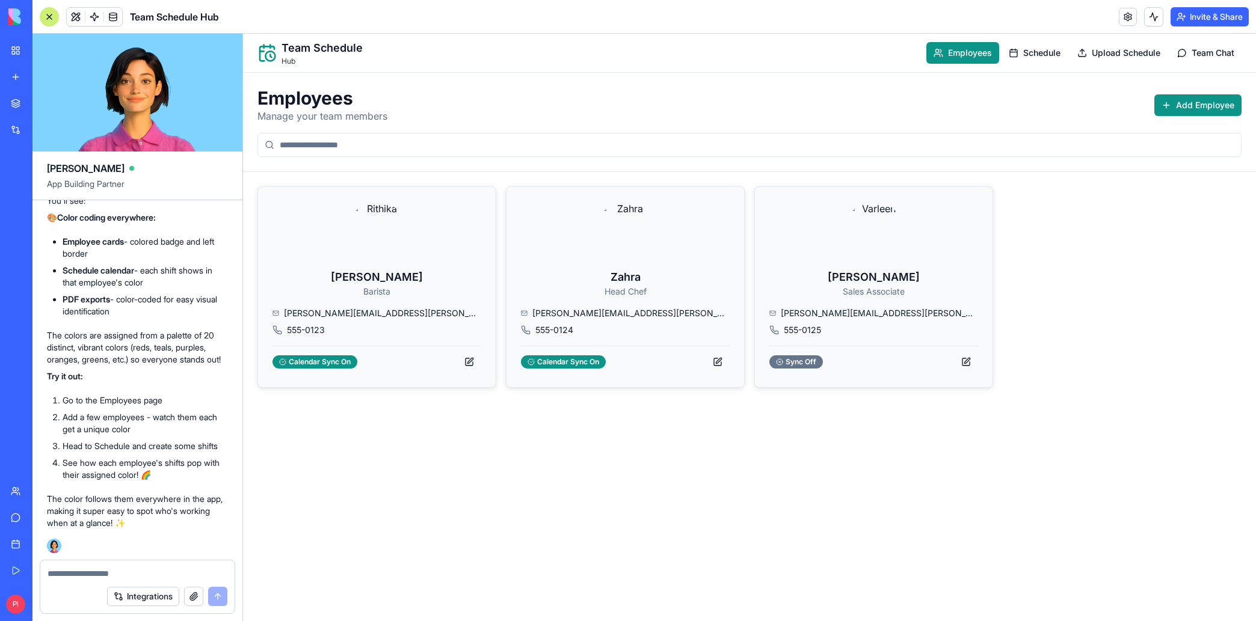
scroll to position [2842, 0]
click at [1170, 106] on button "Add Employee" at bounding box center [1197, 105] width 87 height 22
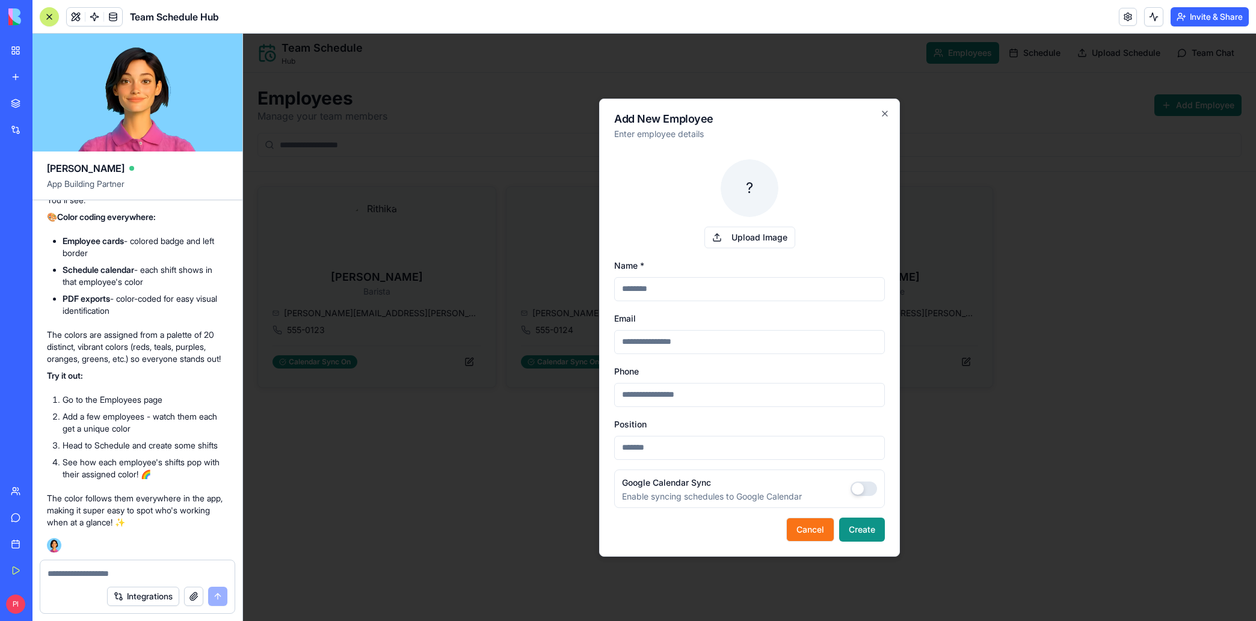
click at [787, 526] on button "Cancel" at bounding box center [810, 530] width 48 height 24
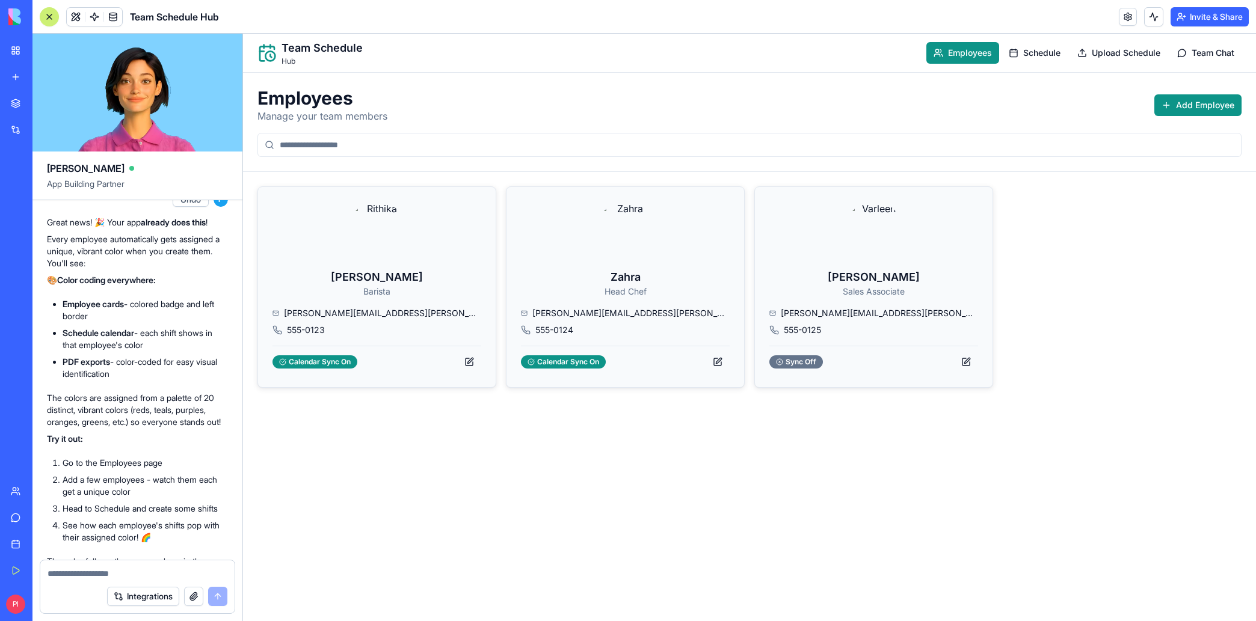
scroll to position [2685, 0]
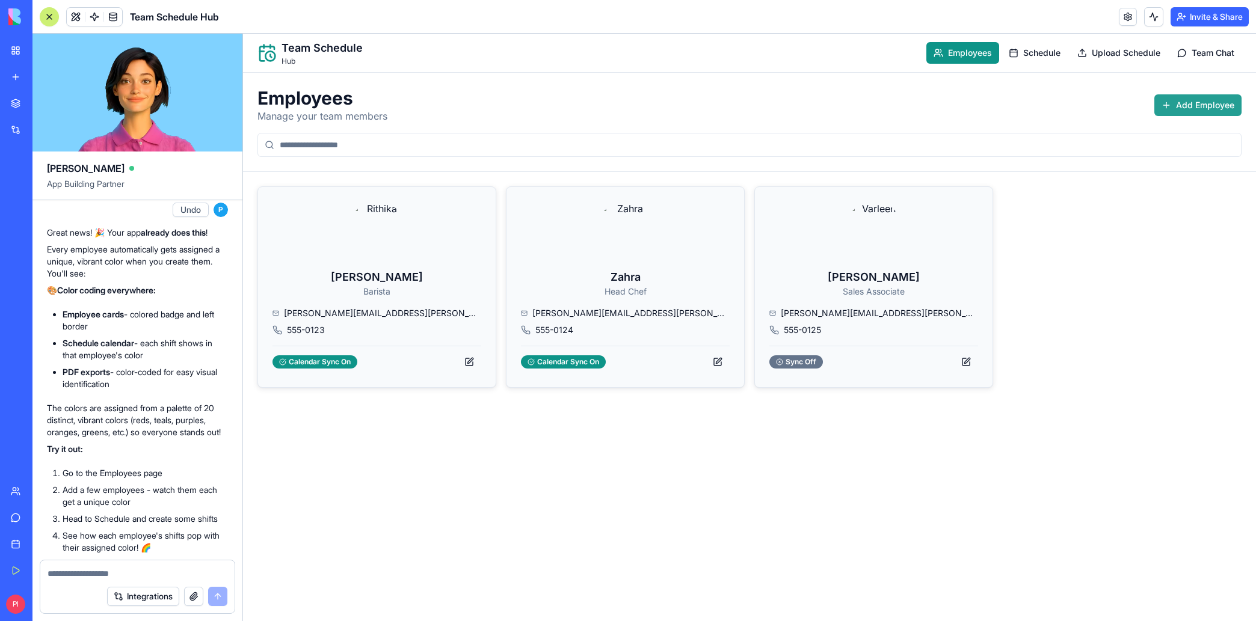
click at [1193, 96] on button "Add Employee" at bounding box center [1197, 105] width 87 height 22
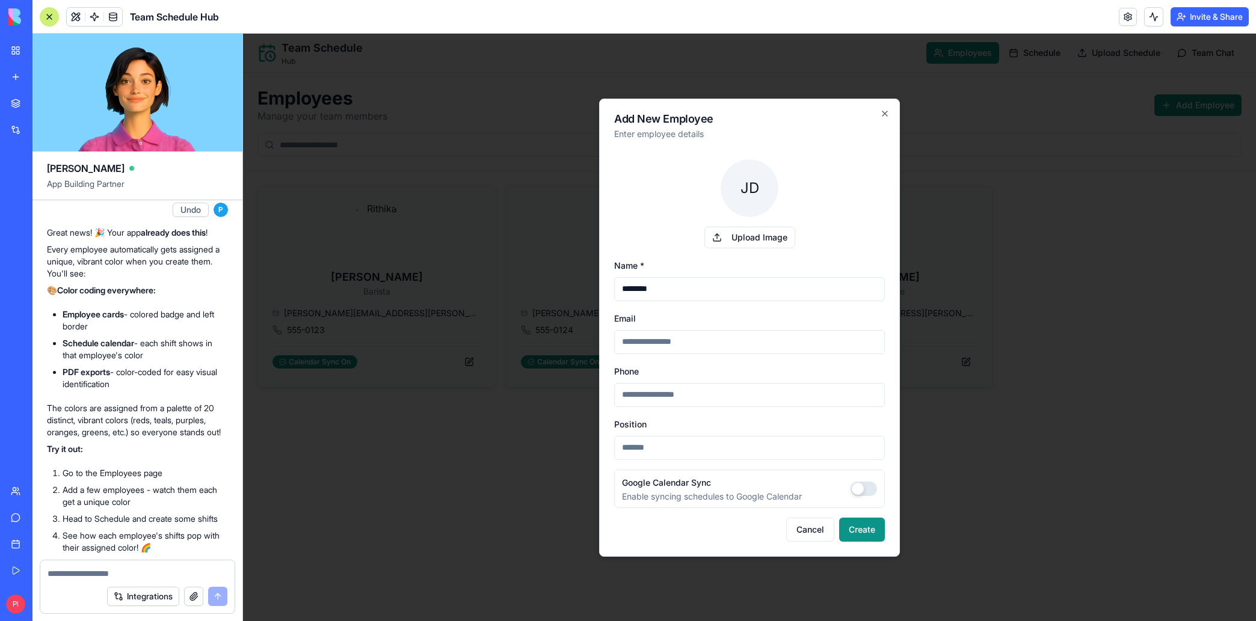
type input "********"
type input "**********"
type input "*******"
click at [871, 526] on button "Create" at bounding box center [862, 530] width 46 height 24
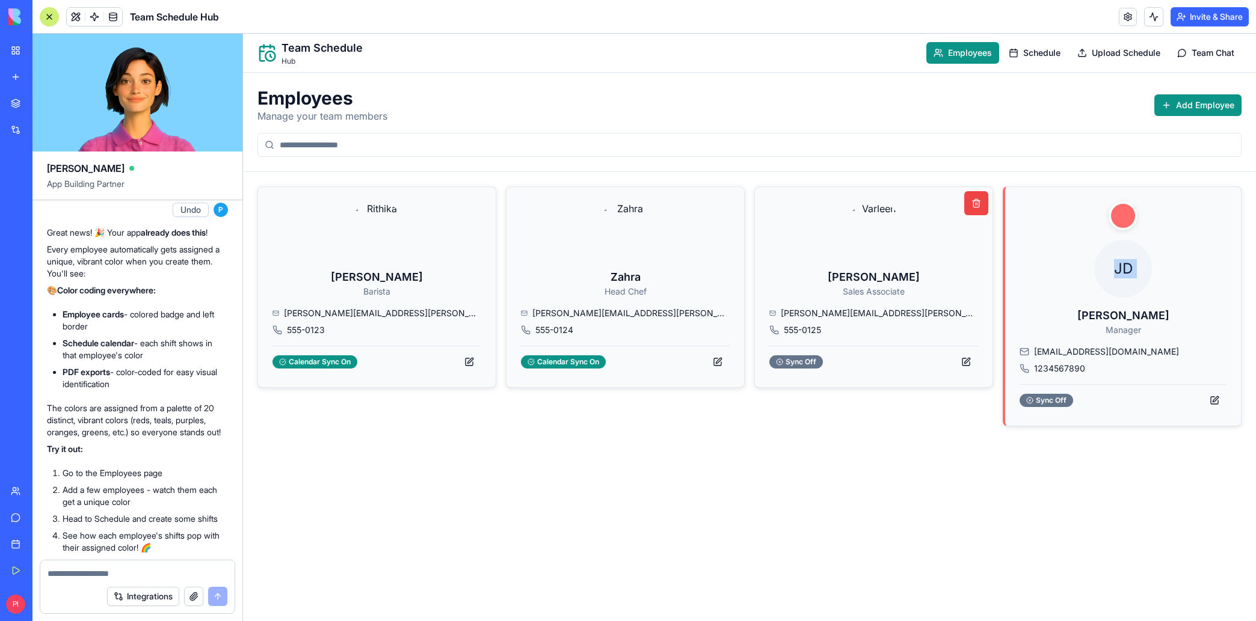
drag, startPoint x: 1051, startPoint y: 315, endPoint x: 937, endPoint y: 419, distance: 154.9
click at [927, 412] on div "[PERSON_NAME] Barista [PERSON_NAME][EMAIL_ADDRESS][PERSON_NAME][DOMAIN_NAME] 55…" at bounding box center [749, 306] width 984 height 240
click at [942, 441] on div "[PERSON_NAME] Barista [PERSON_NAME][EMAIL_ADDRESS][PERSON_NAME][DOMAIN_NAME] 55…" at bounding box center [749, 396] width 1013 height 449
click at [1126, 218] on div at bounding box center [1122, 215] width 29 height 29
click at [1181, 105] on span "Add Employee" at bounding box center [1205, 105] width 58 height 12
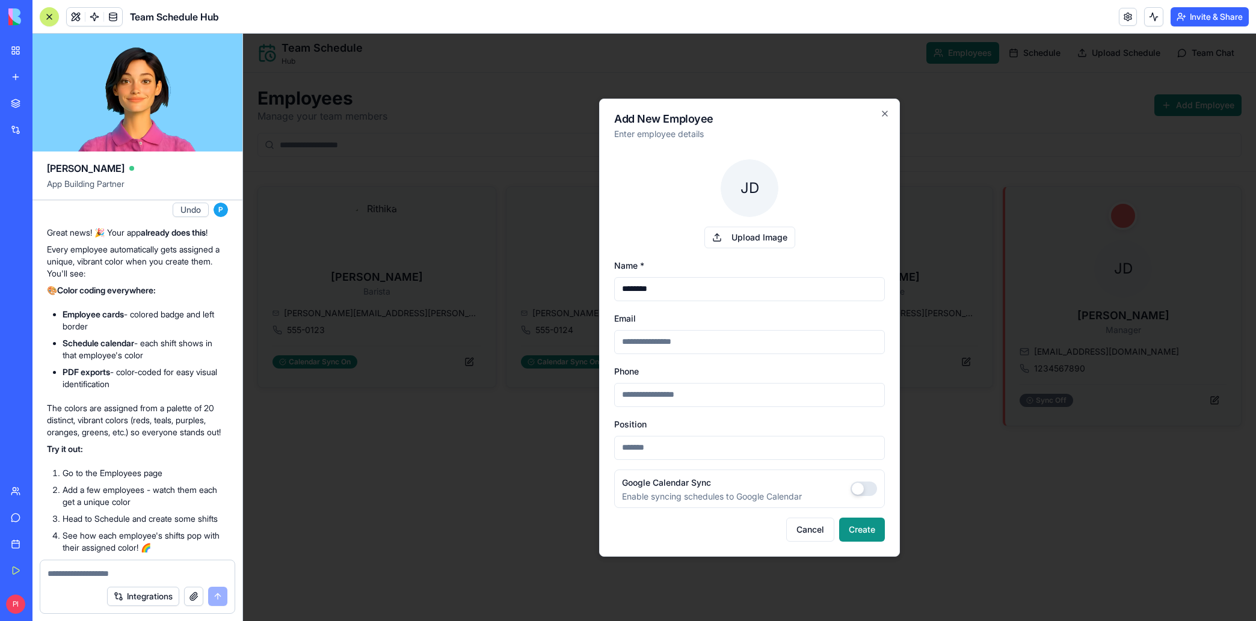
type input "********"
type input "**********"
type input "*"
type input "**********"
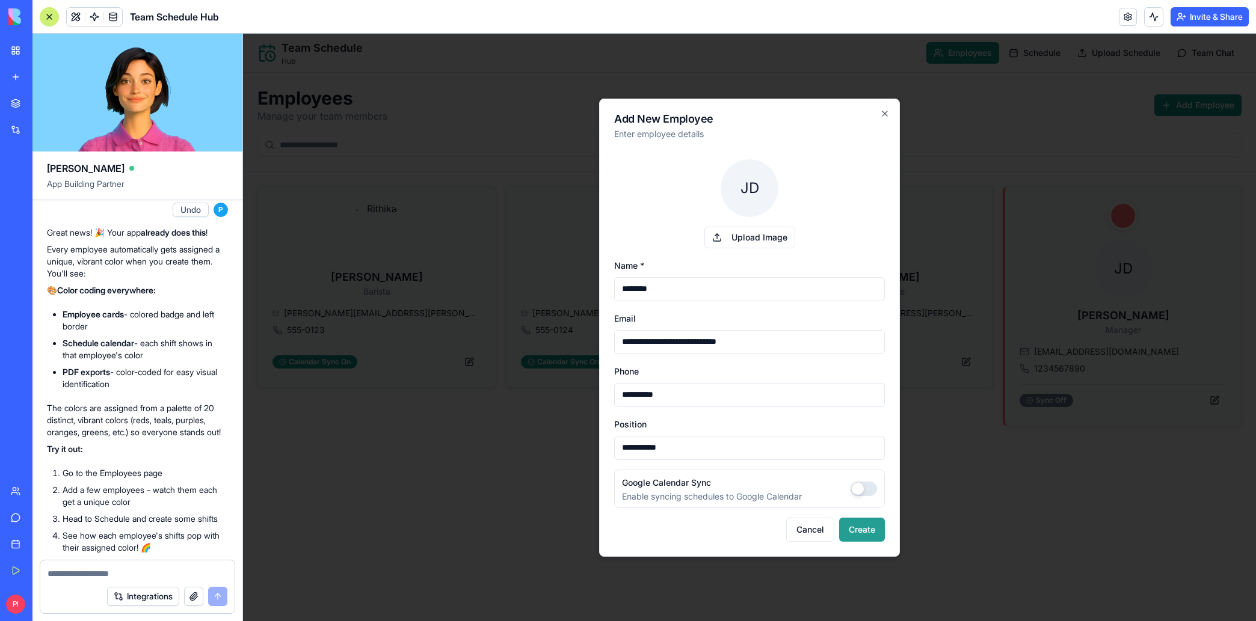
click at [855, 518] on button "Create" at bounding box center [862, 530] width 46 height 24
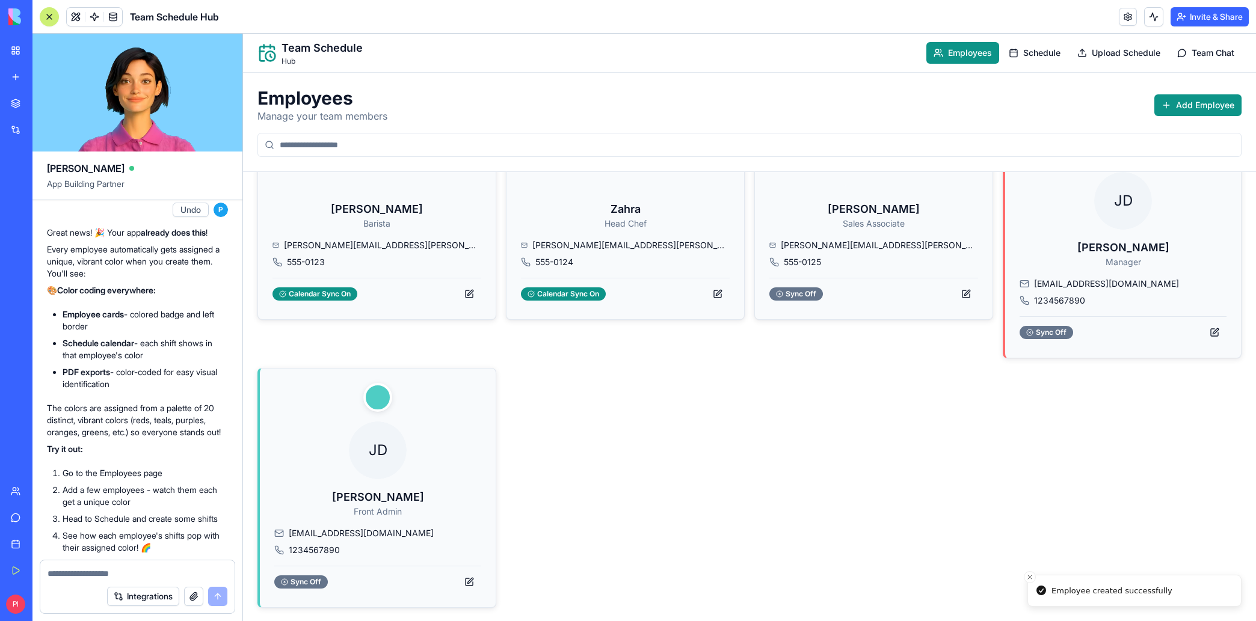
scroll to position [69, 0]
click at [389, 444] on span "JD" at bounding box center [378, 449] width 58 height 58
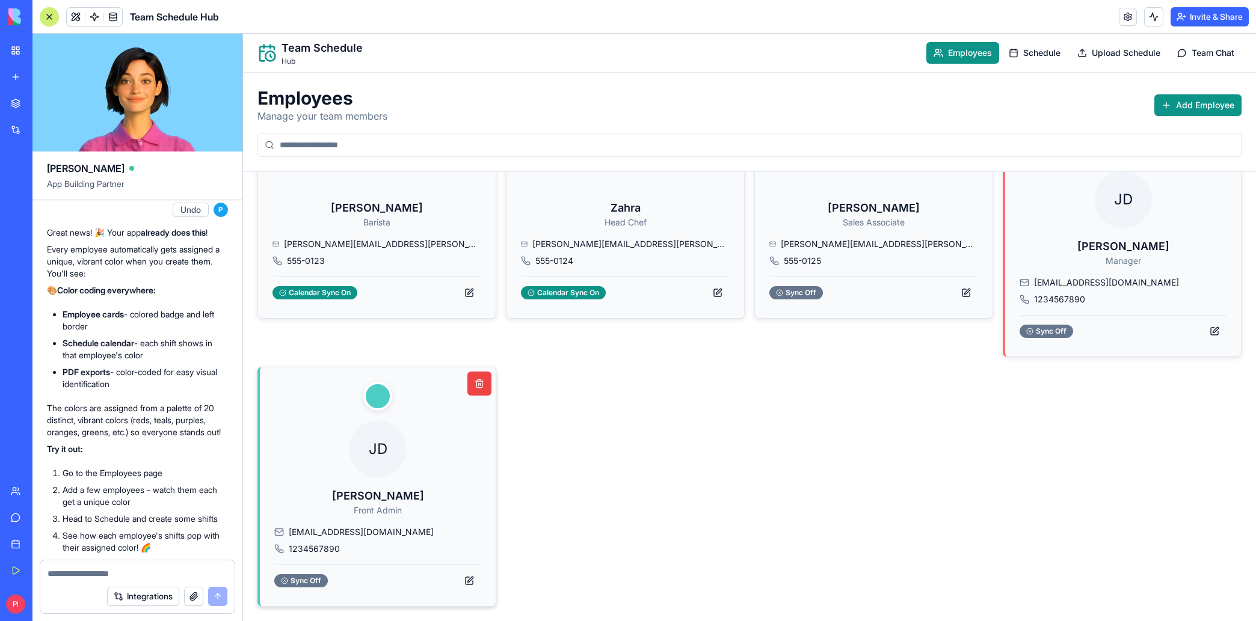
click at [373, 395] on div at bounding box center [377, 396] width 29 height 29
click at [473, 583] on button at bounding box center [469, 581] width 24 height 22
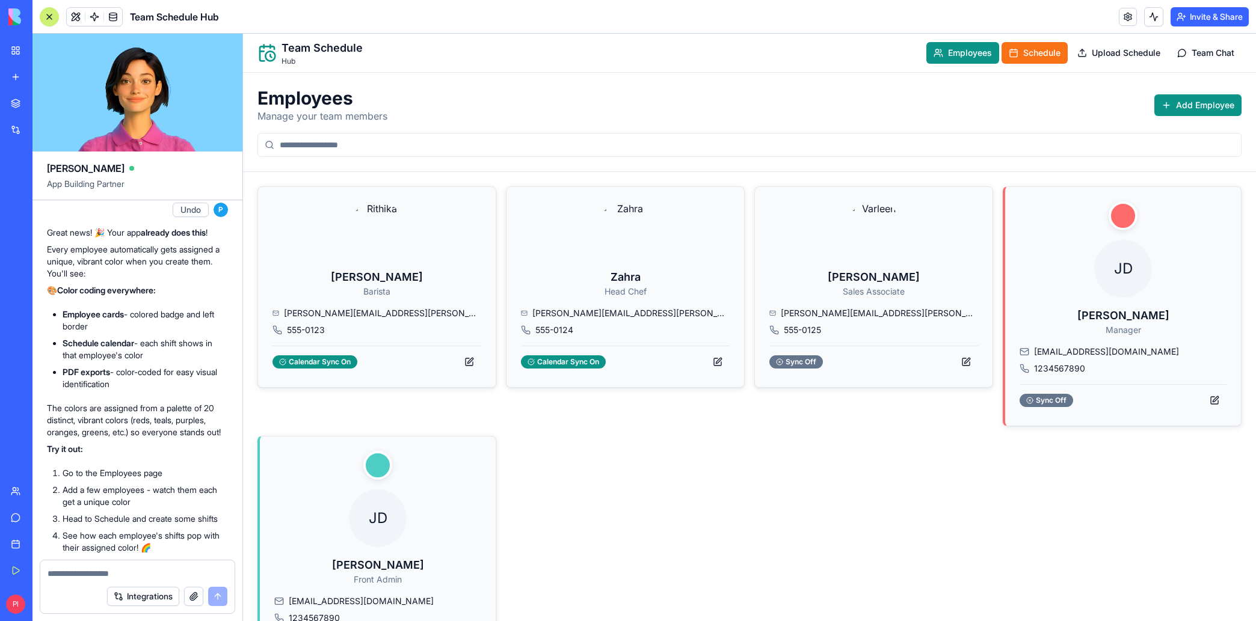
click at [1034, 56] on span "Schedule" at bounding box center [1041, 53] width 37 height 12
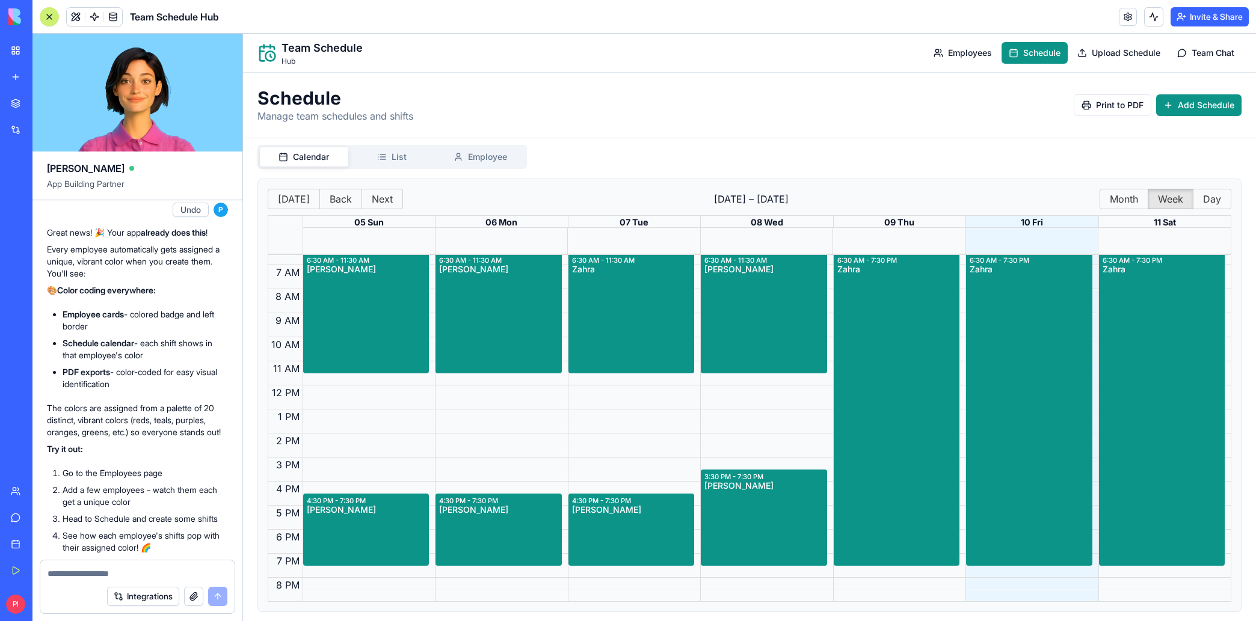
scroll to position [10, 0]
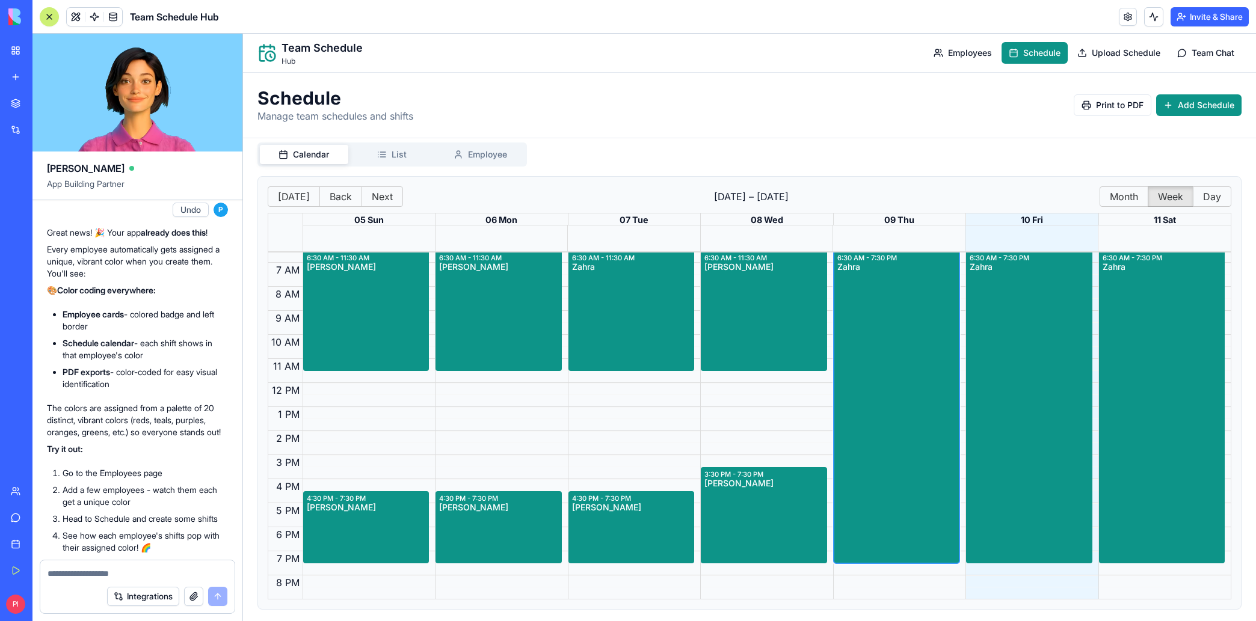
click at [891, 330] on div "Zahra" at bounding box center [896, 412] width 118 height 298
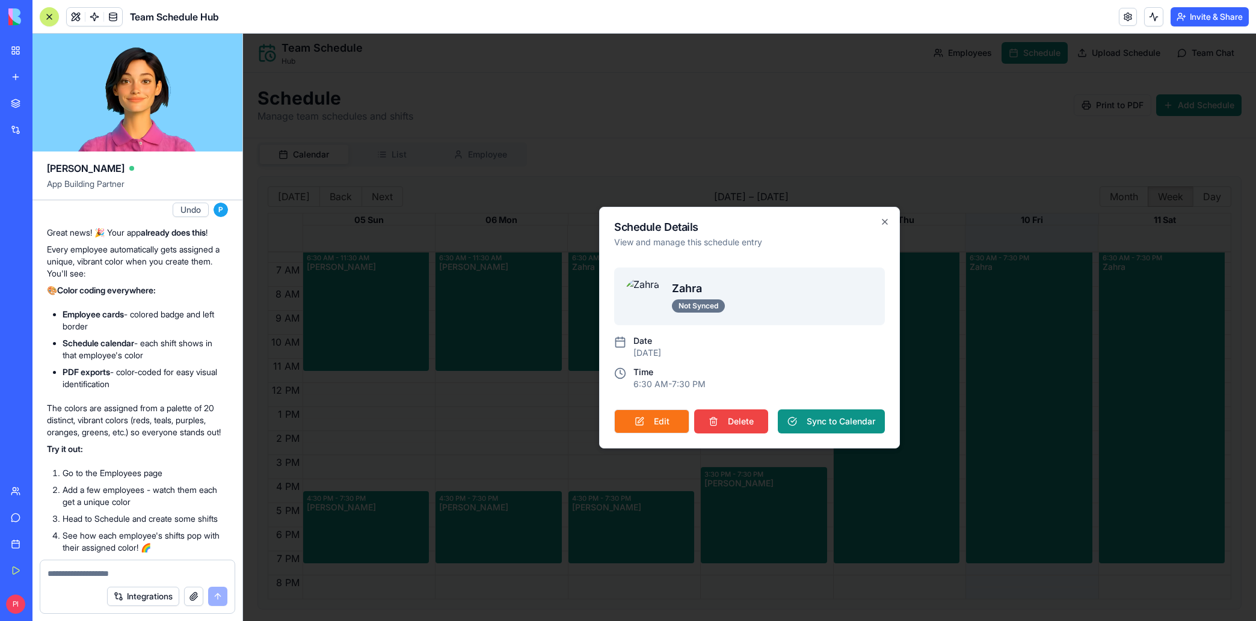
click at [658, 417] on button "Edit" at bounding box center [651, 422] width 75 height 24
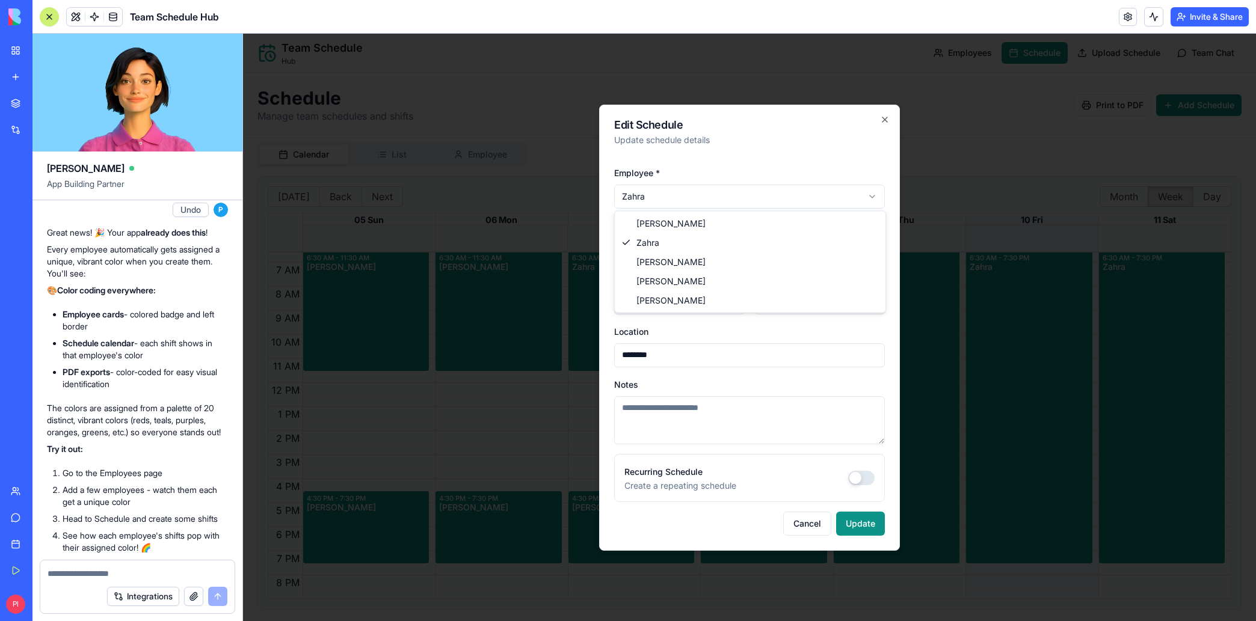
click at [719, 198] on body "**********" at bounding box center [749, 328] width 1013 height 588
click at [847, 524] on button "Update" at bounding box center [860, 524] width 49 height 24
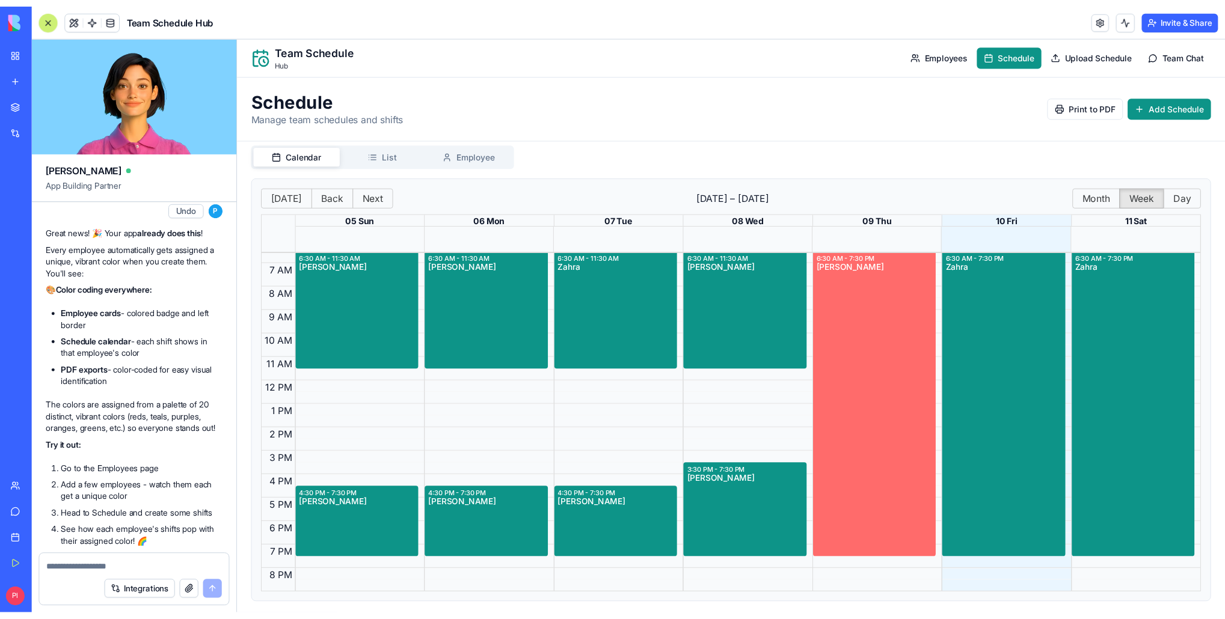
scroll to position [0, 0]
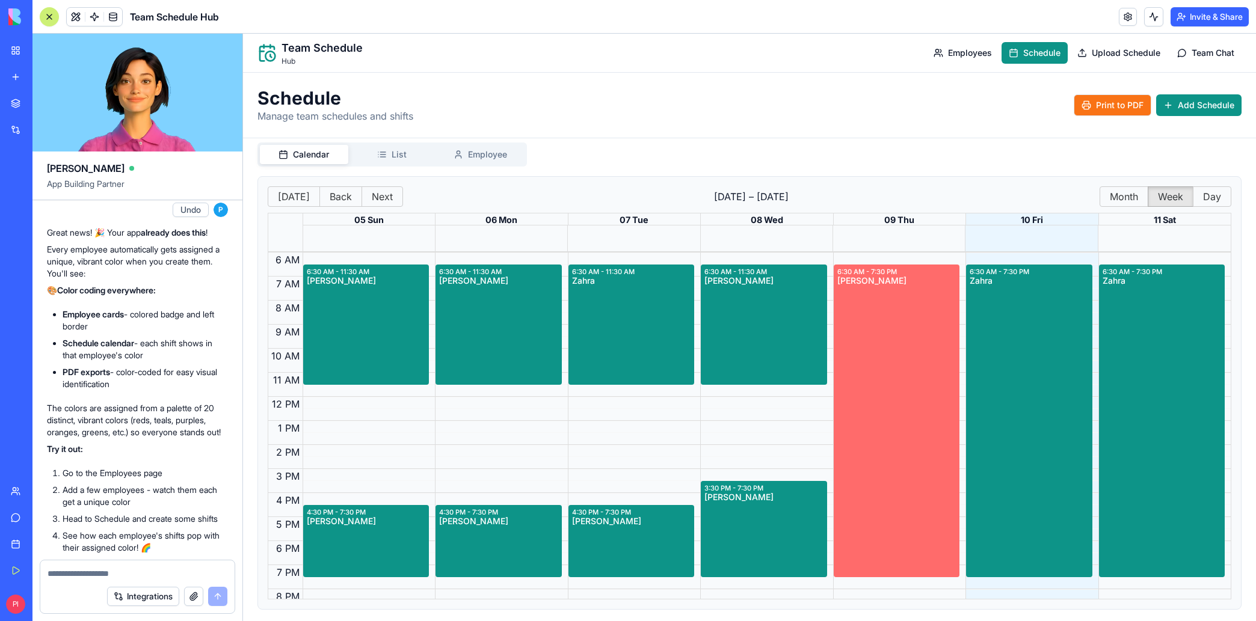
click at [1127, 106] on span "Print to PDF" at bounding box center [1120, 105] width 48 height 12
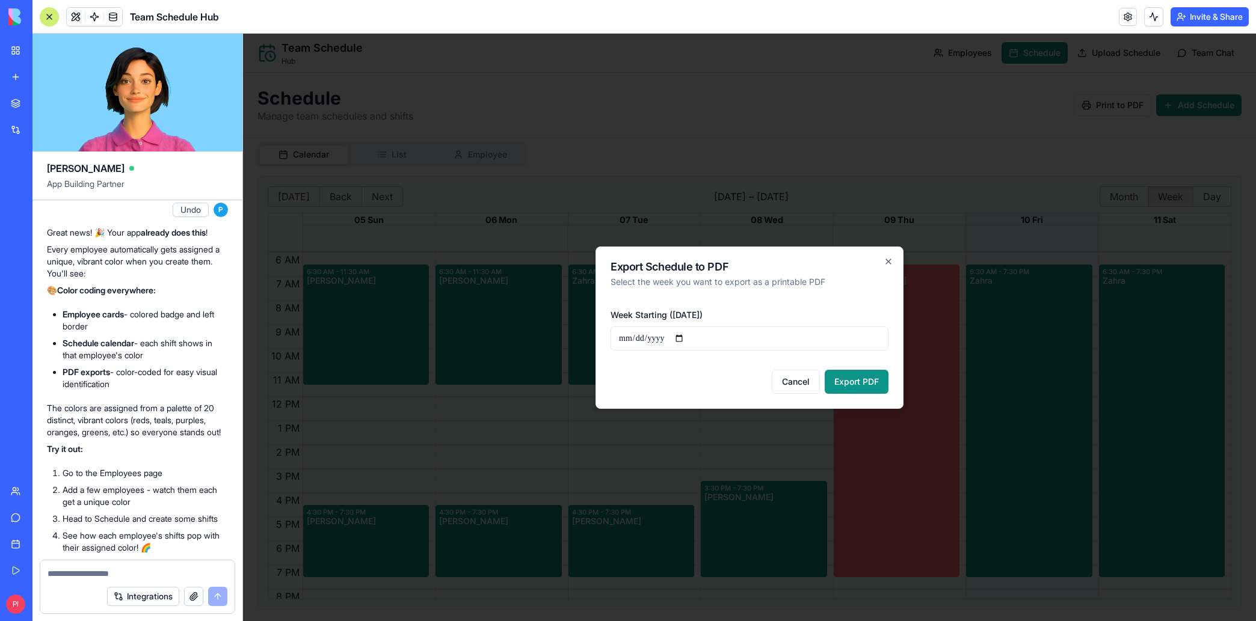
click at [694, 336] on input "**********" at bounding box center [749, 339] width 278 height 24
type input "**********"
click at [880, 383] on button "Export PDF" at bounding box center [857, 382] width 64 height 24
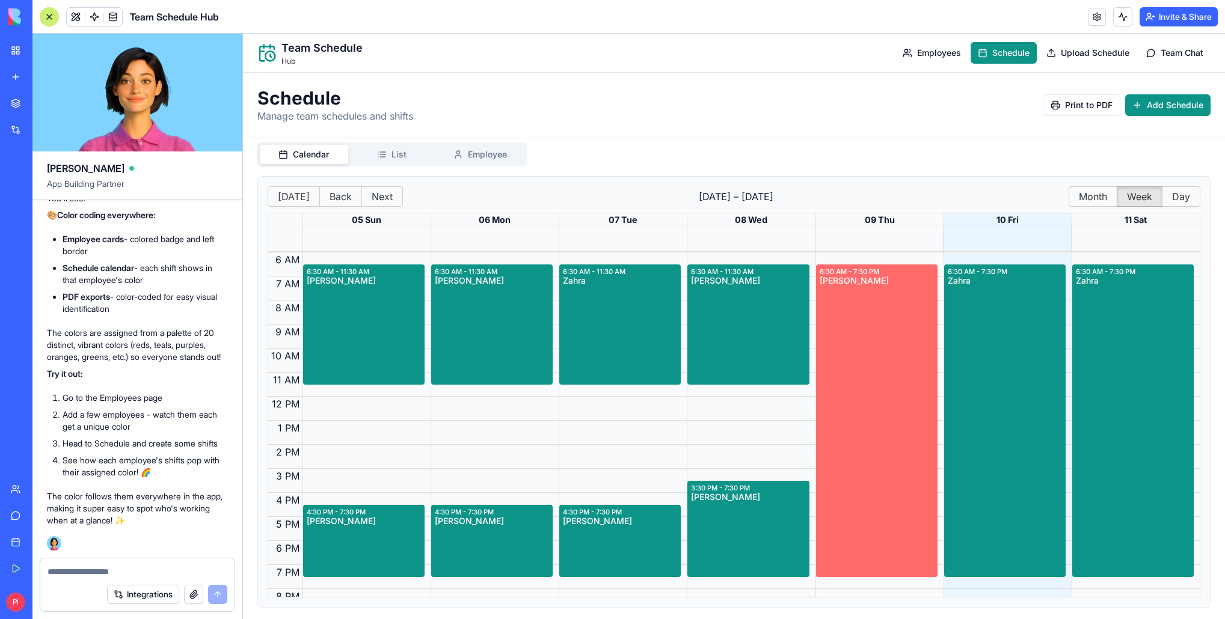
scroll to position [2844, 0]
